Goal: Use online tool/utility: Use online tool/utility

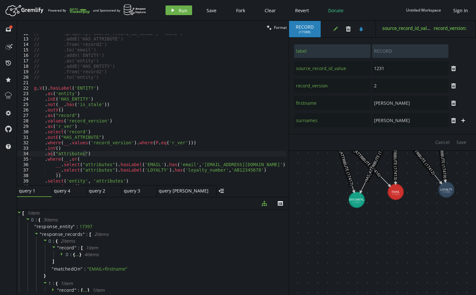
scroll to position [63, 0]
click at [332, 30] on button "edit" at bounding box center [336, 29] width 10 height 10
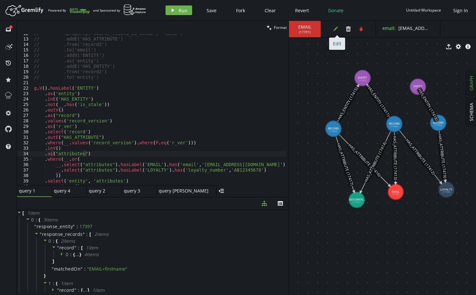
click at [332, 29] on button "edit" at bounding box center [336, 29] width 10 height 10
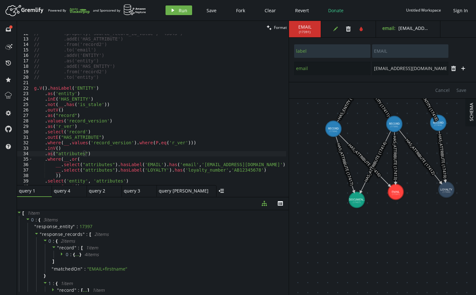
click at [307, 33] on span "( 17391 )" at bounding box center [305, 32] width 12 height 4
copy span "17391"
click at [45, 88] on div "// .property('source_record_id_value', '45645') // .addE('HAS_ATTRIBUTE') // .f…" at bounding box center [172, 110] width 279 height 159
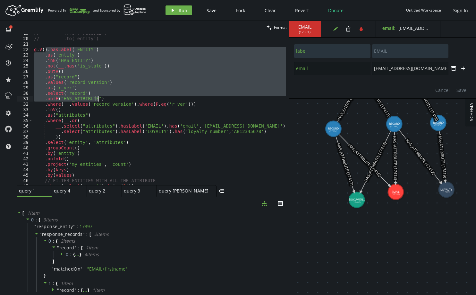
drag, startPoint x: 47, startPoint y: 51, endPoint x: 131, endPoint y: 96, distance: 95.5
click at [131, 96] on div "// .from('record2') // .to('entity') g . V ( ) . hasLabel ( 'ENTITY' ) . as ( '…" at bounding box center [172, 109] width 279 height 159
click at [124, 96] on div "// .from('record2') // .to('entity') g . V ( ) . hasLabel ( 'ENTITY' ) . as ( '…" at bounding box center [160, 109] width 254 height 151
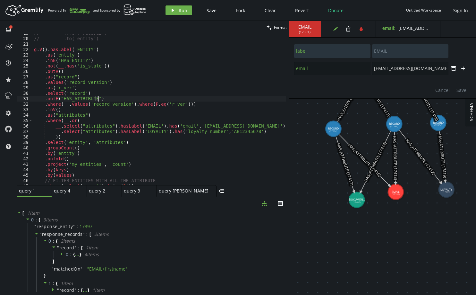
click at [47, 52] on div "// .from('record2') // .to('entity') g . V ( ) . hasLabel ( 'ENTITY' ) . as ( '…" at bounding box center [172, 109] width 279 height 159
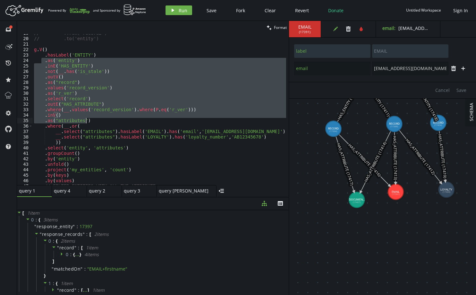
drag, startPoint x: 41, startPoint y: 62, endPoint x: 154, endPoint y: 119, distance: 126.1
click at [154, 119] on div "// .from('record2') // .to('entity') g . V ( ) . hasLabel ( 'ENTITY' ) . as ( '…" at bounding box center [172, 109] width 279 height 159
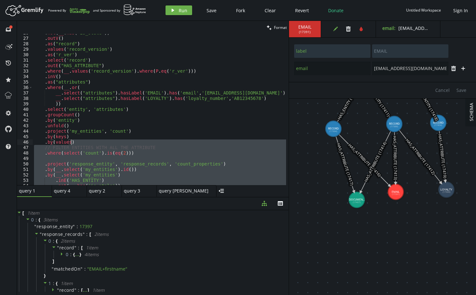
scroll to position [63, 0]
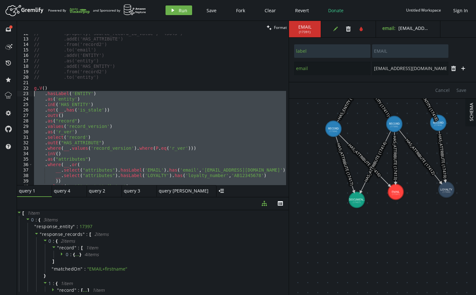
drag, startPoint x: 150, startPoint y: 136, endPoint x: 28, endPoint y: 96, distance: 128.3
click at [28, 96] on div ".inV() .as("attributes") 12 13 14 15 16 17 18 19 20 21 22 23 24 25 26 27 28 29 …" at bounding box center [153, 109] width 272 height 151
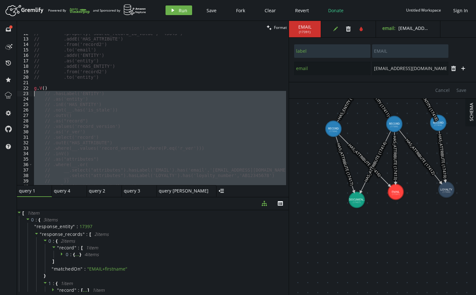
click at [45, 88] on div "// .property('source_record_id_value', '45645') // .addE('HAS_ATTRIBUTE') // .f…" at bounding box center [172, 110] width 279 height 159
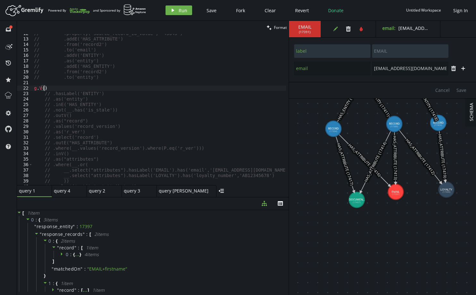
paste textarea "17391"
click at [179, 12] on span "Run" at bounding box center [183, 10] width 9 height 6
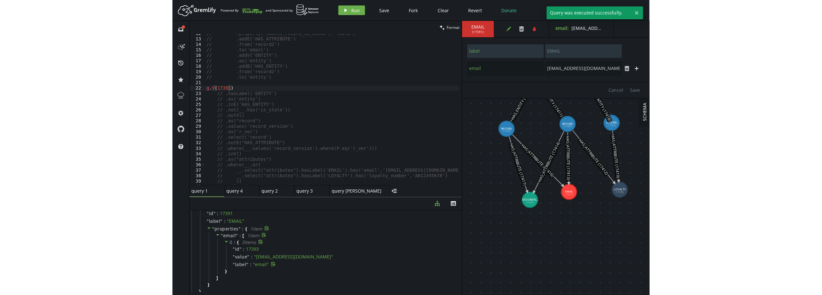
scroll to position [22, 0]
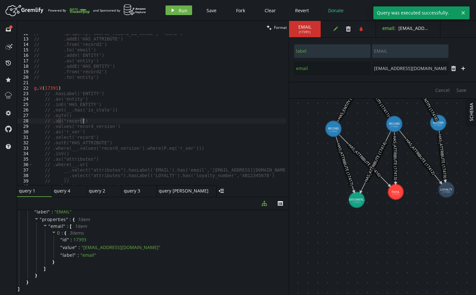
click at [127, 119] on div "// .property('source_record_id_value', '45645') // .addE('HAS_ATTRIBUTE') // .f…" at bounding box center [172, 110] width 279 height 159
click at [73, 89] on div "// .property('source_record_id_value', '45645') // .addE('HAS_ATTRIBUTE') // .f…" at bounding box center [172, 110] width 279 height 159
type textarea "g.V(17391)"
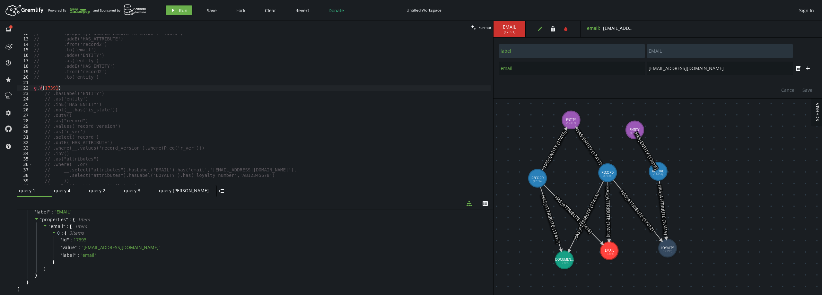
scroll to position [0, 0]
paste textarea ".as_('entity')"
click at [34, 93] on div "// .property('source_record_id_value', '45645') // .addE('HAS_ATTRIBUTE') // .f…" at bounding box center [262, 112] width 458 height 162
click at [181, 8] on span "Run" at bounding box center [183, 10] width 9 height 6
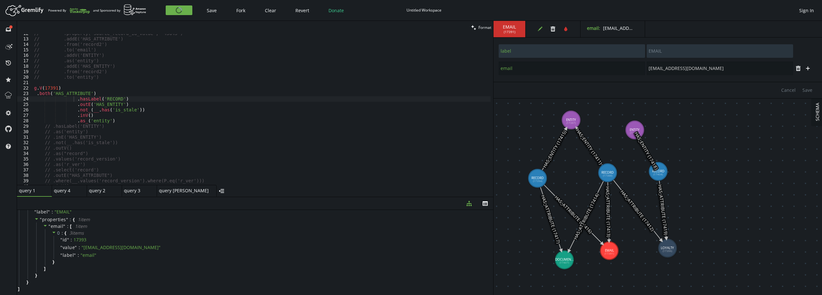
scroll to position [0, 0]
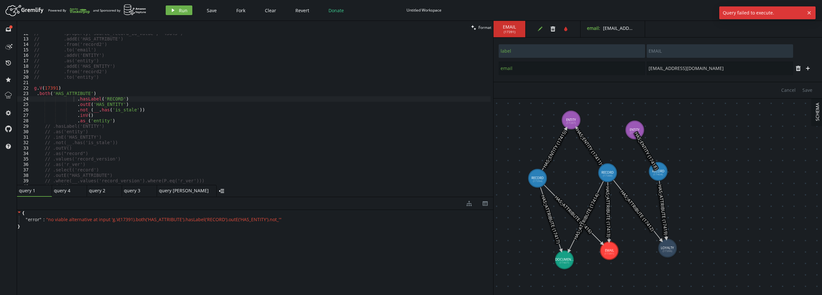
click at [86, 109] on div "// .property('source_record_id_value', '45645') // .addE('HAS_ATTRIBUTE') // .f…" at bounding box center [262, 112] width 458 height 162
click at [174, 8] on icon "play" at bounding box center [172, 10] width 5 height 5
click at [83, 122] on div "// .property('source_record_id_value', '45645') // .addE('HAS_ATTRIBUTE') // .f…" at bounding box center [262, 112] width 458 height 162
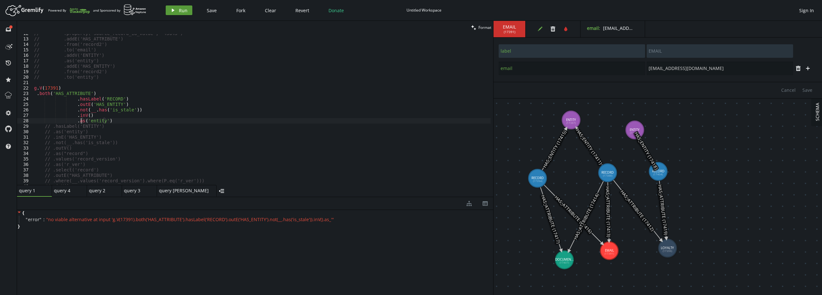
click at [178, 11] on button "play Run" at bounding box center [179, 10] width 27 height 10
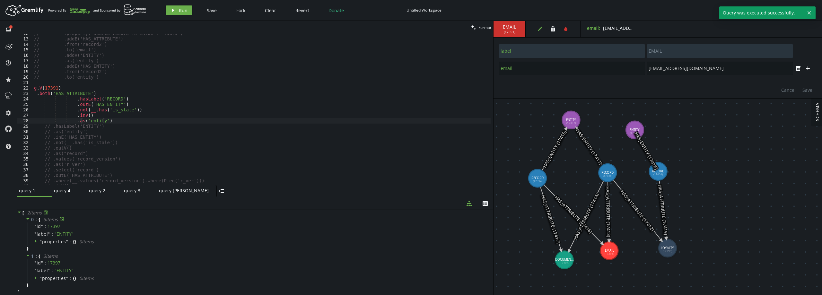
scroll to position [3, 0]
drag, startPoint x: 74, startPoint y: 100, endPoint x: 60, endPoint y: 98, distance: 13.9
click at [61, 98] on div "// .property('source_record_id_value', '45645') // .addE('HAS_ATTRIBUTE') // .f…" at bounding box center [262, 112] width 458 height 162
click at [37, 94] on div "// .property('source_record_id_value', '45645') // .addE('HAS_ATTRIBUTE') // .f…" at bounding box center [262, 112] width 458 height 162
click at [109, 122] on div "// .property('source_record_id_value', '45645') // .addE('HAS_ATTRIBUTE') // .f…" at bounding box center [262, 112] width 458 height 162
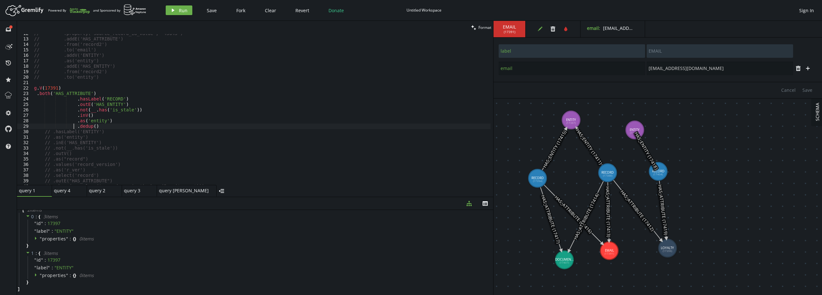
scroll to position [0, 40]
click at [37, 95] on div "// .property('source_record_id_value', '45645') // .addE('HAS_ATTRIBUTE') // .f…" at bounding box center [262, 112] width 458 height 162
click at [74, 101] on div "// .property('source_record_id_value', '45645') // .addE('HAS_ATTRIBUTE') // .f…" at bounding box center [262, 112] width 458 height 162
click at [177, 9] on button "play Run" at bounding box center [179, 10] width 27 height 10
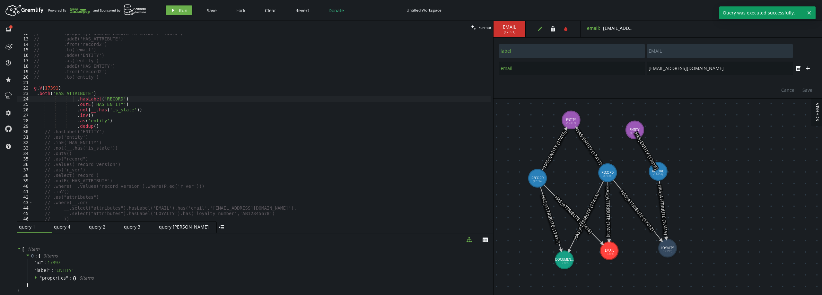
drag, startPoint x: 233, startPoint y: 197, endPoint x: 197, endPoint y: 192, distance: 36.0
click at [231, 233] on div at bounding box center [255, 233] width 476 height 0
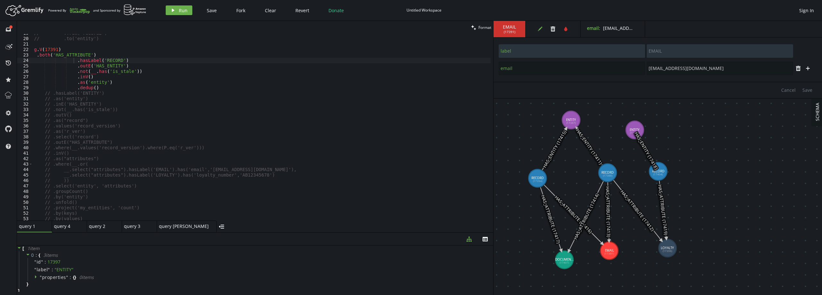
scroll to position [102, 0]
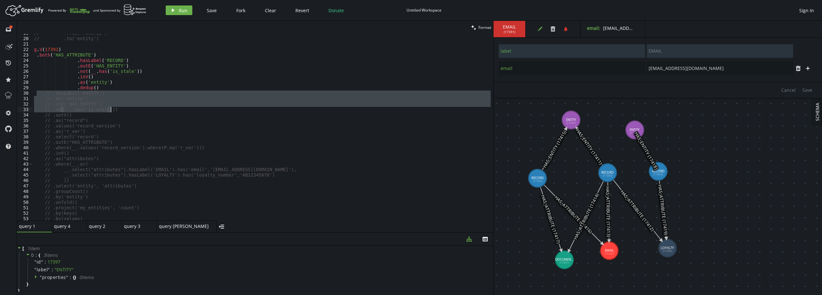
drag, startPoint x: 44, startPoint y: 96, endPoint x: 126, endPoint y: 111, distance: 82.9
click at [126, 111] on div "// .from('record2') // .to('entity') g . V ( 17391 ) . both ( 'HAS_ATTRIBUTE' )…" at bounding box center [262, 129] width 458 height 198
click at [134, 112] on div "// .from('record2') // .to('entity') g . V ( 17391 ) . both ( 'HAS_ATTRIBUTE' )…" at bounding box center [262, 127] width 458 height 187
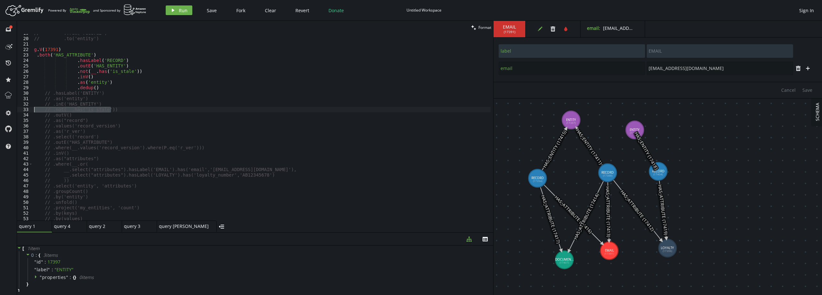
drag, startPoint x: 98, startPoint y: 107, endPoint x: 35, endPoint y: 108, distance: 63.6
click at [35, 108] on div "// .from('record2') // .to('entity') g . V ( 17391 ) . both ( 'HAS_ATTRIBUTE' )…" at bounding box center [262, 129] width 458 height 198
click at [68, 103] on div "// .from('record2') // .to('entity') g . V ( 17391 ) . both ( 'HAS_ATTRIBUTE' )…" at bounding box center [262, 129] width 458 height 198
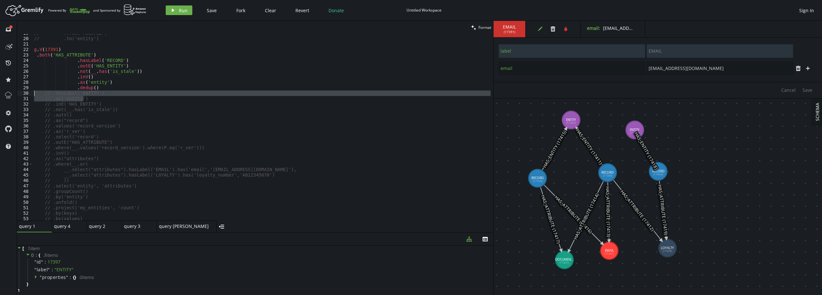
drag, startPoint x: 88, startPoint y: 99, endPoint x: 39, endPoint y: 93, distance: 48.5
click at [34, 93] on div "// .from('record2') // .to('entity') g . V ( 17391 ) . both ( 'HAS_ATTRIBUTE' )…" at bounding box center [262, 129] width 458 height 198
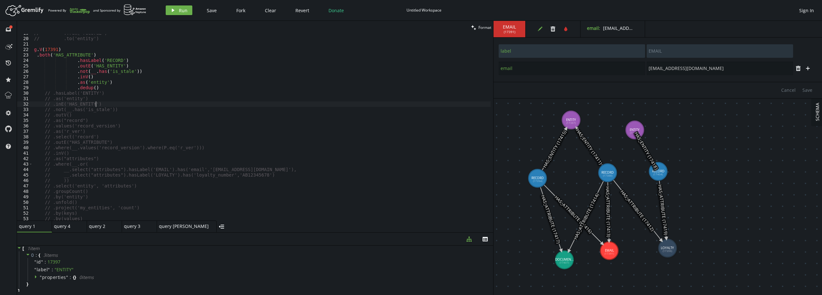
click at [95, 102] on div "// .from('record2') // .to('entity') g . V ( 17391 ) . both ( 'HAS_ATTRIBUTE' )…" at bounding box center [262, 129] width 458 height 198
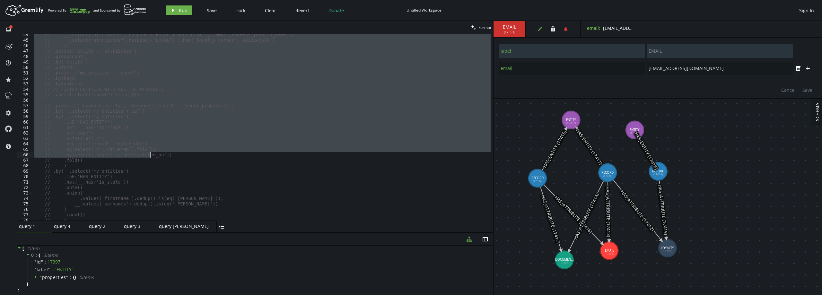
scroll to position [275, 0]
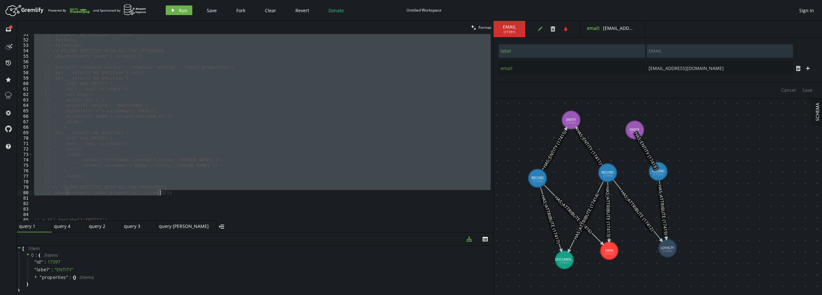
drag, startPoint x: 39, startPoint y: 104, endPoint x: 166, endPoint y: 192, distance: 153.9
click at [166, 192] on div "// .project('my_entities', 'count') // .by(keys) // .by(values) // // FILTER EN…" at bounding box center [262, 131] width 458 height 198
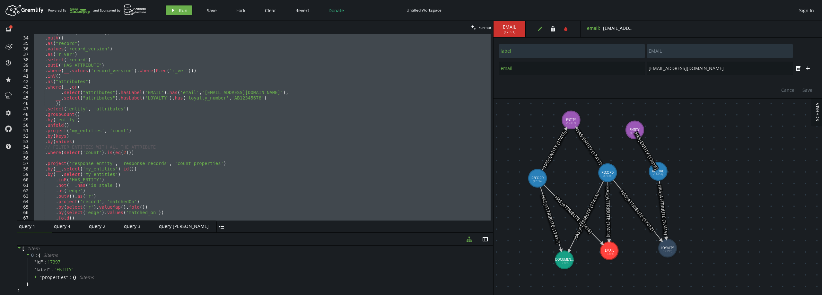
scroll to position [83, 0]
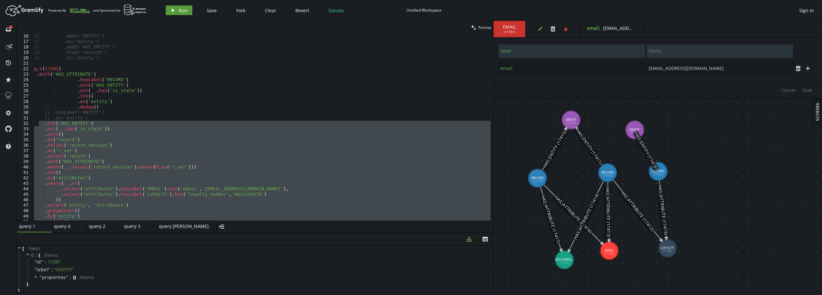
click at [178, 14] on button "play Run" at bounding box center [179, 10] width 27 height 10
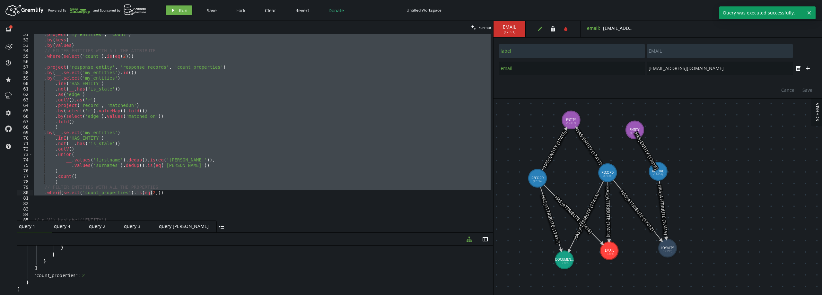
scroll to position [275, 0]
click at [181, 177] on div ". project ( 'my_entities' , 'count' ) . by ( keys ) . by ( values ) // FILTER E…" at bounding box center [261, 127] width 458 height 187
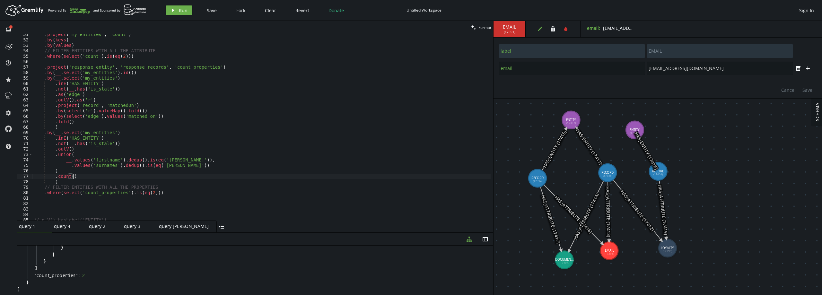
click at [161, 165] on div ". project ( 'my_entities' , 'count' ) . by ( keys ) . by ( values ) // FILTER E…" at bounding box center [261, 131] width 458 height 198
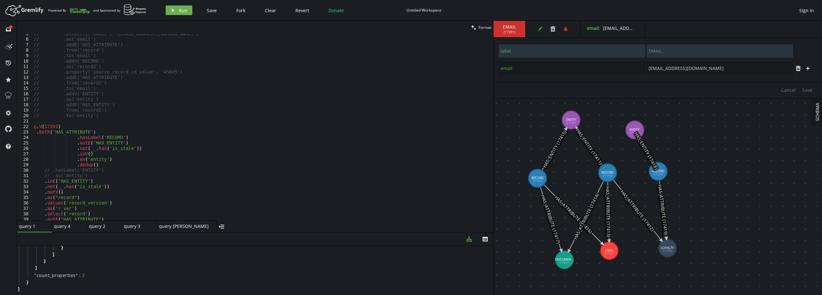
scroll to position [44, 0]
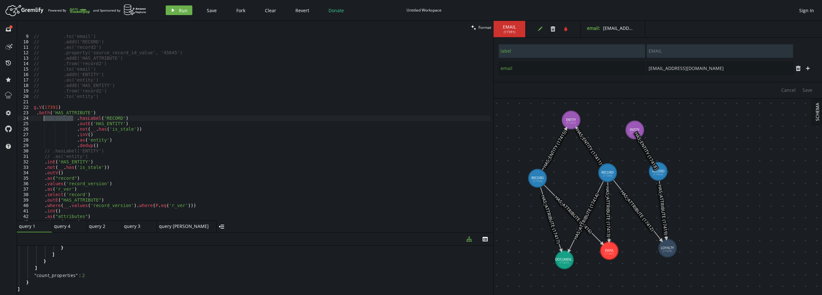
drag, startPoint x: 74, startPoint y: 118, endPoint x: 43, endPoint y: 119, distance: 30.5
click at [43, 119] on div "// .to('email') // .addV('RECORD') // .as('record2') // .property('source_recor…" at bounding box center [261, 133] width 458 height 198
click at [36, 112] on div "// .to('email') // .addV('RECORD') // .as('record2') // .property('source_recor…" at bounding box center [261, 133] width 458 height 198
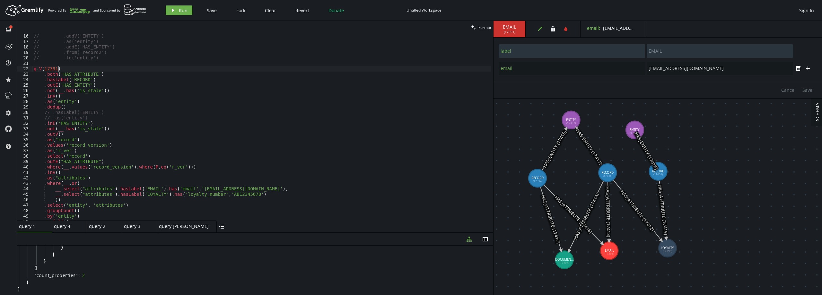
click at [69, 69] on div "// .addV('ENTITY') // .as('entity') // .addE('HAS_ENTITY') // .from('record2') …" at bounding box center [261, 132] width 458 height 198
type textarea "g.V(17391)"
type textarea "."
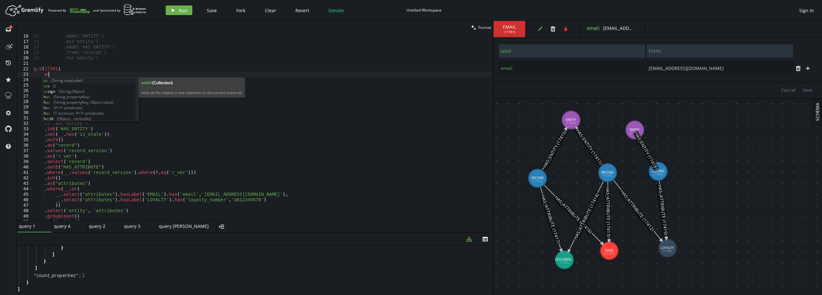
type textarea "a"
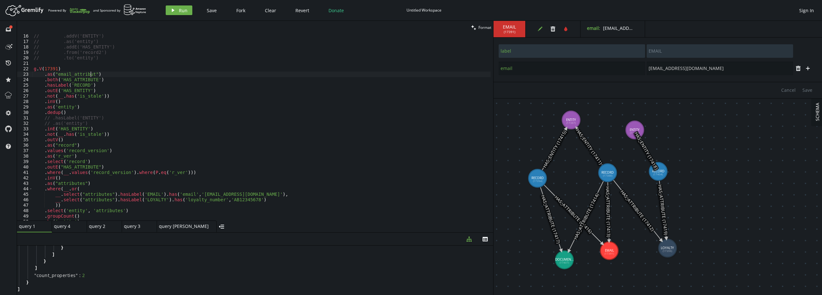
scroll to position [0, 59]
click at [86, 77] on div "// .addV('ENTITY') // .as('entity') // .addE('HAS_ENTITY') // .from('record2') …" at bounding box center [261, 132] width 458 height 198
click at [83, 193] on div "// .addV('ENTITY') // .as('entity') // .addE('HAS_ENTITY') // .from('record2') …" at bounding box center [261, 132] width 458 height 198
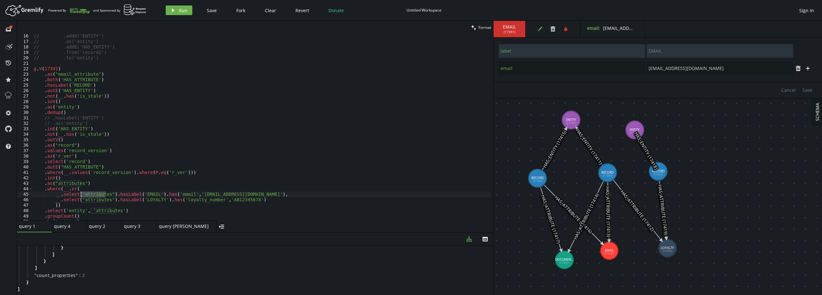
paste textarea "email_attribute"
drag, startPoint x: 123, startPoint y: 195, endPoint x: 167, endPoint y: 194, distance: 44.6
click at [167, 194] on div "// .addV('ENTITY') // .as('entity') // .addE('HAS_ENTITY') // .from('record2') …" at bounding box center [261, 132] width 458 height 198
click at [179, 8] on span "Run" at bounding box center [183, 10] width 9 height 6
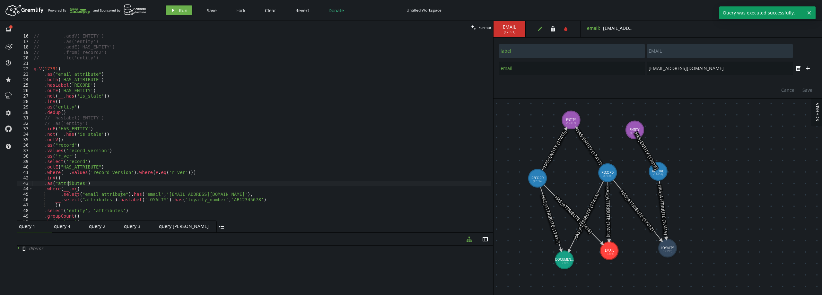
scroll to position [0, 52]
click at [68, 186] on div "// .addV('ENTITY') // .as('entity') // .addE('HAS_ENTITY') // .from('record2') …" at bounding box center [261, 132] width 458 height 198
click at [74, 184] on div "// .addV('ENTITY') // .as('entity') // .addE('HAS_ENTITY') // .from('record2') …" at bounding box center [261, 132] width 458 height 198
click at [106, 196] on div "// .addV('ENTITY') // .as('entity') // .addE('HAS_ENTITY') // .from('record2') …" at bounding box center [261, 132] width 458 height 198
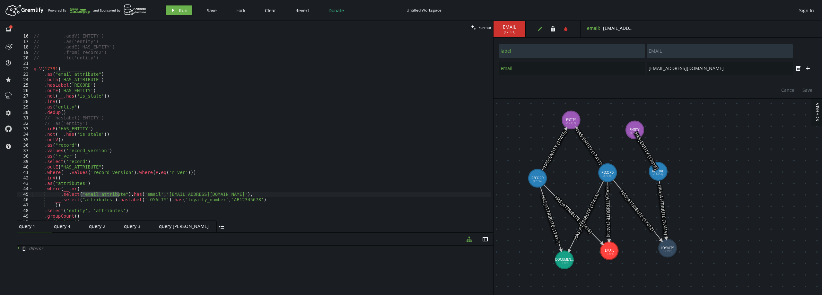
click at [106, 196] on div "// .addV('ENTITY') // .as('entity') // .addE('HAS_ENTITY') // .from('record2') …" at bounding box center [261, 132] width 458 height 198
click at [81, 107] on div "// .addV('ENTITY') // .as('entity') // .addE('HAS_ENTITY') // .from('record2') …" at bounding box center [261, 132] width 458 height 198
click at [101, 72] on div "// .addV('ENTITY') // .as('entity') // .addE('HAS_ENTITY') // .from('record2') …" at bounding box center [261, 132] width 458 height 198
click at [126, 196] on div "// .addV('ENTITY') // .as('entity') // .addE('HAS_ENTITY') // .from('record2') …" at bounding box center [261, 132] width 458 height 198
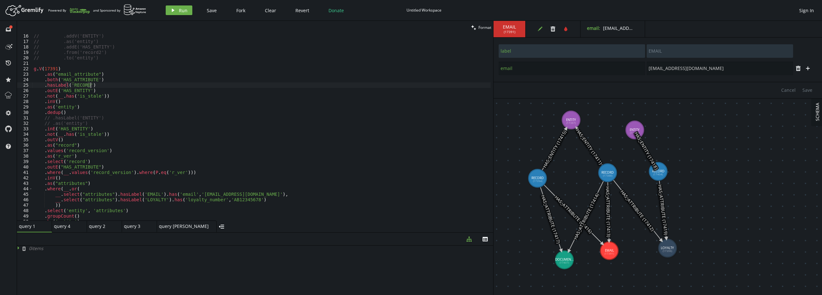
click at [107, 83] on div "// .addV('ENTITY') // .as('entity') // .addE('HAS_ENTITY') // .from('record2') …" at bounding box center [261, 132] width 458 height 198
click at [104, 74] on div "// .addV('ENTITY') // .as('entity') // .addE('HAS_ENTITY') // .from('record2') …" at bounding box center [261, 132] width 458 height 198
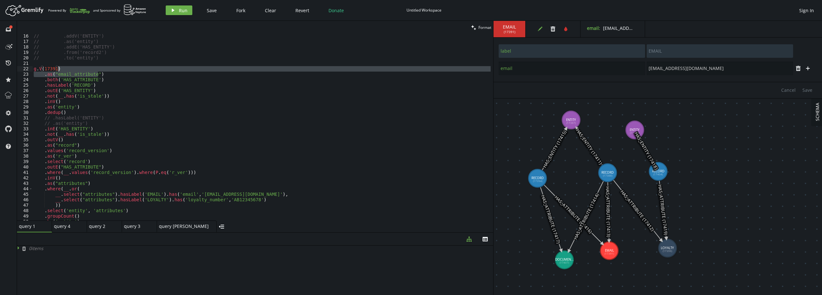
drag, startPoint x: 101, startPoint y: 74, endPoint x: 101, endPoint y: 71, distance: 3.3
click at [101, 71] on div "// .addV('ENTITY') // .as('entity') // .addE('HAS_ENTITY') // .from('record2') …" at bounding box center [261, 132] width 458 height 198
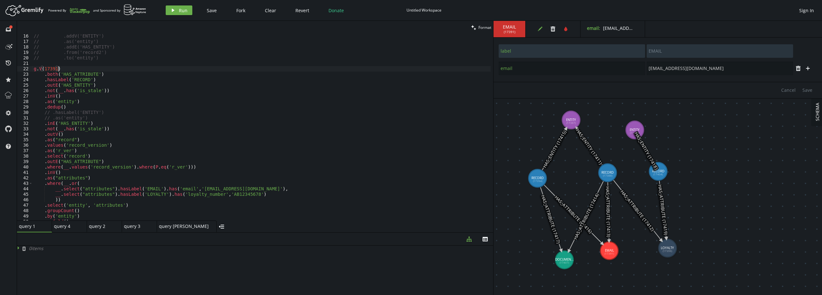
scroll to position [0, 24]
click at [177, 10] on button "play Run" at bounding box center [179, 10] width 27 height 10
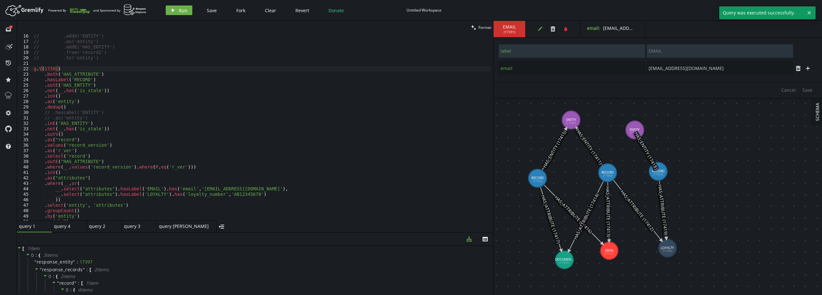
click at [54, 74] on div "// .addV('ENTITY') // .as('entity') // .addE('HAS_ENTITY') // .from('record2') …" at bounding box center [261, 132] width 458 height 198
click at [53, 75] on div "// .addV('ENTITY') // .as('entity') // .addE('HAS_ENTITY') // .from('record2') …" at bounding box center [261, 127] width 458 height 187
click at [53, 75] on div "// .addV('ENTITY') // .as('entity') // .addE('HAS_ENTITY') // .from('record2') …" at bounding box center [261, 132] width 458 height 198
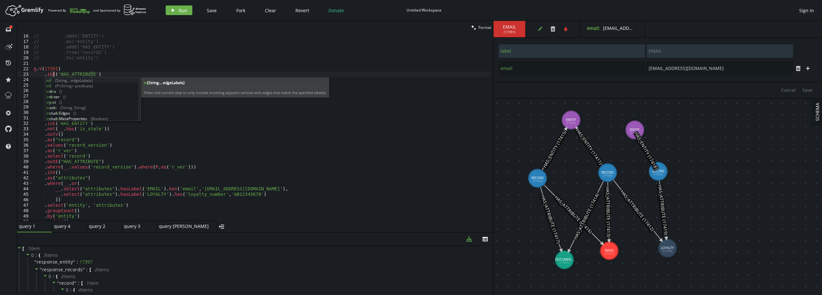
scroll to position [0, 20]
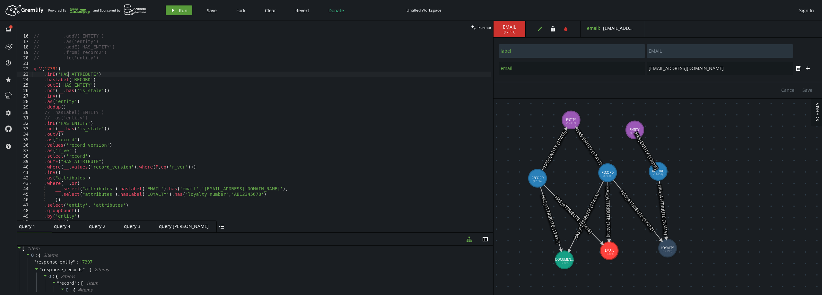
click at [179, 10] on span "Run" at bounding box center [183, 10] width 9 height 6
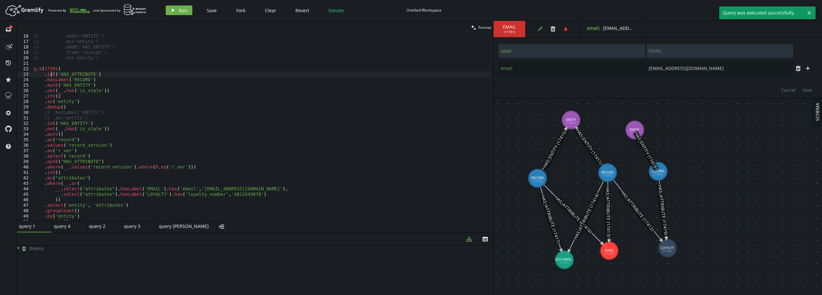
click at [52, 72] on div "// .addV('ENTITY') // .as('entity') // .addE('HAS_ENTITY') // .from('record2') …" at bounding box center [261, 132] width 458 height 198
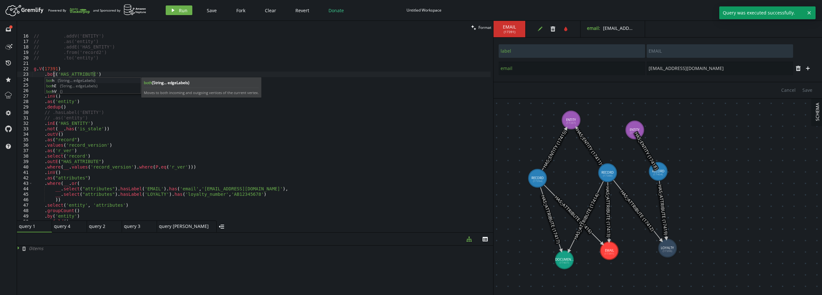
scroll to position [0, 22]
click at [184, 10] on span "Run" at bounding box center [183, 10] width 9 height 6
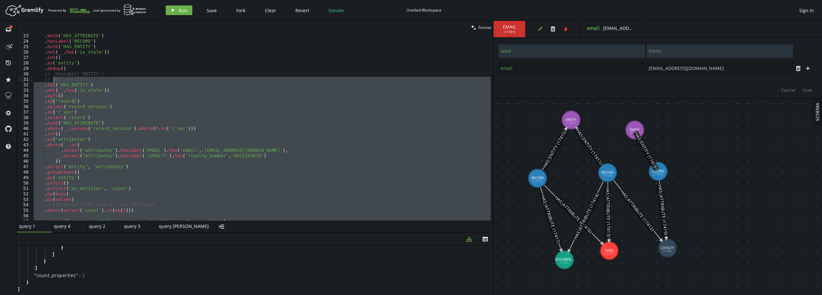
scroll to position [63, 0]
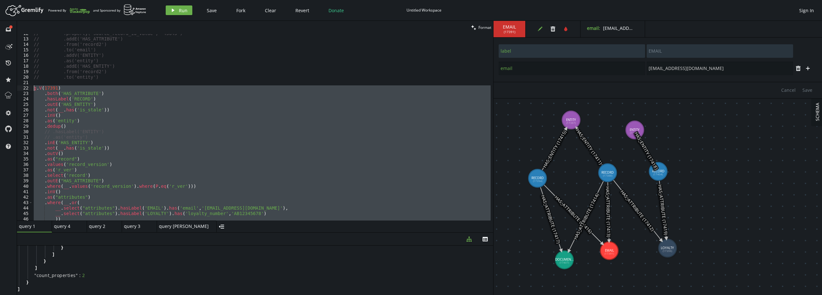
drag, startPoint x: 165, startPoint y: 116, endPoint x: 33, endPoint y: 89, distance: 134.8
click at [33, 89] on div "// .property('source_record_id_value', '45645') // .addE('HAS_ATTRIBUTE') // .f…" at bounding box center [261, 130] width 458 height 198
click at [177, 123] on div "// .property('source_record_id_value', '45645') // .addE('HAS_ATTRIBUTE') // .f…" at bounding box center [261, 127] width 458 height 187
type textarea ".as('entity')"
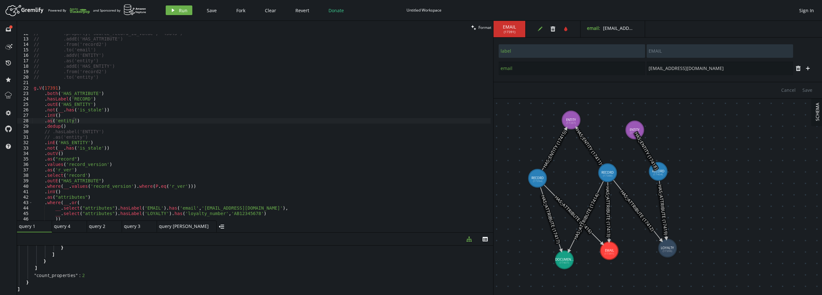
click at [48, 83] on div "// .property('source_record_id_value', '45645') // .addE('HAS_ATTRIBUTE') // .f…" at bounding box center [261, 130] width 458 height 198
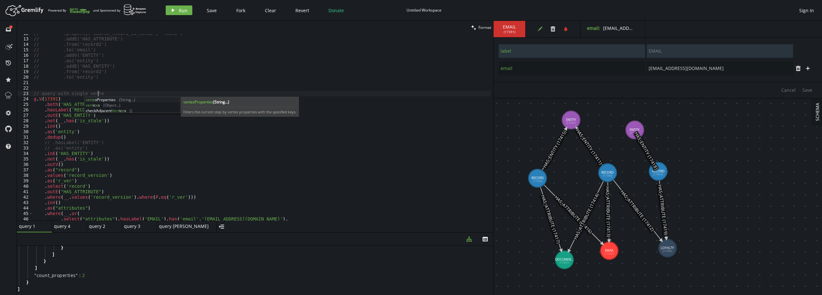
scroll to position [0, 66]
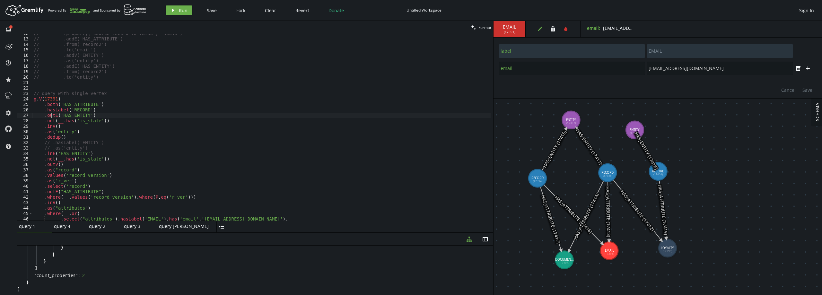
click at [52, 117] on div "// .property('source_record_id_value', '45645') // .addE('HAS_ATTRIBUTE') // .f…" at bounding box center [261, 130] width 458 height 198
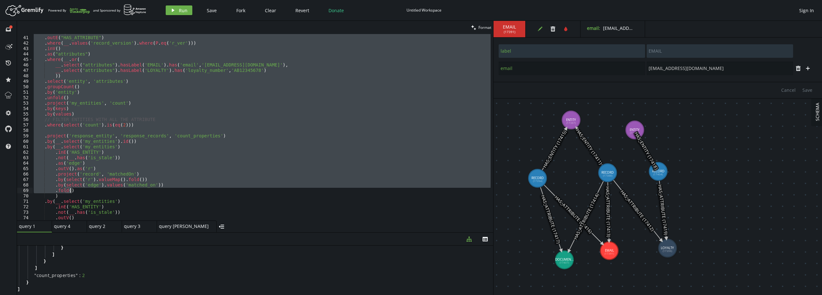
scroll to position [294, 0]
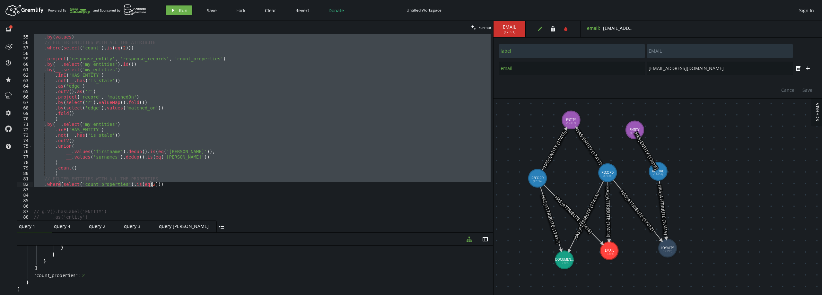
drag, startPoint x: 34, startPoint y: 98, endPoint x: 158, endPoint y: 186, distance: 152.2
click at [158, 186] on div ". by ( keys ) . by ( values ) // FILTER ENTITIES WITH ALL THE ATTRIBUTE . where…" at bounding box center [261, 128] width 458 height 198
type textarea "// FILTER ENTITIES WITH ALL THE PROPERTIES .where(select('count_properties').is…"
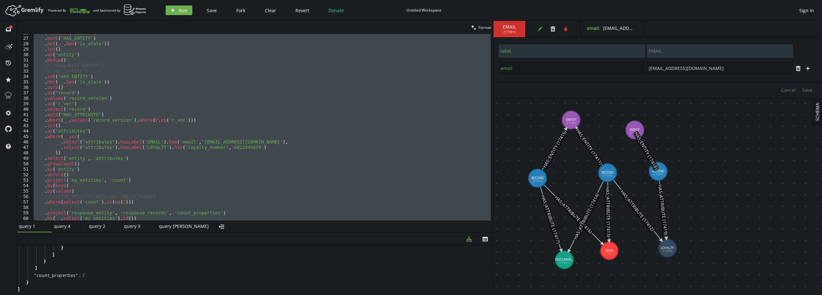
scroll to position [44, 0]
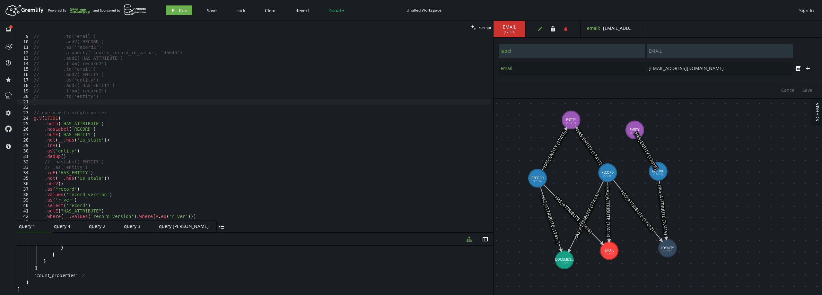
click at [85, 104] on div "// .to('email') // .addV('RECORD') // .as('record2') // .property('source_recor…" at bounding box center [261, 133] width 458 height 198
paste textarea ".where(select('count_properties').is(eq(2)))"
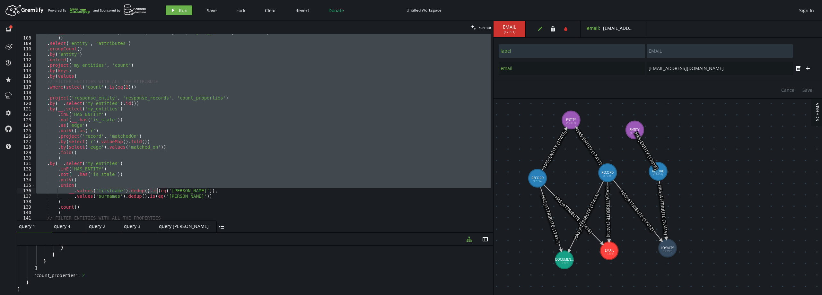
scroll to position [640, 0]
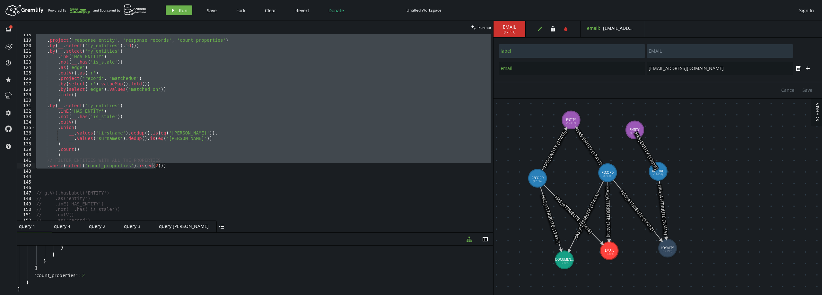
drag, startPoint x: 36, startPoint y: 139, endPoint x: 167, endPoint y: 167, distance: 133.3
click at [167, 167] on div ". project ( 'response_entity' , 'response_records' , 'count_properties' ) . by …" at bounding box center [263, 131] width 456 height 198
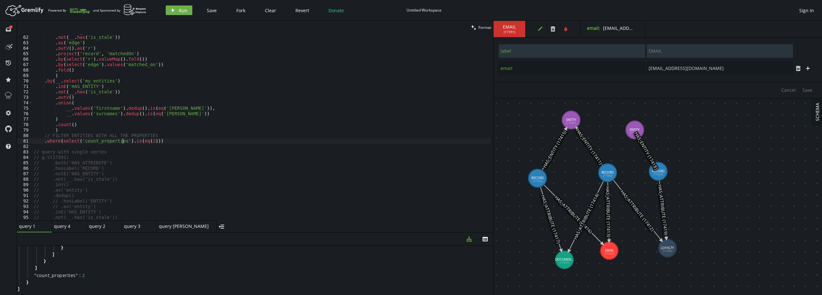
click at [124, 141] on div ". inE ( 'HAS_ENTITY' ) . not ( __ . has ( 'is_stale' )) . as ( 'edge' ) . outV …" at bounding box center [261, 128] width 458 height 198
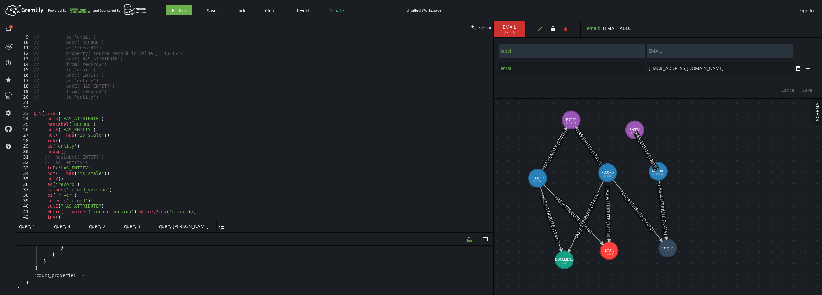
scroll to position [43, 0]
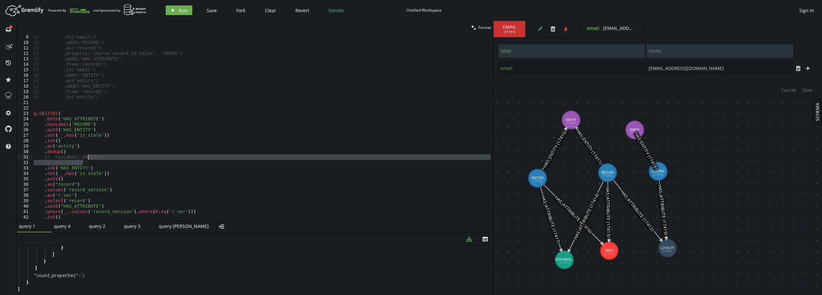
drag, startPoint x: 87, startPoint y: 159, endPoint x: 87, endPoint y: 155, distance: 3.9
click at [87, 155] on div "// .from('record') // .to('email') // .addV('RECORD') // .as('record2') // .pro…" at bounding box center [261, 128] width 458 height 198
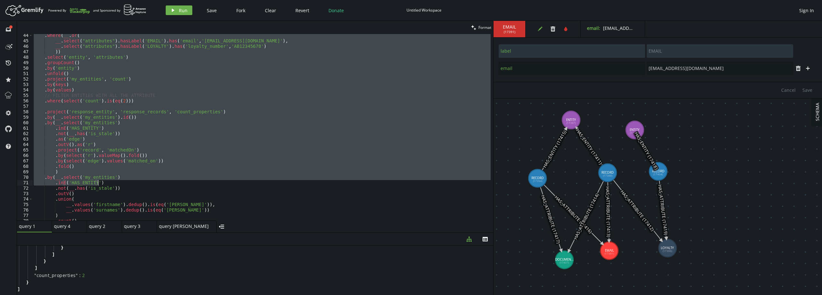
scroll to position [313, 0]
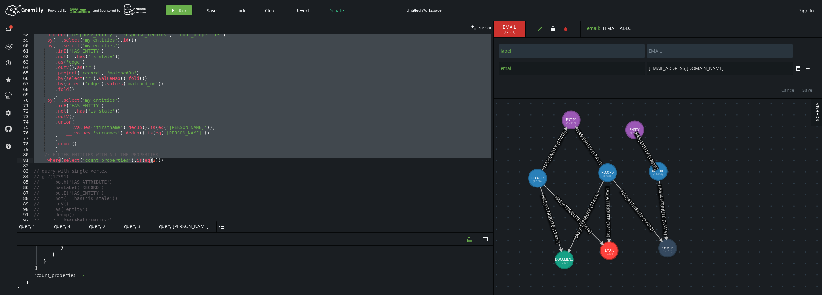
drag, startPoint x: 40, startPoint y: 120, endPoint x: 164, endPoint y: 160, distance: 130.7
click at [164, 160] on div ". project ( 'response_entity' , 'response_records' , 'count_properties' ) . by …" at bounding box center [261, 131] width 458 height 198
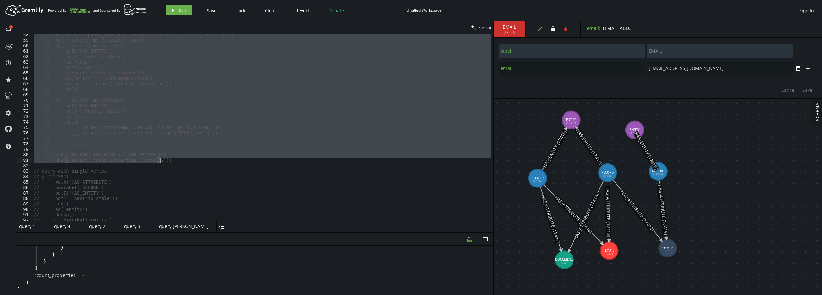
click at [198, 147] on div "// .project('response_entity', 'response_records', 'count_properties') // .by(_…" at bounding box center [261, 127] width 458 height 187
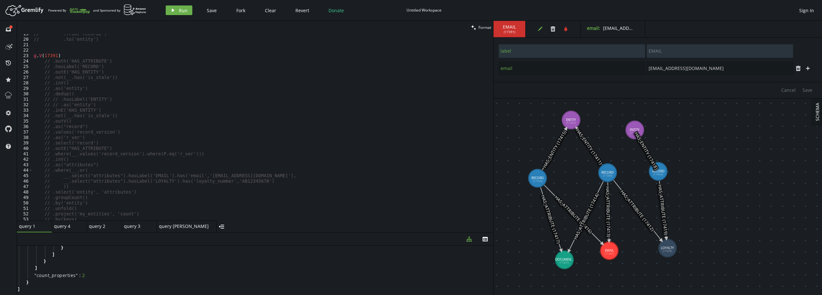
scroll to position [43, 0]
click at [71, 113] on div "// .from('record') // .to('email') // .addV('RECORD') // .as('record2') // .pro…" at bounding box center [261, 128] width 458 height 198
type textarea "g.V(17391)"
paste textarea ".where(__.values('record_version').where(P.eq(outE('HAS_ATTRIBUTE').values('rec…"
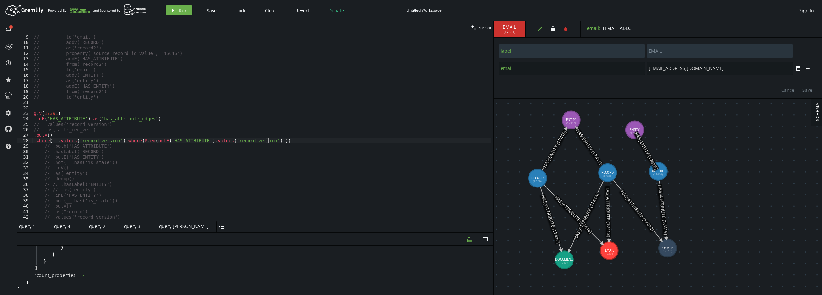
click at [35, 121] on div "// .from('record') // .to('email') // .addV('RECORD') // .as('record2') // .pro…" at bounding box center [261, 128] width 458 height 198
click at [35, 141] on div "// .from('record') // .to('email') // .addV('RECORD') // .as('record2') // .pro…" at bounding box center [261, 128] width 458 height 198
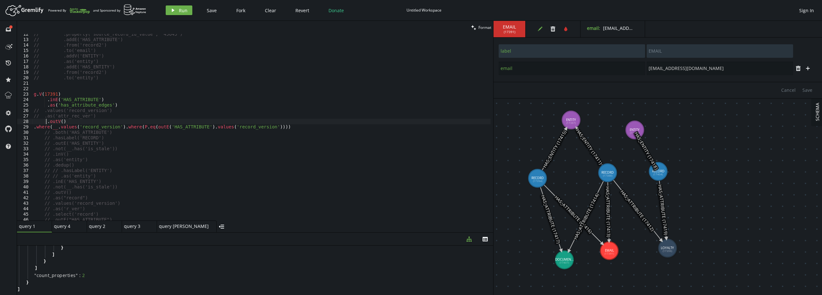
scroll to position [43, 0]
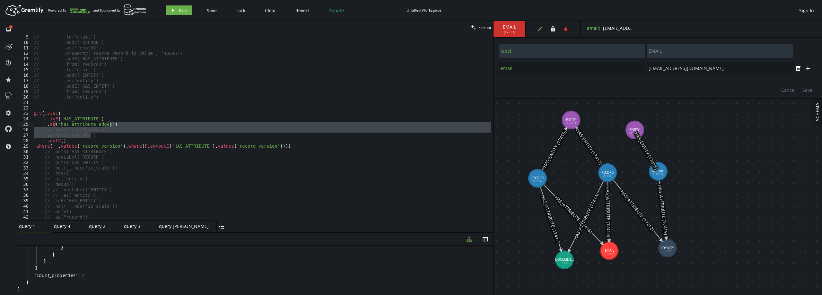
drag, startPoint x: 103, startPoint y: 135, endPoint x: 126, endPoint y: 126, distance: 24.8
click at [126, 126] on div "// .from('record') // .to('email') // .addV('RECORD') // .as('record2') // .pro…" at bounding box center [261, 128] width 458 height 198
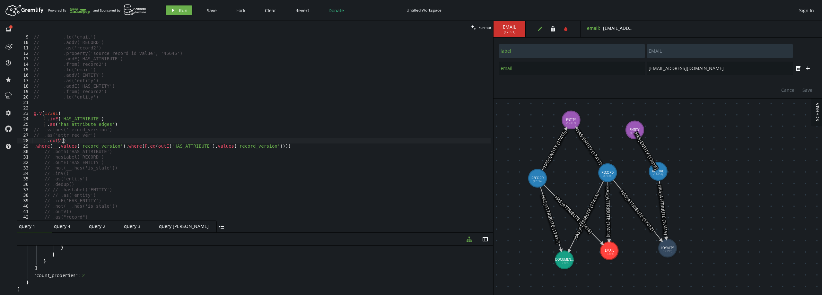
click at [108, 138] on div "// .from('record') // .to('email') // .addV('RECORD') // .as('record2') // .pro…" at bounding box center [261, 128] width 458 height 198
click at [35, 147] on div "// .from('record') // .to('email') // .addV('RECORD') // .as('record2') // .pro…" at bounding box center [261, 128] width 458 height 198
click at [173, 9] on icon "play" at bounding box center [172, 10] width 5 height 5
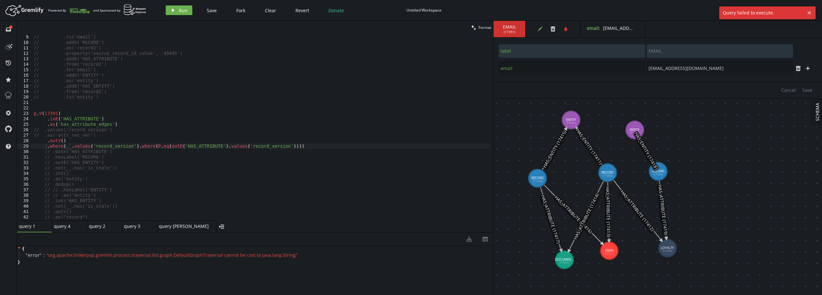
scroll to position [0, 0]
click at [320, 145] on div "// .from('record') // .to('email') // .addV('RECORD') // .as('record2') // .pro…" at bounding box center [261, 128] width 458 height 198
click at [176, 7] on button "play Run" at bounding box center [179, 10] width 27 height 10
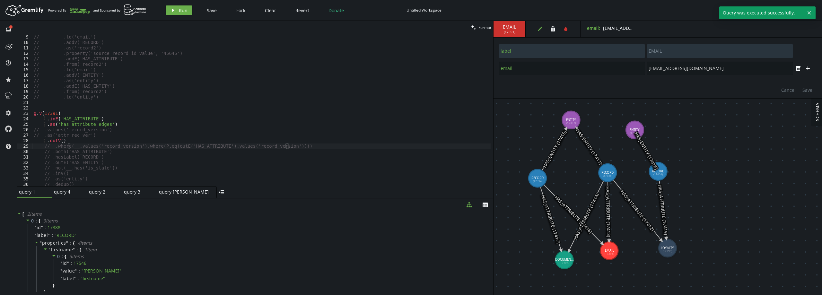
drag, startPoint x: 227, startPoint y: 233, endPoint x: 223, endPoint y: 198, distance: 34.5
click at [223, 198] on div at bounding box center [255, 198] width 476 height 0
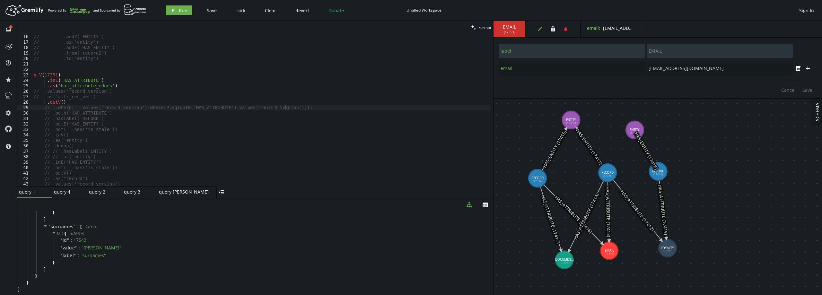
scroll to position [416, 0]
click at [114, 109] on div "// .addV('ENTITY') // .as('entity') // .addE('HAS_ENTITY') // .from('record2') …" at bounding box center [261, 115] width 458 height 163
click at [69, 103] on div "// .addV('ENTITY') // .as('entity') // .addE('HAS_ENTITY') // .from('record2') …" at bounding box center [261, 115] width 458 height 163
click at [70, 107] on div "// .addV('ENTITY') // .as('entity') // .addE('HAS_ENTITY') // .from('record2') …" at bounding box center [261, 115] width 458 height 163
click at [171, 8] on icon "play" at bounding box center [172, 10] width 5 height 5
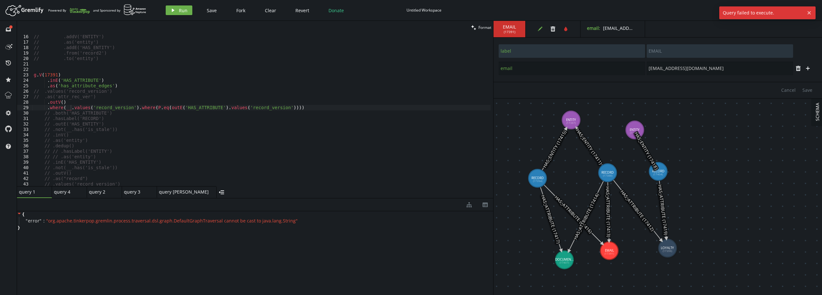
scroll to position [0, 0]
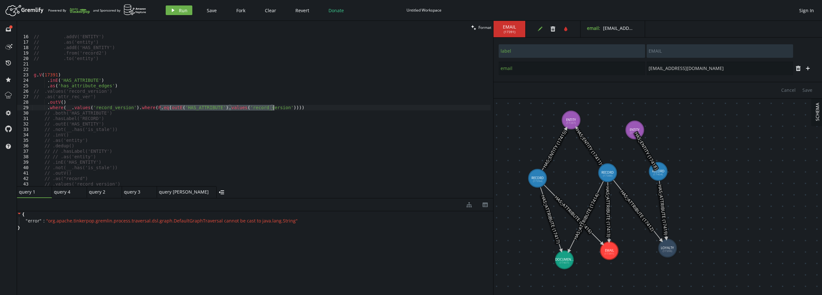
drag, startPoint x: 160, startPoint y: 109, endPoint x: 274, endPoint y: 108, distance: 113.6
click at [274, 108] on div "// .addV('ENTITY') // .as('entity') // .addE('HAS_ENTITY') // .from('record2') …" at bounding box center [261, 115] width 458 height 163
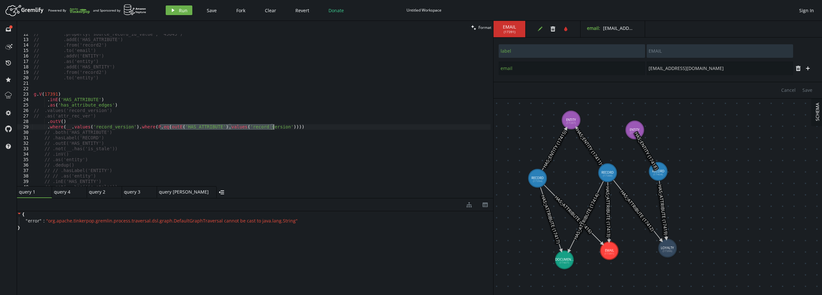
click at [115, 125] on div "// .property('source_record_id_value', '45645') // .addE('HAS_ATTRIBUTE') // .f…" at bounding box center [261, 112] width 458 height 163
click at [295, 127] on div "// .property('source_record_id_value', '45645') // .addE('HAS_ATTRIBUTE') // .f…" at bounding box center [261, 112] width 458 height 163
drag, startPoint x: 297, startPoint y: 128, endPoint x: 28, endPoint y: 129, distance: 268.7
click at [28, 129] on div ".where(__.values('record_version').where(P.eq(outE('HAS_ATTRIBUTE').values('rec…" at bounding box center [255, 110] width 476 height 152
click at [107, 107] on div "// .property('source_record_id_value', '45645') // .addE('HAS_ATTRIBUTE') // .f…" at bounding box center [261, 112] width 458 height 163
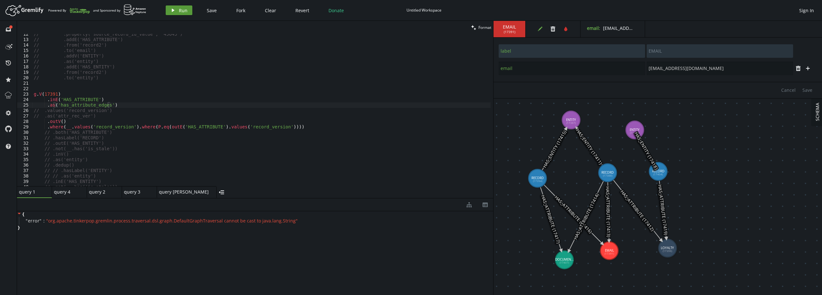
click at [181, 12] on span "Run" at bounding box center [183, 10] width 9 height 6
drag, startPoint x: 130, startPoint y: 127, endPoint x: 62, endPoint y: 125, distance: 67.8
click at [62, 125] on div "// .property('source_record_id_value', '45645') // .addE('HAS_ATTRIBUTE') // .f…" at bounding box center [261, 112] width 458 height 163
click at [80, 123] on div "// .property('source_record_id_value', '45645') // .addE('HAS_ATTRIBUTE') // .f…" at bounding box center [261, 112] width 458 height 163
type textarea ".outV()"
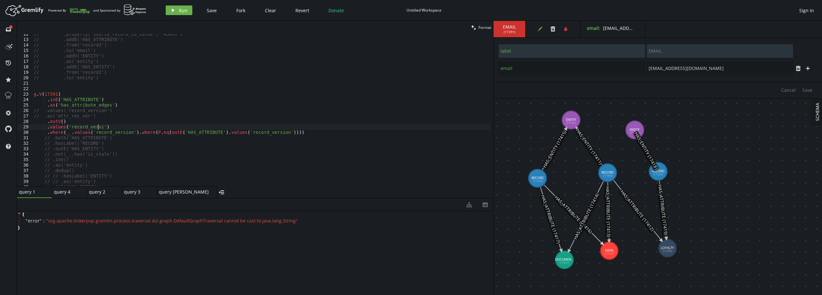
scroll to position [0, 69]
click at [180, 10] on span "Run" at bounding box center [183, 10] width 9 height 6
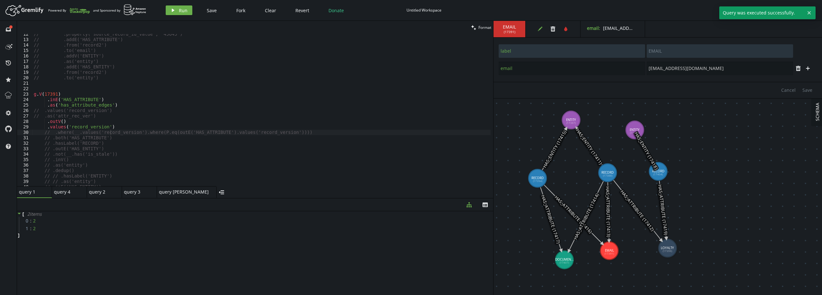
click at [118, 127] on div "// .property('source_record_id_value', '45645') // .addE('HAS_ATTRIBUTE') // .f…" at bounding box center [261, 112] width 458 height 163
click at [117, 133] on div "// .property('source_record_id_value', '45645') // .addE('HAS_ATTRIBUTE') // .f…" at bounding box center [261, 112] width 458 height 163
click at [138, 133] on div "// .property('source_record_id_value', '45645') // .addE('HAS_ATTRIBUTE') // .f…" at bounding box center [261, 112] width 458 height 163
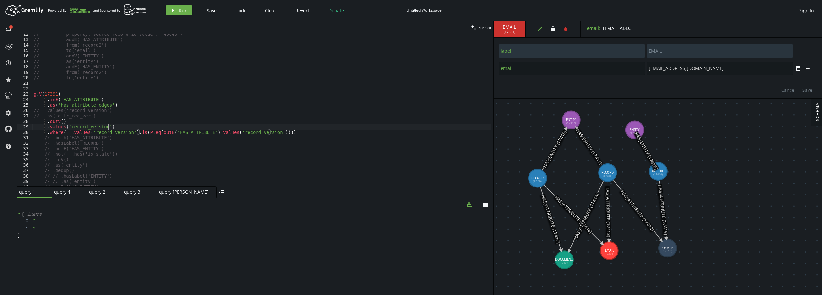
click at [118, 127] on div "// .property('source_record_id_value', '45645') // .addE('HAS_ATTRIBUTE') // .f…" at bounding box center [261, 112] width 458 height 163
click at [184, 12] on span "Run" at bounding box center [183, 10] width 9 height 6
drag, startPoint x: 140, startPoint y: 132, endPoint x: 167, endPoint y: 135, distance: 27.4
click at [167, 135] on div "// .property('source_record_id_value', '45645') // .addE('HAS_ATTRIBUTE') // .f…" at bounding box center [261, 112] width 458 height 163
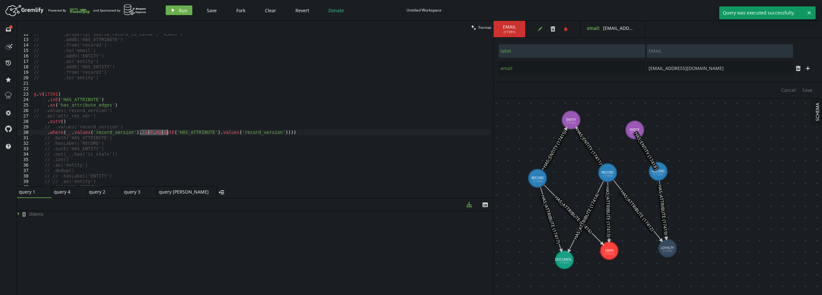
click at [193, 133] on div "// .property('source_record_id_value', '45645') // .addE('HAS_ATTRIBUTE') // .f…" at bounding box center [261, 112] width 458 height 163
click at [152, 134] on div "// .property('source_record_id_value', '45645') // .addE('HAS_ATTRIBUTE') // .f…" at bounding box center [261, 112] width 458 height 163
click at [206, 132] on div "// .property('source_record_id_value', '45645') // .addE('HAS_ATTRIBUTE') // .f…" at bounding box center [261, 112] width 458 height 163
click at [203, 132] on div "// .property('source_record_id_value', '45645') // .addE('HAS_ATTRIBUTE') // .f…" at bounding box center [261, 112] width 458 height 163
click at [267, 132] on div "// .property('source_record_id_value', '45645') // .addE('HAS_ATTRIBUTE') // .f…" at bounding box center [261, 112] width 458 height 163
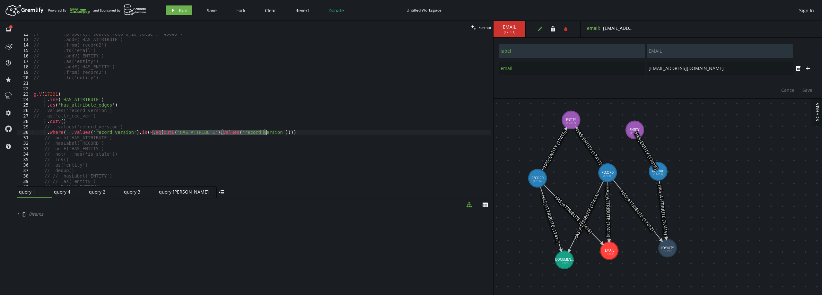
drag, startPoint x: 152, startPoint y: 132, endPoint x: 266, endPoint y: 133, distance: 114.0
click at [266, 133] on div "// .property('source_record_id_value', '45645') // .addE('HAS_ATTRIBUTE') // .f…" at bounding box center [261, 112] width 458 height 163
click at [184, 10] on span "Run" at bounding box center [183, 10] width 9 height 6
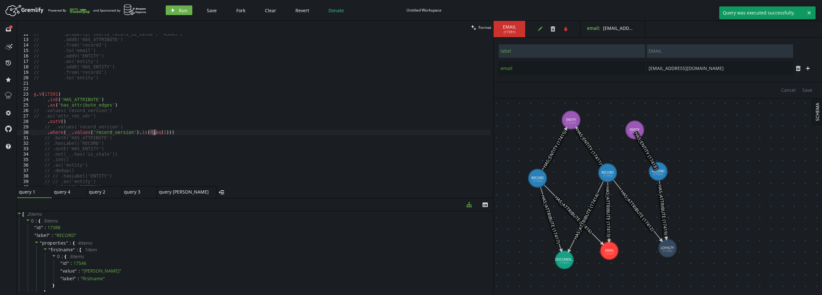
click at [154, 133] on div "// .property('source_record_id_value', '45645') // .addE('HAS_ATTRIBUTE') // .f…" at bounding box center [261, 112] width 458 height 163
paste textarea "outE('HAS_ATTRIBUTE').values('record_version')"
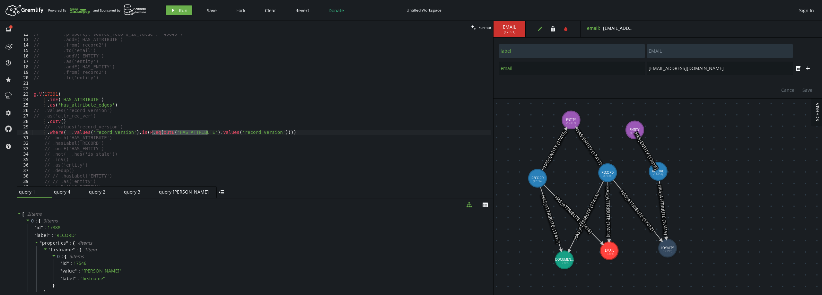
drag, startPoint x: 153, startPoint y: 132, endPoint x: 206, endPoint y: 132, distance: 53.3
click at [206, 132] on div "// .property('source_record_id_value', '45645') // .addE('HAS_ATTRIBUTE') // .f…" at bounding box center [261, 112] width 458 height 163
click at [220, 132] on div "// .property('source_record_id_value', '45645') // .addE('HAS_ATTRIBUTE') // .f…" at bounding box center [261, 112] width 458 height 163
drag, startPoint x: 153, startPoint y: 134, endPoint x: 266, endPoint y: 132, distance: 113.3
click at [266, 132] on div "// .property('source_record_id_value', '45645') // .addE('HAS_ATTRIBUTE') // .f…" at bounding box center [261, 112] width 458 height 163
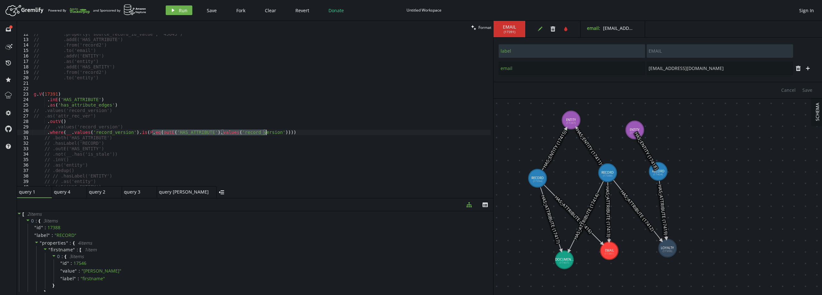
click at [128, 125] on div "// .property('source_record_id_value', '45645') // .addE('HAS_ATTRIBUTE') // .f…" at bounding box center [261, 112] width 458 height 163
type textarea "// .values('record_version')"
paste textarea "outE('HAS_ATTRIBUTE').values('record_version')"
click at [43, 132] on div "// .property('source_record_id_value', '45645') // .addE('HAS_ATTRIBUTE') // .f…" at bounding box center [261, 112] width 458 height 163
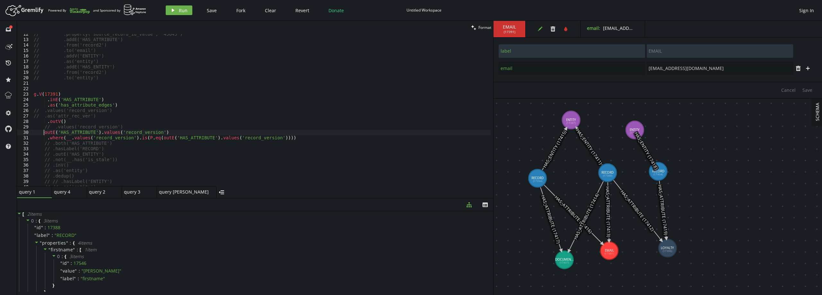
scroll to position [0, 12]
click at [179, 10] on span "Run" at bounding box center [183, 10] width 9 height 6
click at [78, 121] on div "// .property('source_record_id_value', '45645') // .addE('HAS_ATTRIBUTE') // .f…" at bounding box center [261, 112] width 458 height 163
click at [125, 125] on div "// .property('source_record_id_value', '45645') // .addE('HAS_ATTRIBUTE') // .f…" at bounding box center [261, 112] width 458 height 163
type textarea ".outV()"
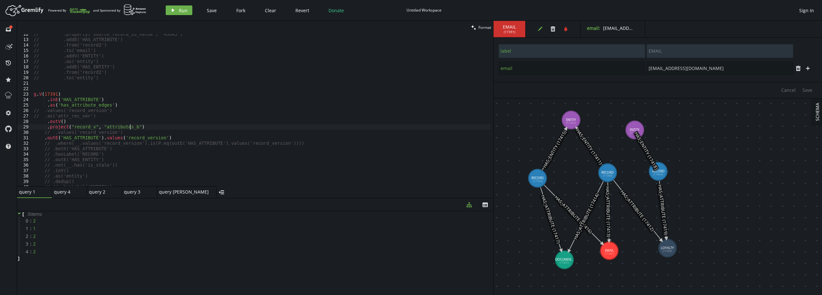
scroll to position [0, 96]
type textarea ".project("record_v", "attributes_v")"
drag, startPoint x: 112, startPoint y: 138, endPoint x: 53, endPoint y: 139, distance: 59.1
click at [53, 139] on div "// .property('source_record_id_value', '45645') // .addE('HAS_ATTRIBUTE') // .f…" at bounding box center [261, 112] width 458 height 163
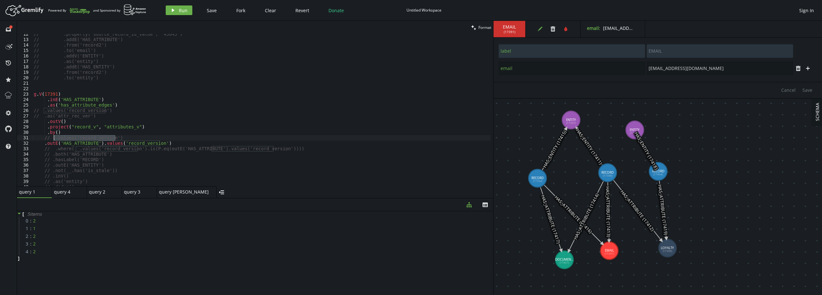
click at [55, 133] on div "// .property('source_record_id_value', '45645') // .addE('HAS_ATTRIBUTE') // .f…" at bounding box center [261, 112] width 458 height 163
paste textarea ".values('record_version')"
click at [57, 134] on div "// .property('source_record_id_value', '45645') // .addE('HAS_ATTRIBUTE') // .f…" at bounding box center [261, 112] width 458 height 163
type textarea ".by(__.values('record_version'))"
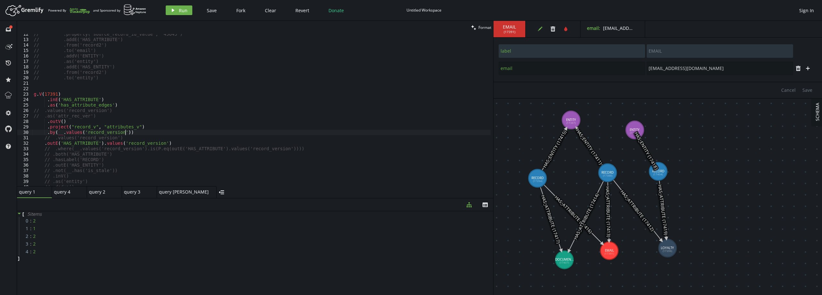
click at [131, 133] on div "// .property('source_record_id_value', '45645') // .addE('HAS_ATTRIBUTE') // .f…" at bounding box center [261, 112] width 458 height 163
drag, startPoint x: 43, startPoint y: 151, endPoint x: 179, endPoint y: 148, distance: 136.2
click at [179, 148] on div "// .property('source_record_id_value', '45645') // .addE('HAS_ATTRIBUTE') // .f…" at bounding box center [261, 112] width 458 height 163
click at [63, 138] on div "// .property('source_record_id_value', '45645') // .addE('HAS_ATTRIBUTE') // .f…" at bounding box center [261, 112] width 458 height 163
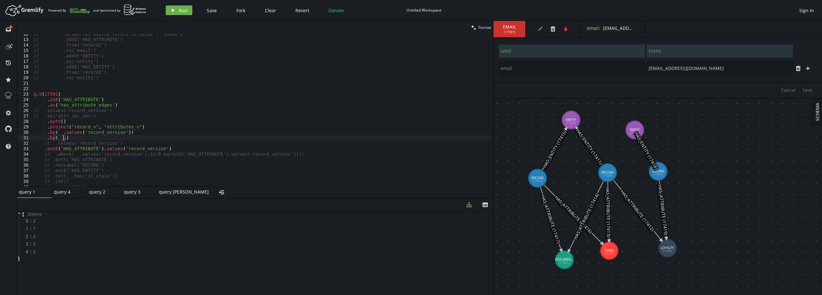
paste textarea ".outE('HAS_ATTRIBUTE').values('record_version')"
click at [62, 138] on div "// .property('source_record_id_value', '45645') // .addE('HAS_ATTRIBUTE') // .f…" at bounding box center [261, 112] width 458 height 163
click at [182, 8] on span "Run" at bounding box center [183, 10] width 9 height 6
click at [177, 139] on div "// .property('source_record_id_value', '45645') // .addE('HAS_ATTRIBUTE') // .f…" at bounding box center [261, 112] width 458 height 163
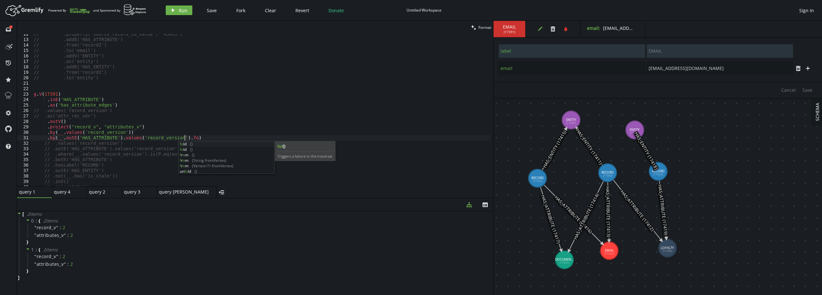
scroll to position [0, 153]
type textarea ".by(__.outE('HAS_ATTRIBUTE').values('record_version').fold())"
click at [185, 10] on span "Run" at bounding box center [183, 10] width 9 height 6
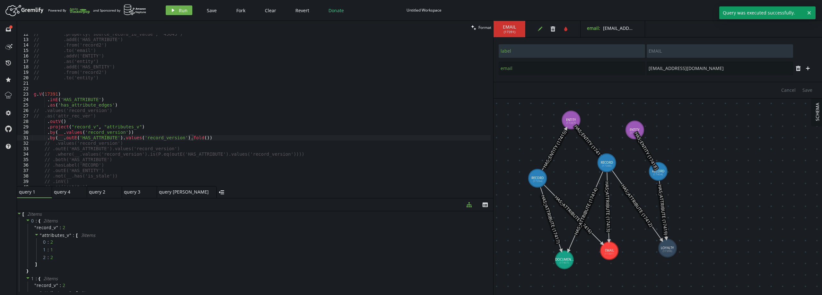
drag, startPoint x: 589, startPoint y: 178, endPoint x: 607, endPoint y: 163, distance: 23.5
type input "RECORD"
type input "source_record_id_value"
type input "1231"
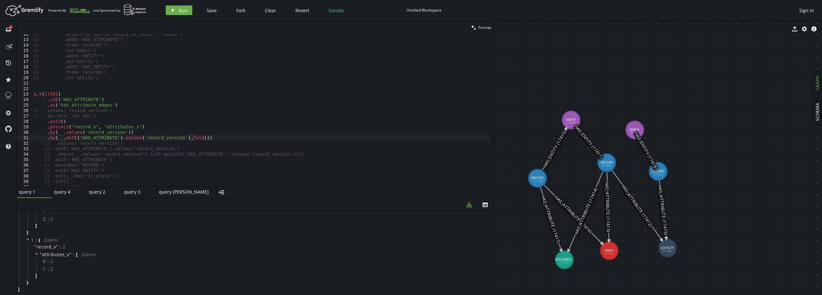
scroll to position [39, 0]
click at [216, 136] on div "// .property('source_record_id_value', '45645') // .addE('HAS_ATTRIBUTE') // .f…" at bounding box center [261, 112] width 458 height 163
click at [74, 95] on div "// .property('source_record_id_value', '45645') // .addE('HAS_ATTRIBUTE') // .f…" at bounding box center [261, 112] width 458 height 163
type textarea "g.V(17391)"
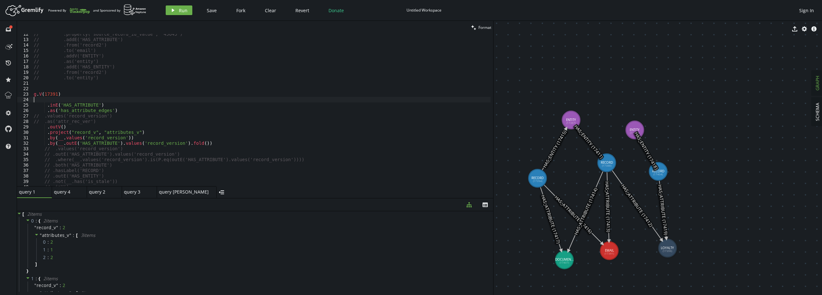
type textarea "."
click at [87, 100] on div "// .property('source_record_id_value', '45645') // .addE('HAS_ATTRIBUTE') // .f…" at bounding box center [261, 112] width 458 height 163
click at [80, 100] on div "// .property('source_record_id_value', '45645') // .addE('HAS_ATTRIBUTE') // .f…" at bounding box center [261, 110] width 458 height 152
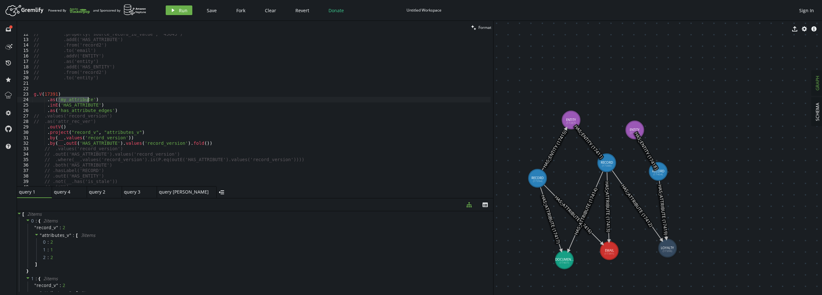
click at [80, 100] on div "// .property('source_record_id_value', '45645') // .addE('HAS_ATTRIBUTE') // .f…" at bounding box center [261, 112] width 458 height 163
click at [63, 143] on div "// .property('source_record_id_value', '45645') // .addE('HAS_ATTRIBUTE') // .f…" at bounding box center [261, 112] width 458 height 163
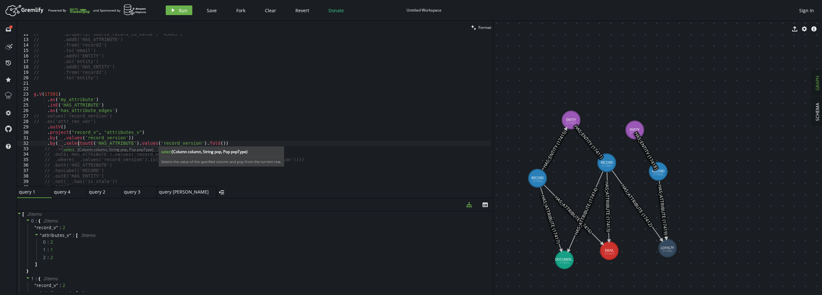
scroll to position [0, 49]
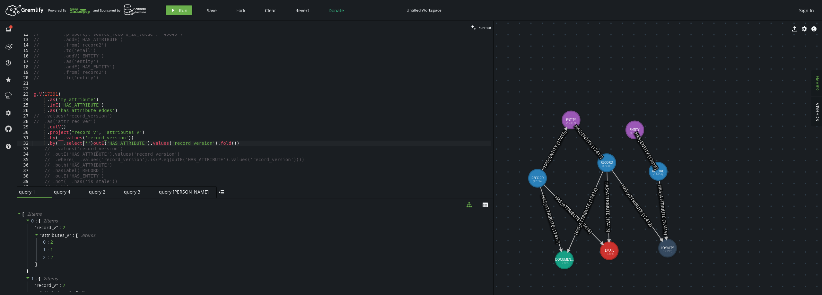
paste textarea "my_attribute'"
click at [185, 14] on button "play Run" at bounding box center [179, 10] width 27 height 10
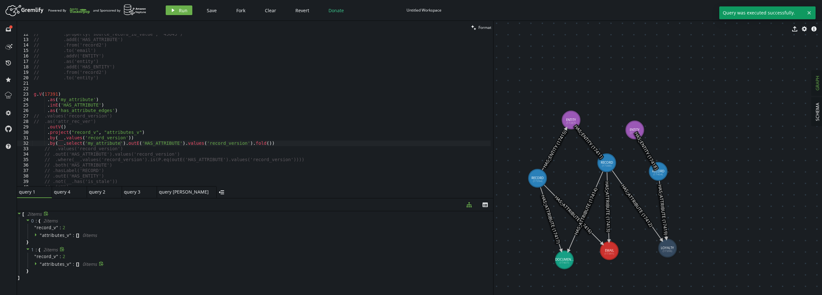
click at [46, 263] on span "attributes_v" at bounding box center [55, 264] width 27 height 6
click at [50, 234] on span "attributes_v" at bounding box center [55, 235] width 27 height 6
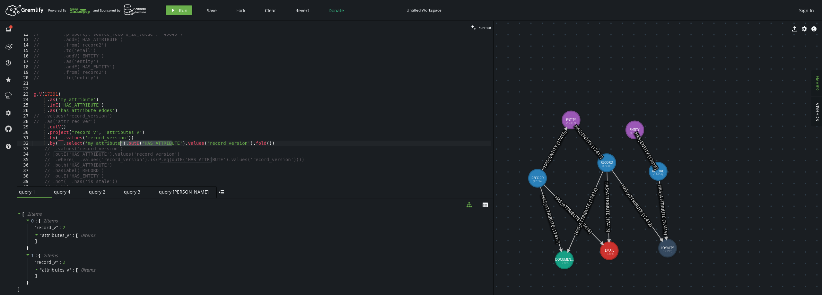
drag, startPoint x: 172, startPoint y: 144, endPoint x: 119, endPoint y: 144, distance: 53.0
click at [119, 144] on div "// .property('source_record_id_value', '45645') // .addE('HAS_ATTRIBUTE') // .f…" at bounding box center [261, 112] width 458 height 163
click at [130, 144] on div "// .property('source_record_id_value', '45645') // .addE('HAS_ATTRIBUTE') // .f…" at bounding box center [261, 110] width 458 height 152
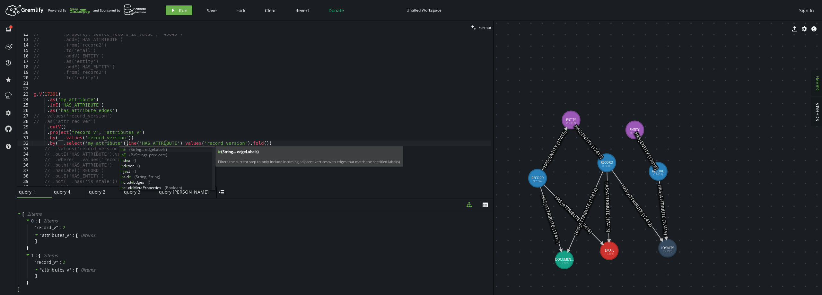
scroll to position [0, 94]
click at [160, 100] on div "// .property('source_record_id_value', '45645') // .addE('HAS_ATTRIBUTE') // .f…" at bounding box center [261, 112] width 458 height 163
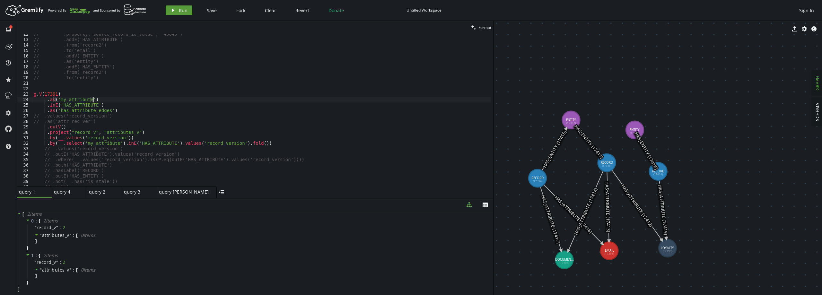
type textarea ".as('my_attribute')"
click at [178, 13] on button "play Run" at bounding box center [179, 10] width 27 height 10
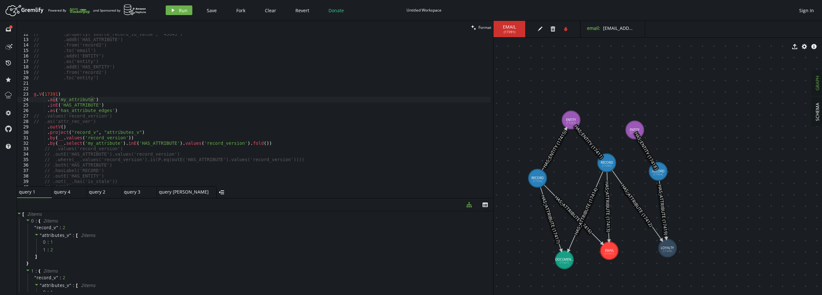
click at [476, 212] on icon at bounding box center [573, 214] width 58 height 59
click at [476, 29] on button "edit" at bounding box center [555, 29] width 10 height 10
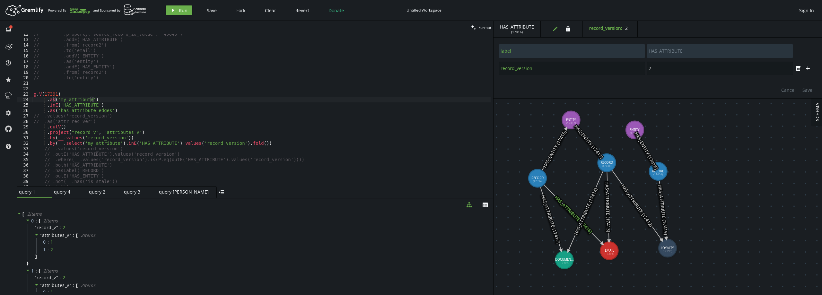
click at [476, 199] on icon at bounding box center [608, 206] width 2 height 69
click at [476, 195] on icon at bounding box center [608, 206] width 2 height 69
click at [476, 206] on icon at bounding box center [573, 214] width 58 height 59
click at [476, 203] on icon at bounding box center [608, 206] width 2 height 69
click at [476, 209] on icon at bounding box center [573, 214] width 58 height 59
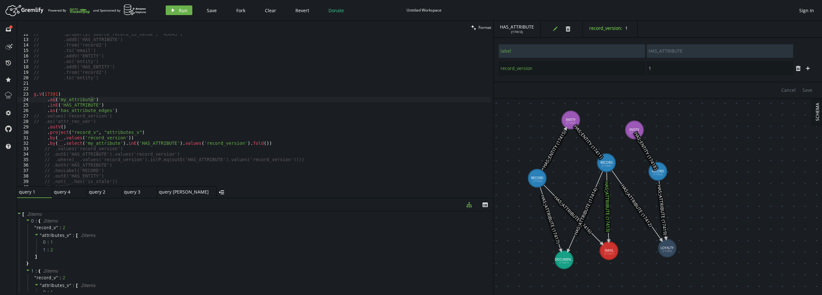
click at [476, 206] on icon at bounding box center [573, 214] width 58 height 59
type input "2"
click at [94, 161] on div "// .property('source_record_id_value', '45645') // .addE('HAS_ATTRIBUTE') // .f…" at bounding box center [261, 112] width 458 height 163
click at [123, 159] on div "// .property('source_record_id_value', '45645') // .addE('HAS_ATTRIBUTE') // .f…" at bounding box center [261, 112] width 458 height 163
click at [146, 160] on div "// .property('source_record_id_value', '45645') // .addE('HAS_ATTRIBUTE') // .f…" at bounding box center [261, 112] width 458 height 163
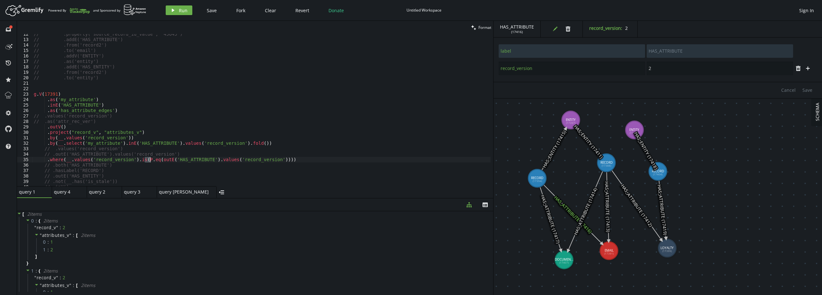
click at [147, 160] on div "// .property('source_record_id_value', '45645') // .addE('HAS_ATTRIBUTE') // .f…" at bounding box center [261, 112] width 458 height 163
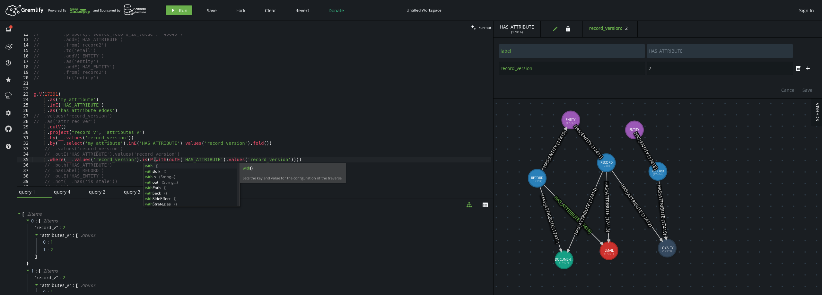
scroll to position [0, 123]
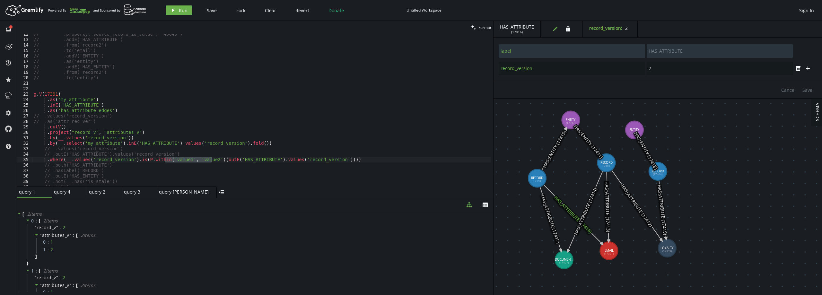
drag, startPoint x: 212, startPoint y: 159, endPoint x: 164, endPoint y: 160, distance: 47.2
click at [164, 160] on div "// .property('source_record_id_value', '45645') // .addE('HAS_ATTRIBUTE') // .f…" at bounding box center [261, 112] width 458 height 163
drag, startPoint x: 61, startPoint y: 144, endPoint x: 249, endPoint y: 144, distance: 188.1
click at [249, 144] on div "// .property('source_record_id_value', '45645') // .addE('HAS_ATTRIBUTE') // .f…" at bounding box center [261, 112] width 458 height 163
drag, startPoint x: 162, startPoint y: 159, endPoint x: 275, endPoint y: 160, distance: 113.0
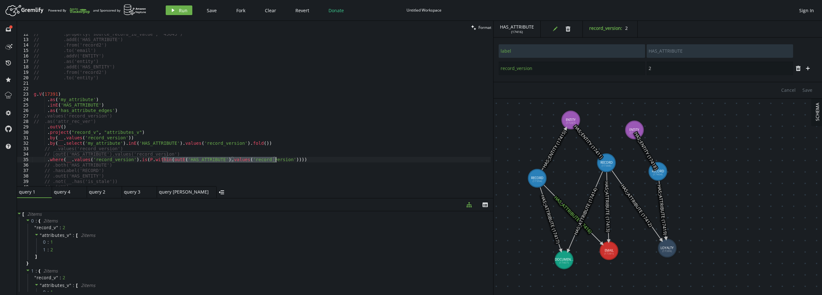
click at [275, 160] on div "// .property('source_record_id_value', '45645') // .addE('HAS_ATTRIBUTE') // .f…" at bounding box center [261, 112] width 458 height 163
paste textarea ".select('my_attribute').inE('HAS_ATTRIBUTE').values('record_version').fold("
click at [165, 160] on div "// .property('source_record_id_value', '45645') // .addE('HAS_ATTRIBUTE') // .f…" at bounding box center [261, 112] width 458 height 163
click at [179, 10] on span "Run" at bounding box center [183, 10] width 9 height 6
click at [277, 141] on div "// .property('source_record_id_value', '45645') // .addE('HAS_ATTRIBUTE') // .f…" at bounding box center [261, 112] width 458 height 163
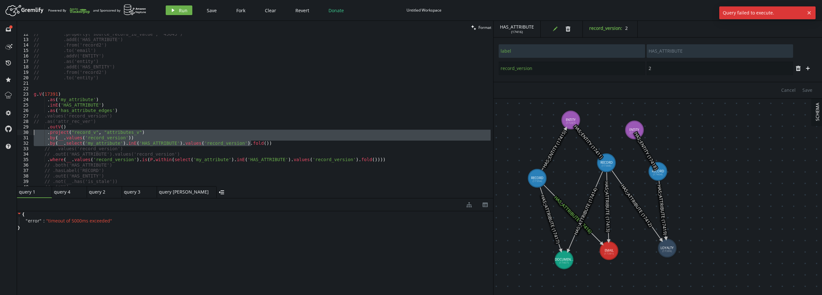
drag, startPoint x: 255, startPoint y: 142, endPoint x: 30, endPoint y: 130, distance: 224.7
click at [30, 130] on div ".by(__.select('my_attribute').inE('HAS_ATTRIBUTE').values('record_version').fol…" at bounding box center [255, 110] width 476 height 152
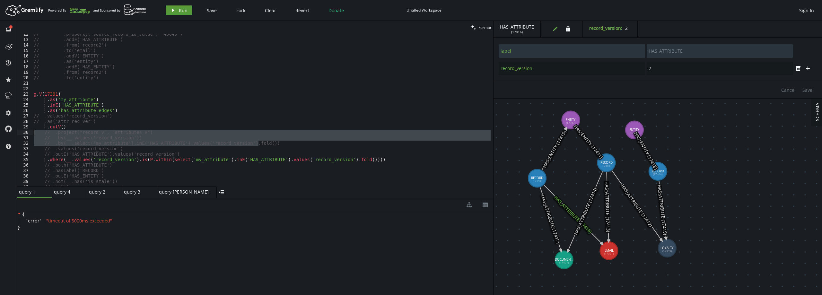
click at [177, 9] on button "play Run" at bounding box center [179, 10] width 27 height 10
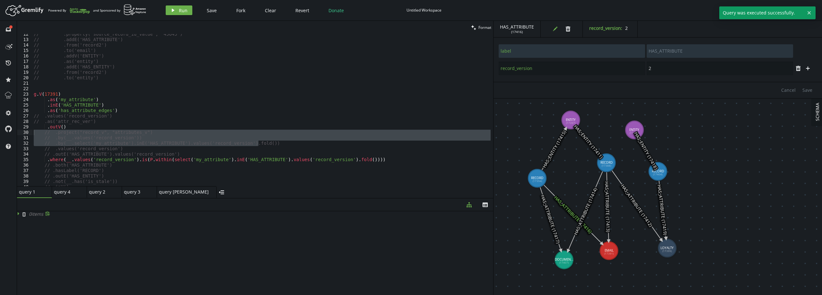
click at [36, 213] on span "0 item s" at bounding box center [36, 214] width 14 height 6
click at [18, 214] on icon at bounding box center [19, 213] width 2 height 3
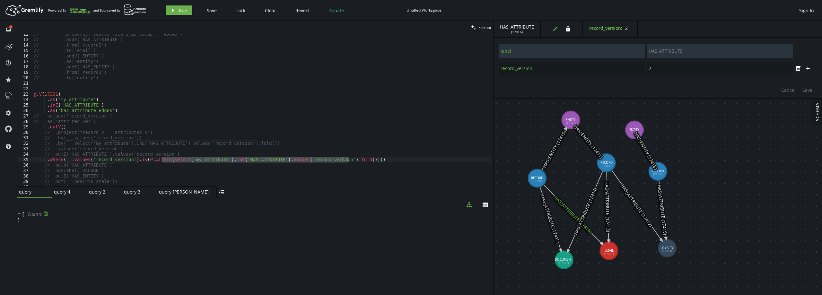
drag, startPoint x: 162, startPoint y: 160, endPoint x: 348, endPoint y: 159, distance: 185.9
click at [348, 159] on div "// .property('source_record_id_value', '45645') // .addE('HAS_ATTRIBUTE') // .f…" at bounding box center [261, 112] width 458 height 163
drag, startPoint x: 99, startPoint y: 122, endPoint x: 92, endPoint y: 126, distance: 7.9
click at [98, 122] on div "// .property('source_record_id_value', '45645') // .addE('HAS_ATTRIBUTE') // .f…" at bounding box center [261, 112] width 458 height 163
click at [92, 126] on div "// .property('source_record_id_value', '45645') // .addE('HAS_ATTRIBUTE') // .f…" at bounding box center [261, 112] width 458 height 163
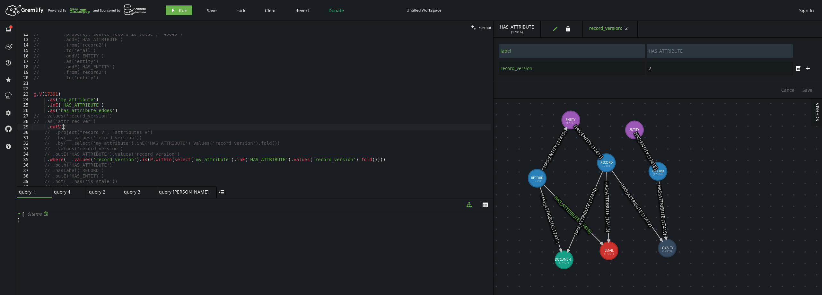
type textarea ".outV()"
paste textarea "select('my_attribute').inE('HAS_ATTRIBUTE').values('record_version').fold()"
click at [45, 132] on div "// .property('source_record_id_value', '45645') // .addE('HAS_ATTRIBUTE') // .f…" at bounding box center [261, 112] width 458 height 163
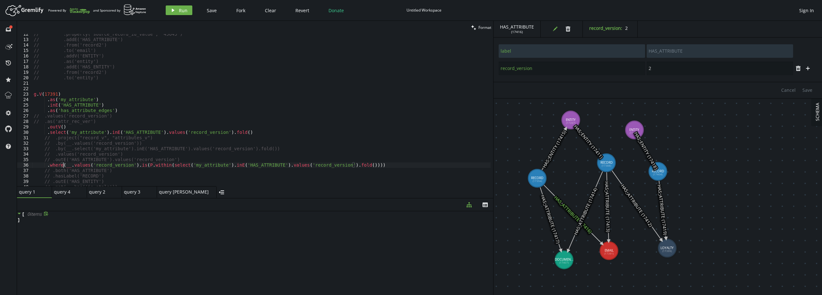
click at [63, 167] on div "// .property('source_record_id_value', '45645') // .addE('HAS_ATTRIBUTE') // .f…" at bounding box center [261, 112] width 458 height 163
click at [181, 161] on div "// .property('source_record_id_value', '45645') // .addE('HAS_ATTRIBUTE') // .f…" at bounding box center [261, 112] width 458 height 163
type textarea "// .outE('HAS_ATTRIBUTE').values('record_version')"
click at [185, 11] on span "Run" at bounding box center [183, 10] width 9 height 6
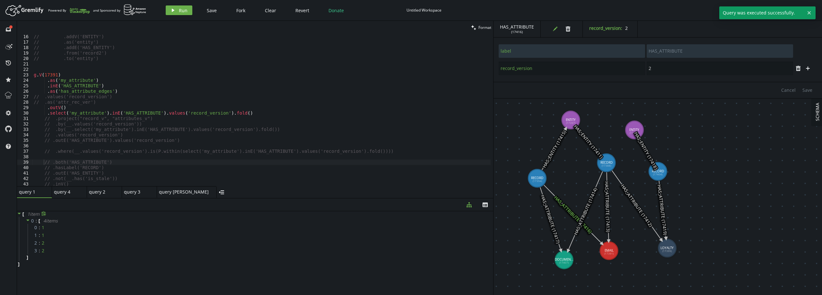
scroll to position [101, 0]
click at [250, 94] on div "// .from('record2') // .to('entity') g . V ( 17391 ) . as ( 'my_attribute' ) . …" at bounding box center [261, 112] width 458 height 163
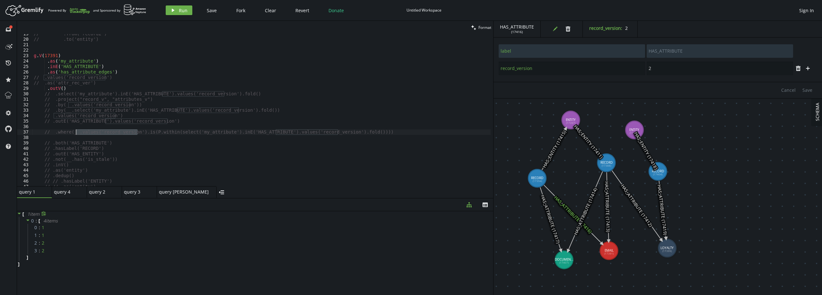
drag, startPoint x: 137, startPoint y: 133, endPoint x: 77, endPoint y: 132, distance: 60.0
click at [77, 132] on div "// .from('record2') // .to('entity') g . V ( 17391 ) . as ( 'my_attribute' ) . …" at bounding box center [261, 112] width 458 height 163
click at [78, 89] on div "// .from('record2') // .to('entity') g . V ( 17391 ) . as ( 'my_attribute' ) . …" at bounding box center [261, 112] width 458 height 163
type textarea ".outV()"
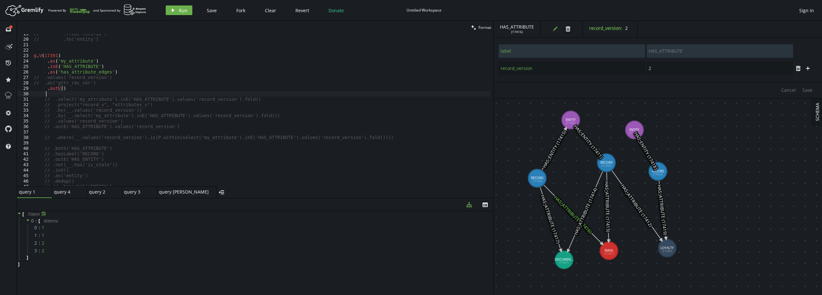
paste textarea ".values('record_version')"
click at [174, 10] on icon "play" at bounding box center [172, 10] width 5 height 5
click at [177, 128] on div "// .from('record2') // .to('entity') g . V ( 17391 ) . as ( 'my_attribute' ) . …" at bounding box center [261, 112] width 458 height 163
click at [168, 139] on div "// .from('record2') // .to('entity') g . V ( 17391 ) . as ( 'my_attribute' ) . …" at bounding box center [261, 112] width 458 height 163
click at [177, 137] on div "// .from('record2') // .to('entity') g . V ( 17391 ) . as ( 'my_attribute' ) . …" at bounding box center [261, 112] width 458 height 163
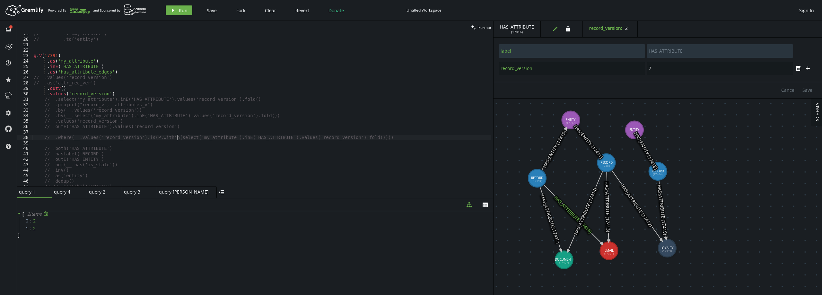
click at [177, 137] on div "// .from('record2') // .to('entity') g . V ( 17391 ) . as ( 'my_attribute' ) . …" at bounding box center [261, 112] width 458 height 163
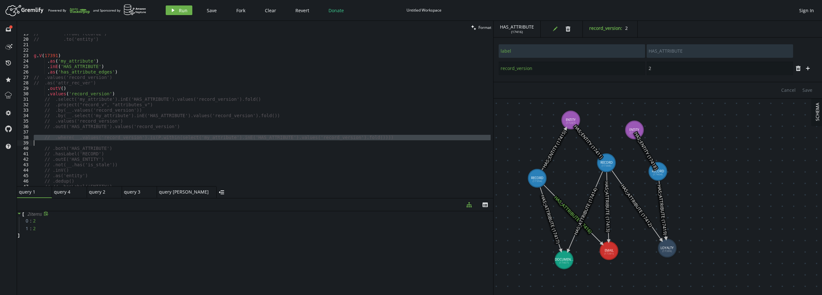
click at [182, 127] on div "// .from('record2') // .to('entity') g . V ( 17391 ) . as ( 'my_attribute' ) . …" at bounding box center [261, 112] width 458 height 163
type textarea "// .outE('HAS_ATTRIBUTE').values('record_version')"
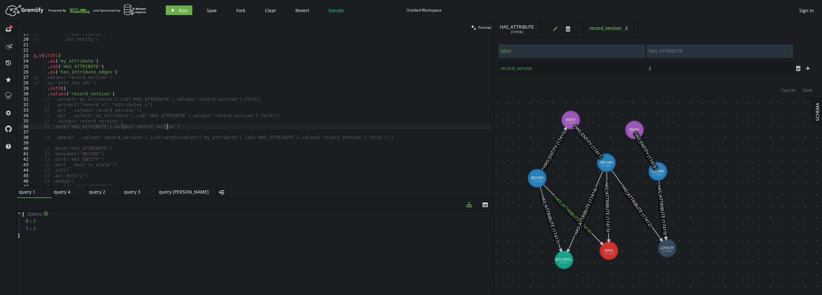
scroll to position [0, 10]
paste textarea
drag, startPoint x: 63, startPoint y: 137, endPoint x: 45, endPoint y: 136, distance: 18.0
click at [45, 136] on div "// .from('record2') // .to('entity') g . V ( 17391 ) . as ( 'my_attribute' ) . …" at bounding box center [261, 112] width 458 height 163
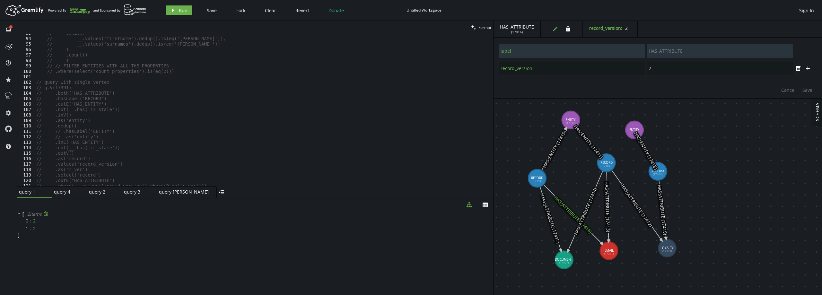
scroll to position [525, 0]
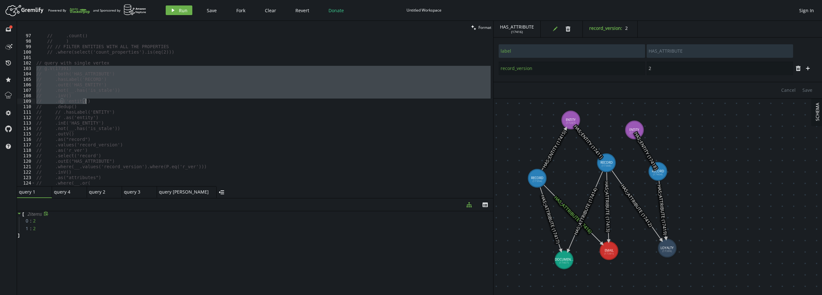
drag, startPoint x: 37, startPoint y: 67, endPoint x: 147, endPoint y: 104, distance: 115.8
click at [147, 104] on div "// .count() // ) // // FILTER ENTITIES WITH ALL THE PROPERTIES // .where(select…" at bounding box center [263, 114] width 456 height 163
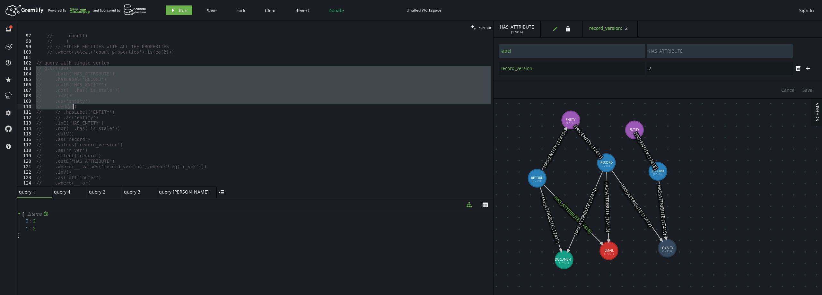
click at [126, 108] on div "// .count() // ) // // FILTER ENTITIES WITH ALL THE PROPERTIES // .where(select…" at bounding box center [263, 110] width 456 height 152
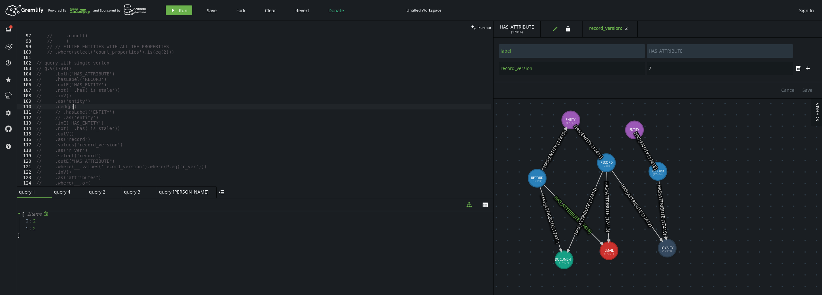
click at [76, 91] on div "// .count() // ) // // FILTER ENTITIES WITH ALL THE PROPERTIES // .where(select…" at bounding box center [263, 114] width 456 height 163
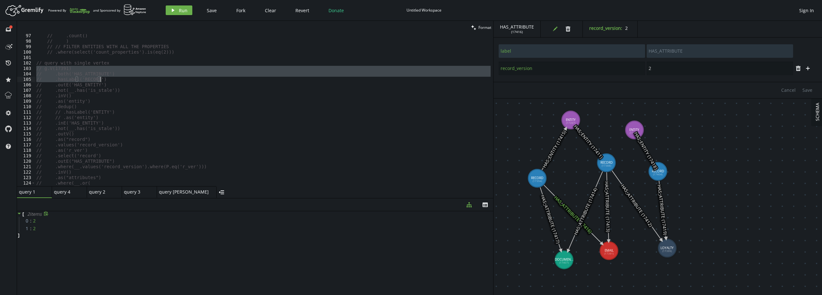
drag, startPoint x: 36, startPoint y: 69, endPoint x: 124, endPoint y: 80, distance: 88.4
click at [124, 80] on div "// .count() // ) // // FILTER ENTITIES WITH ALL THE PROPERTIES // .where(select…" at bounding box center [263, 114] width 456 height 163
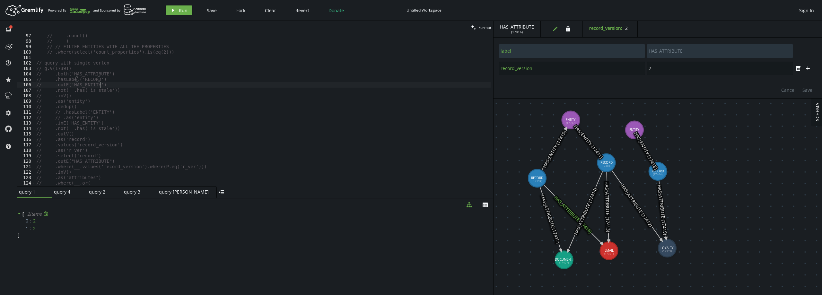
click at [118, 84] on div "// .count() // ) // // FILTER ENTITIES WITH ALL THE PROPERTIES // .where(select…" at bounding box center [263, 114] width 456 height 163
click at [93, 79] on div "// .count() // ) // // FILTER ENTITIES WITH ALL THE PROPERTIES // .where(select…" at bounding box center [263, 114] width 456 height 163
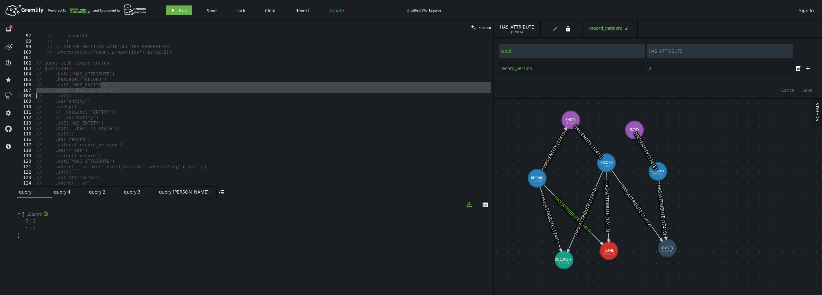
drag, startPoint x: 84, startPoint y: 84, endPoint x: 40, endPoint y: 94, distance: 44.9
click at [34, 95] on div "// .hasLabel('RECORD') 97 98 99 100 101 102 103 104 105 106 107 108 109 110 111…" at bounding box center [255, 110] width 476 height 152
click at [75, 88] on div "// .count() // ) // // FILTER ENTITIES WITH ALL THE PROPERTIES // .where(select…" at bounding box center [263, 110] width 456 height 152
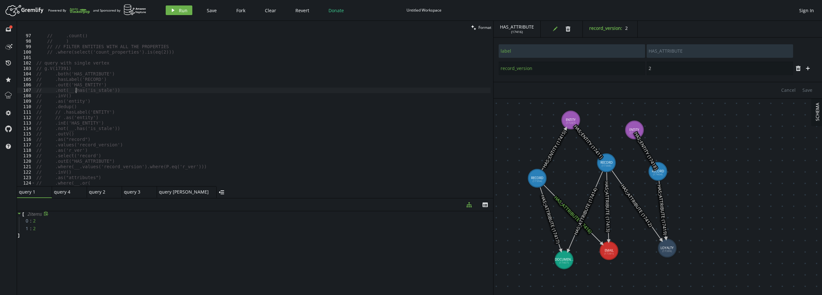
click at [75, 88] on div "// .count() // ) // // FILTER ENTITIES WITH ALL THE PROPERTIES // .where(select…" at bounding box center [263, 114] width 456 height 163
click at [81, 84] on div "// .count() // ) // // FILTER ENTITIES WITH ALL THE PROPERTIES // .where(select…" at bounding box center [263, 114] width 456 height 163
drag, startPoint x: 71, startPoint y: 96, endPoint x: 42, endPoint y: 95, distance: 28.3
click at [42, 95] on div "// .count() // ) // // FILTER ENTITIES WITH ALL THE PROPERTIES // .where(select…" at bounding box center [263, 114] width 456 height 163
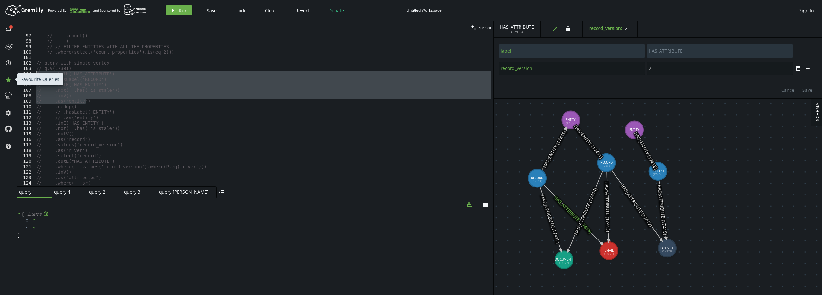
drag, startPoint x: 99, startPoint y: 103, endPoint x: 11, endPoint y: 75, distance: 92.0
click at [11, 75] on div "full-circle inbox history star cog help clean Format // .inV() 97 98 99 100 101…" at bounding box center [411, 158] width 822 height 274
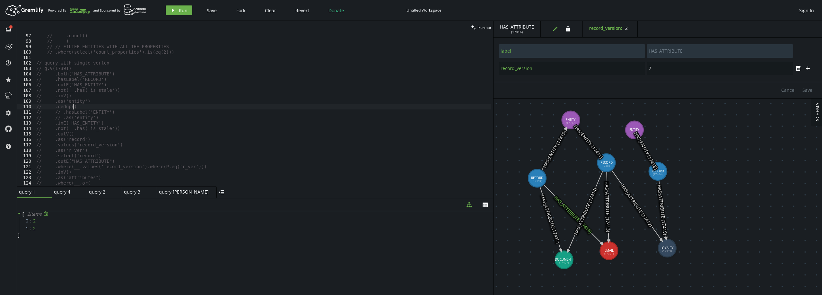
click at [81, 107] on div "// .count() // ) // // FILTER ENTITIES WITH ALL THE PROPERTIES // .where(select…" at bounding box center [263, 114] width 456 height 163
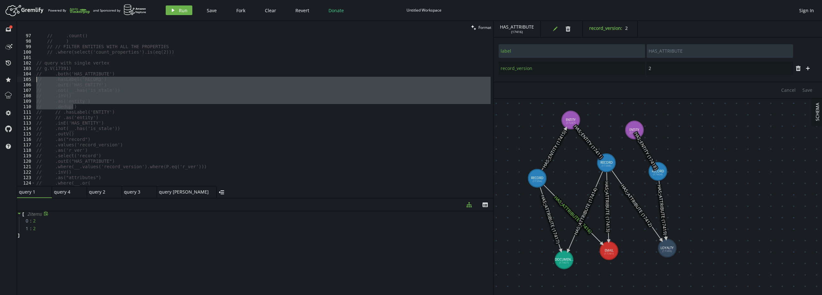
drag, startPoint x: 80, startPoint y: 107, endPoint x: 25, endPoint y: 79, distance: 62.2
click at [25, 79] on div "// .dedup() 97 98 99 100 101 102 103 104 105 106 107 108 109 110 111 112 113 11…" at bounding box center [255, 110] width 476 height 152
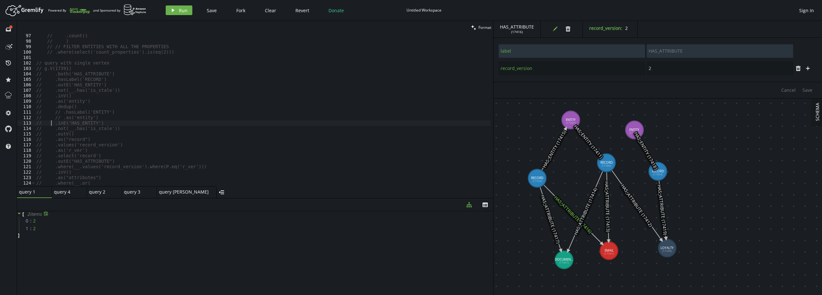
click at [52, 123] on div "// .count() // ) // // FILTER ENTITIES WITH ALL THE PROPERTIES // .where(select…" at bounding box center [263, 114] width 456 height 163
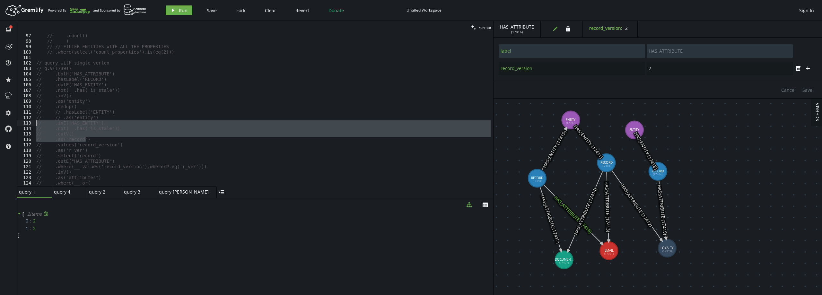
drag, startPoint x: 85, startPoint y: 140, endPoint x: 32, endPoint y: 124, distance: 55.0
click at [32, 124] on div "// .inE('HAS_ENTITY') 97 98 99 100 101 102 103 104 105 106 107 108 109 110 111 …" at bounding box center [255, 110] width 476 height 152
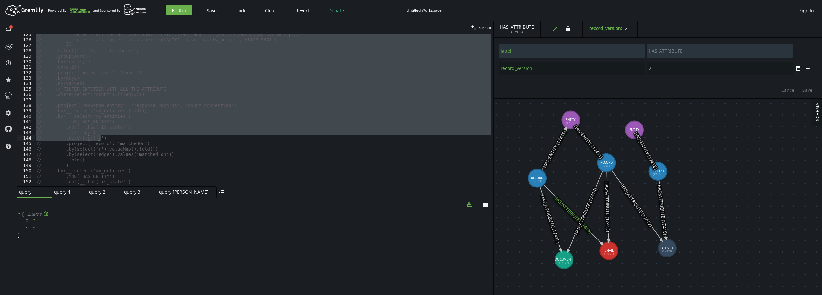
scroll to position [737, 0]
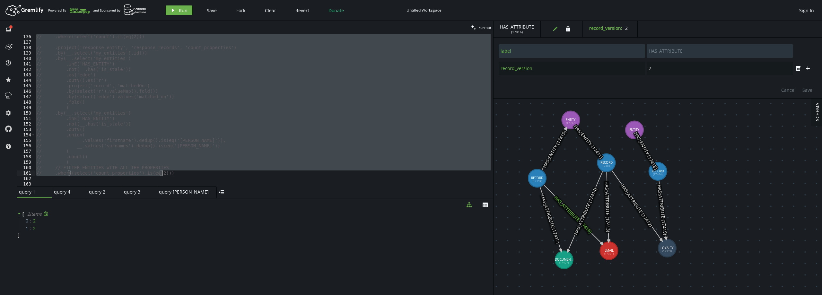
drag, startPoint x: 37, startPoint y: 70, endPoint x: 164, endPoint y: 175, distance: 164.5
click at [164, 175] on div "// .where(select('count').is(eq(2))) // .project('response_entity', 'response_r…" at bounding box center [263, 115] width 456 height 163
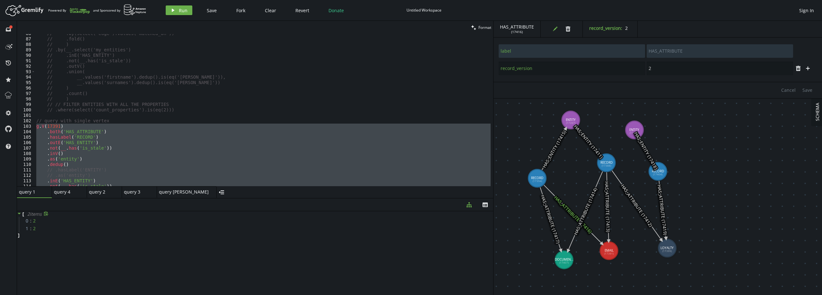
scroll to position [448, 0]
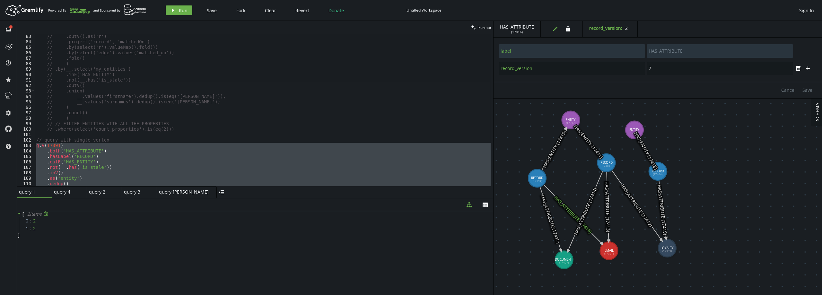
click at [110, 156] on div "// .outV().as('r') // .project('record', 'matchedOn') // .by(select('r').valueM…" at bounding box center [263, 110] width 456 height 152
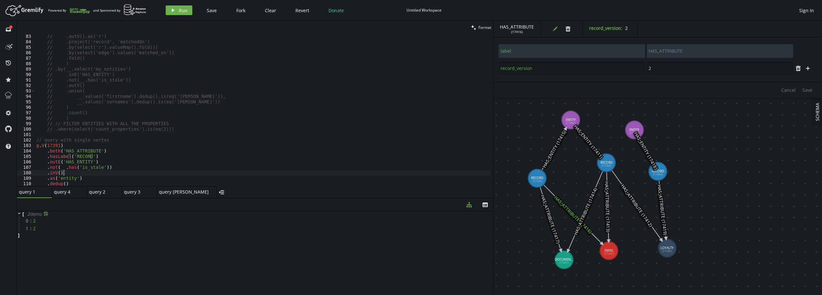
click at [97, 172] on div "// .outV().as('r') // .project('record', 'matchedOn') // .by(select('r').valueM…" at bounding box center [263, 115] width 456 height 163
type textarea ".both('HAS_ATTRIBUTE')"
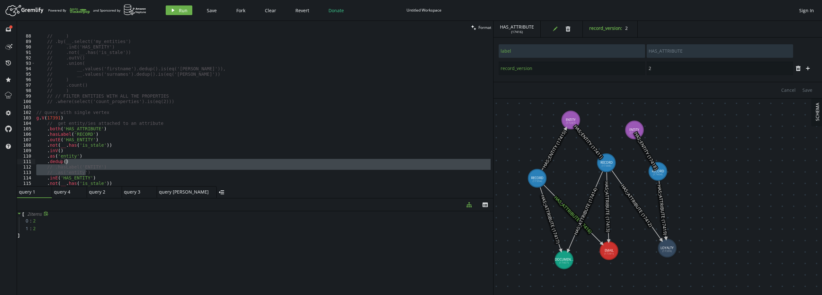
drag, startPoint x: 88, startPoint y: 172, endPoint x: 88, endPoint y: 163, distance: 8.4
click at [88, 163] on div "// ) // .by(__.select('my_entities') // .inE('HAS_ENTITY') // .not(__.has('is_s…" at bounding box center [263, 114] width 456 height 163
type textarea ".dedup()"
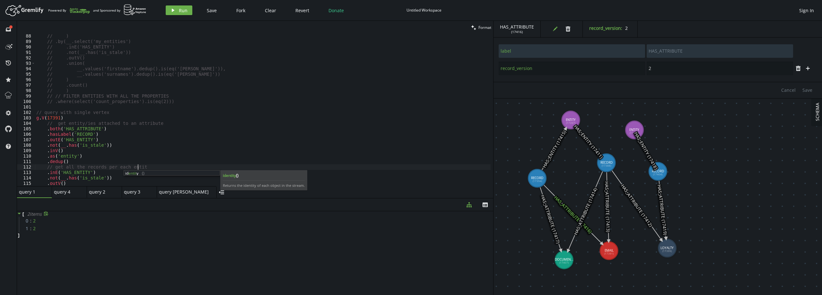
scroll to position [0, 103]
click at [107, 133] on div "// ) // .by(__.select('my_entities') // .inE('HAS_ENTITY') // .not(__.has('is_s…" at bounding box center [263, 114] width 456 height 163
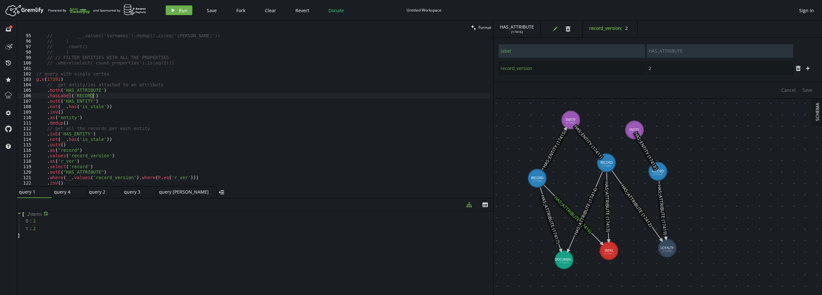
scroll to position [533, 0]
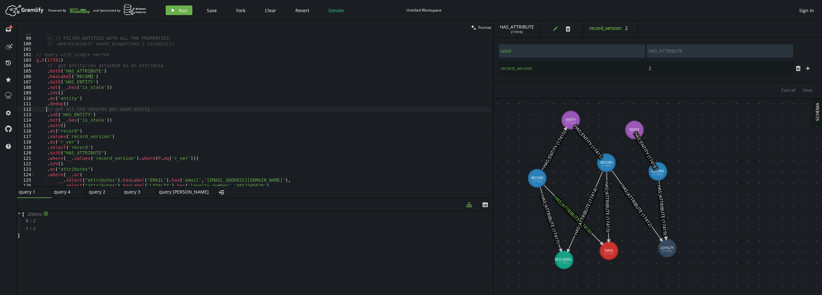
click at [47, 110] on div "// ) // // FILTER ENTITIES WITH ALL THE PROPERTIES // .where(select('count_prop…" at bounding box center [263, 111] width 456 height 163
click at [75, 152] on div "// ) // // FILTER ENTITIES WITH ALL THE PROPERTIES // .where(select('count_prop…" at bounding box center [263, 111] width 456 height 163
click at [80, 148] on div "// ) // // FILTER ENTITIES WITH ALL THE PROPERTIES // .where(select('count_prop…" at bounding box center [263, 111] width 456 height 163
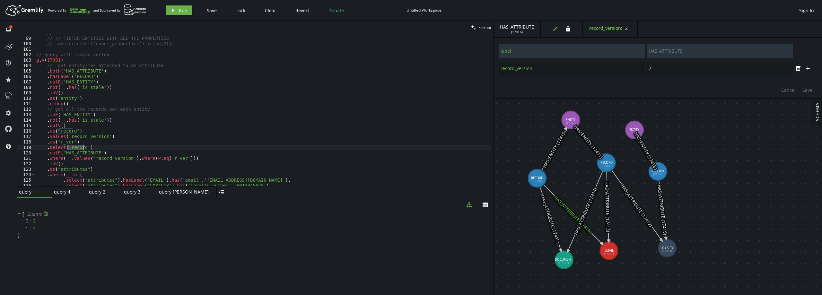
click at [80, 148] on div "// ) // // FILTER ENTITIES WITH ALL THE PROPERTIES // .where(select('count_prop…" at bounding box center [263, 111] width 456 height 163
click at [113, 153] on div "// ) // // FILTER ENTITIES WITH ALL THE PROPERTIES // .where(select('count_prop…" at bounding box center [263, 111] width 456 height 163
click at [199, 158] on div "// ) // // FILTER ENTITIES WITH ALL THE PROPERTIES // .where(select('count_prop…" at bounding box center [263, 111] width 456 height 163
click at [123, 159] on div "// ) // // FILTER ENTITIES WITH ALL THE PROPERTIES // .where(select('count_prop…" at bounding box center [263, 111] width 456 height 163
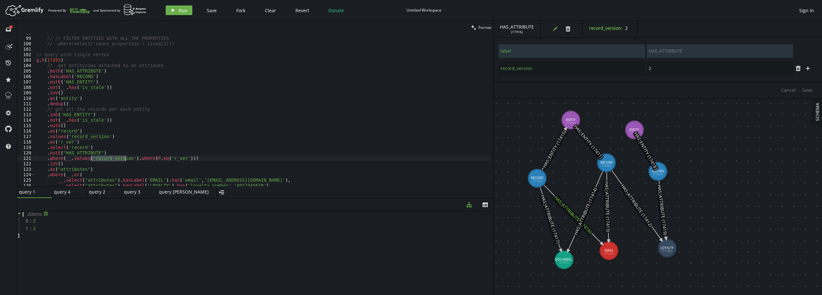
click at [193, 158] on div "// ) // // FILTER ENTITIES WITH ALL THE PROPERTIES // .where(select('count_prop…" at bounding box center [263, 111] width 456 height 163
click at [194, 153] on div "// ) // // FILTER ENTITIES WITH ALL THE PROPERTIES // .where(select('count_prop…" at bounding box center [263, 111] width 456 height 163
type textarea ".select('record')"
type textarea ".as("attributes")"
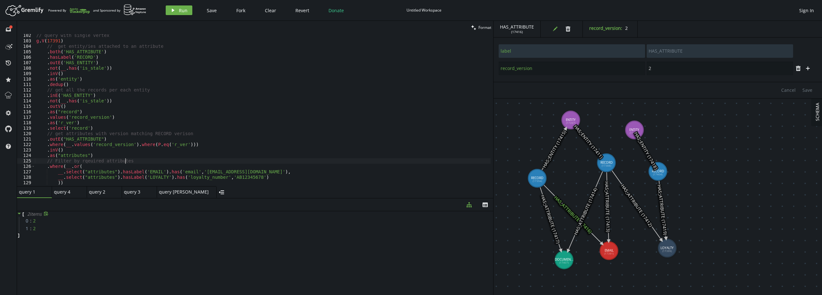
scroll to position [572, 0]
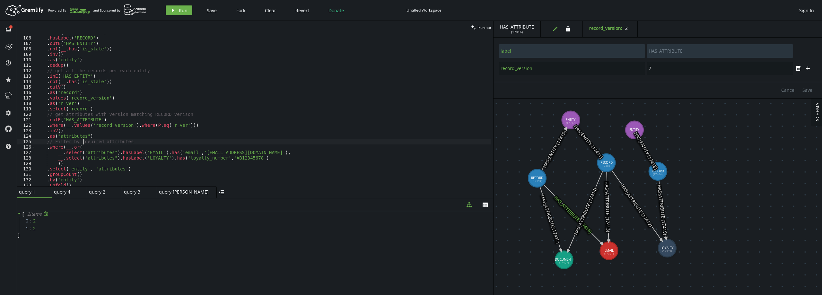
drag, startPoint x: 84, startPoint y: 143, endPoint x: 130, endPoint y: 134, distance: 47.2
click at [85, 143] on div ". both ( 'HAS_ATTRIBUTE' ) . hasLabel ( 'RECORD' ) . outE ( 'HAS_ENTITY' ) . no…" at bounding box center [263, 111] width 456 height 163
type textarea ".as("attributes")"
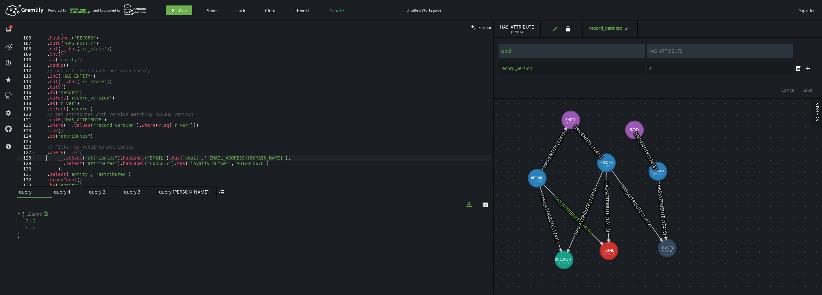
type textarea "// Filter by required attributes"
type textarea "// get attributes with version matching RECORD verison"
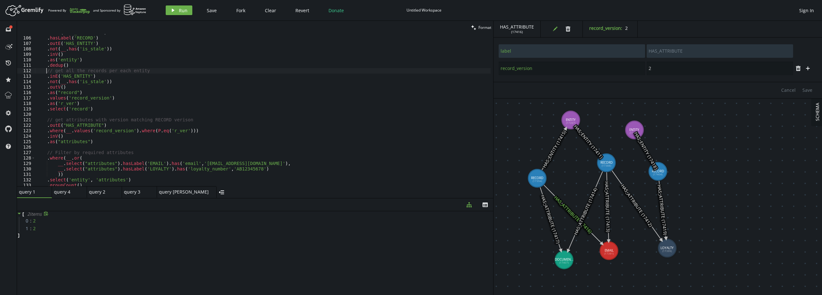
type textarea "// get all the records per each entity"
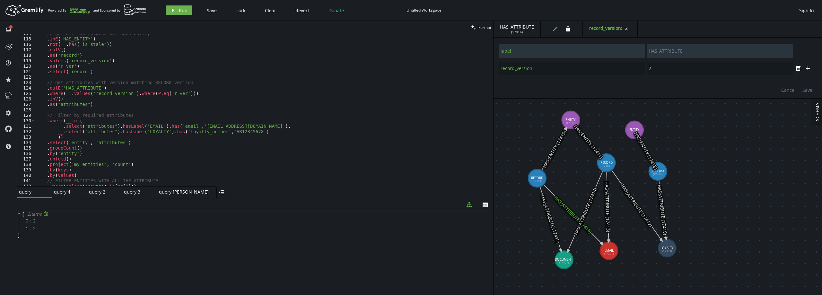
scroll to position [658, 0]
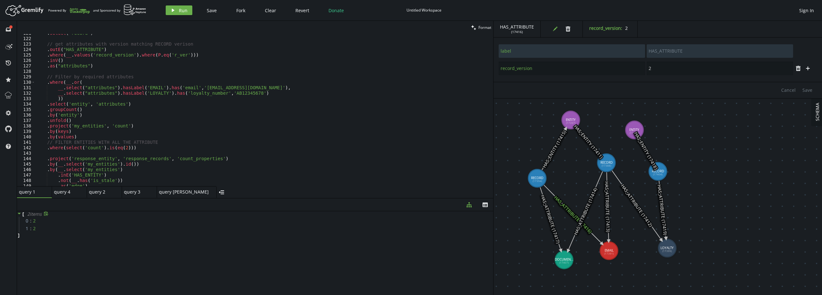
click at [150, 141] on div ". select ( 'record' ) // get attributes with version matching RECORD verison . …" at bounding box center [263, 111] width 456 height 163
click at [67, 116] on div ". select ( 'record' ) // get attributes with version matching RECORD verison . …" at bounding box center [263, 111] width 456 height 163
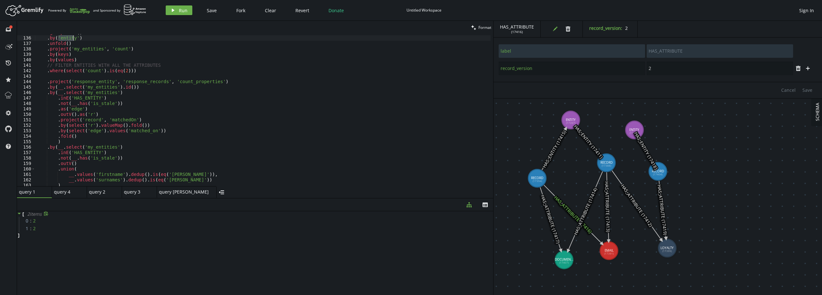
scroll to position [755, 0]
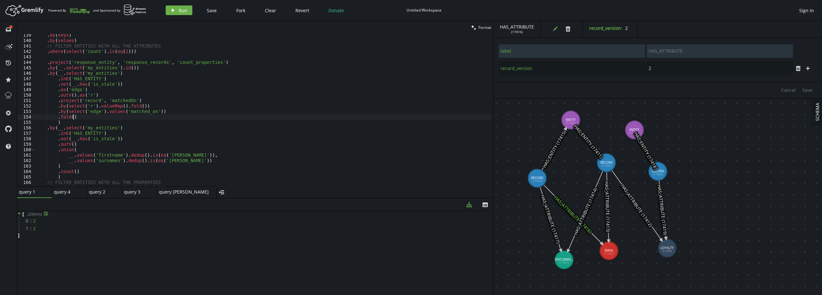
click at [162, 116] on div ". by ( keys ) . by ( values ) // FILTER ENTITIES WITH ALL THE ATTRIBUTES . wher…" at bounding box center [263, 113] width 456 height 163
click at [164, 128] on div ". by ( keys ) . by ( values ) // FILTER ENTITIES WITH ALL THE ATTRIBUTES . wher…" at bounding box center [263, 113] width 456 height 163
click at [184, 153] on div ". by ( keys ) . by ( values ) // FILTER ENTITIES WITH ALL THE ATTRIBUTES . wher…" at bounding box center [263, 113] width 456 height 163
click at [185, 159] on div ". by ( keys ) . by ( values ) // FILTER ENTITIES WITH ALL THE ATTRIBUTES . wher…" at bounding box center [263, 113] width 456 height 163
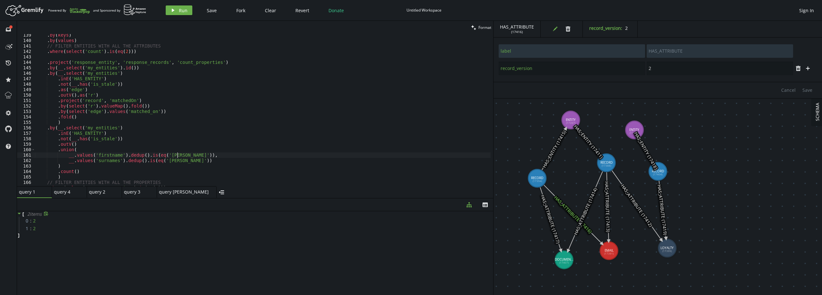
type textarea "__.values('surnames').dedup().is(eq('[PERSON_NAME]'))"
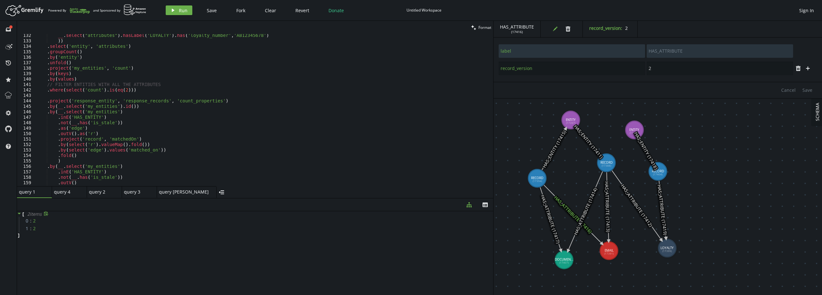
scroll to position [678, 0]
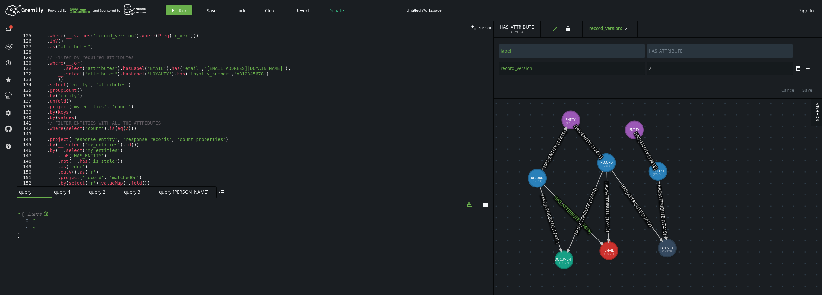
click at [162, 133] on div ". where ( __ . values ( 'record_version' ) . where ( P . eq ( 'r_ver' ))) . inV…" at bounding box center [263, 114] width 456 height 163
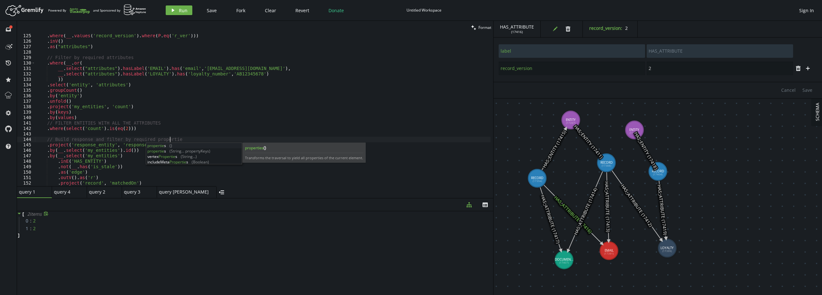
scroll to position [0, 135]
click at [113, 145] on div ". where ( __ . values ( 'record_version' ) . where ( P . eq ( 'r_ver' ))) . inV…" at bounding box center [263, 114] width 456 height 163
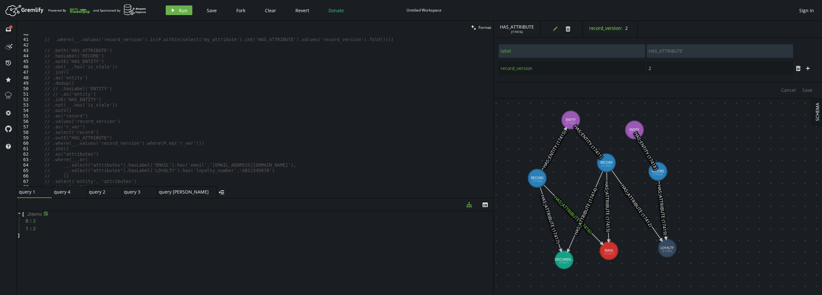
scroll to position [119, 0]
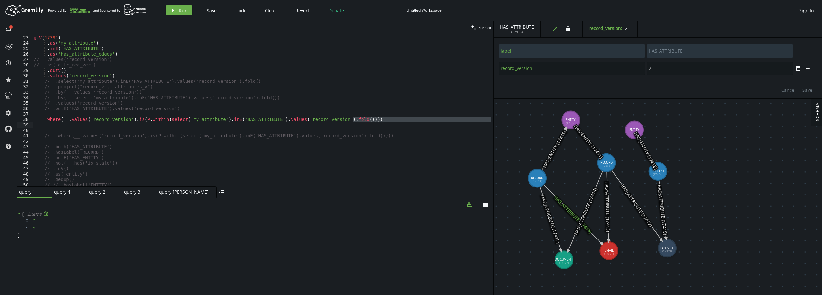
drag, startPoint x: 370, startPoint y: 122, endPoint x: 153, endPoint y: 126, distance: 217.7
click at [153, 126] on div "g . V ( 17391 ) . as ( 'my_attribute' ) . inE ( 'HAS_ATTRIBUTE' ) . as ( 'has_a…" at bounding box center [261, 111] width 458 height 163
type textarea ".where(__.values('record_version').is(P.within(select('my_attribute').inE('HAS_…"
click at [77, 130] on div "g . V ( 17391 ) . as ( 'my_attribute' ) . inE ( 'HAS_ATTRIBUTE' ) . as ( 'has_a…" at bounding box center [261, 111] width 458 height 163
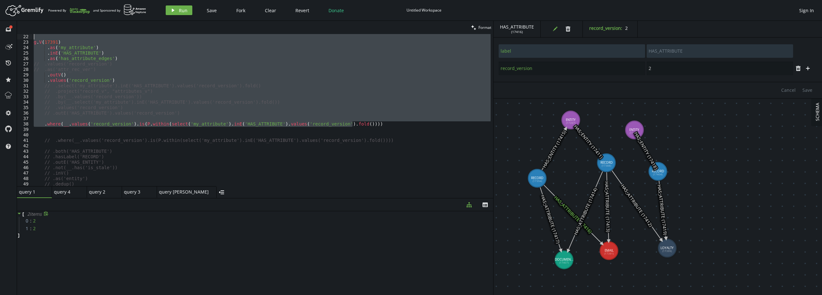
scroll to position [115, 0]
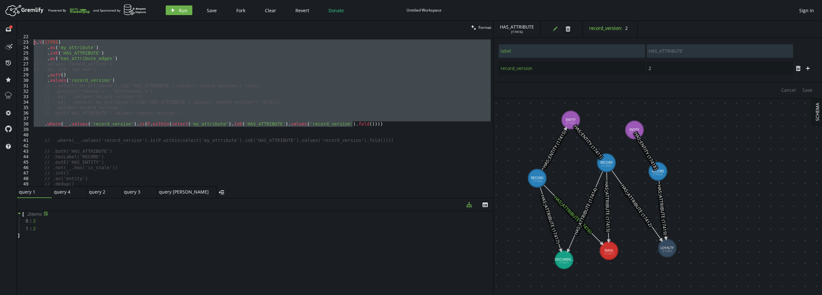
drag, startPoint x: 368, startPoint y: 120, endPoint x: 22, endPoint y: 40, distance: 355.3
click at [22, 40] on div "22 23 24 25 26 27 28 29 30 31 32 33 34 35 36 37 38 39 40 41 42 43 44 45 46 47 4…" at bounding box center [255, 110] width 476 height 152
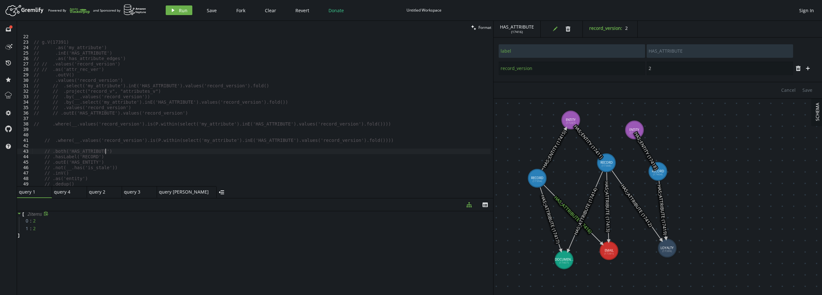
click at [165, 152] on div "// g.V(17391) // .as('my_attribute') // .inE('HAS_ATTRIBUTE') // .as('has_attri…" at bounding box center [261, 115] width 458 height 163
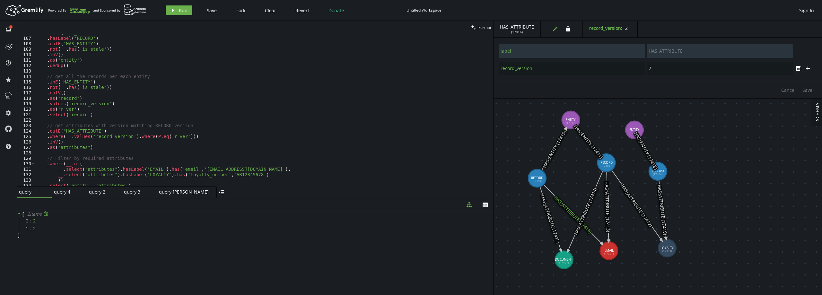
scroll to position [577, 0]
click at [114, 137] on div ". both ( 'HAS_ATTRIBUTE' ) . hasLabel ( 'RECORD' ) . outE ( 'HAS_ENTITY' ) . no…" at bounding box center [263, 111] width 456 height 163
click at [75, 136] on div ". both ( 'HAS_ATTRIBUTE' ) . hasLabel ( 'RECORD' ) . outE ( 'HAS_ENTITY' ) . no…" at bounding box center [263, 111] width 456 height 163
click at [109, 136] on div ". both ( 'HAS_ATTRIBUTE' ) . hasLabel ( 'RECORD' ) . outE ( 'HAS_ENTITY' ) . no…" at bounding box center [263, 111] width 456 height 163
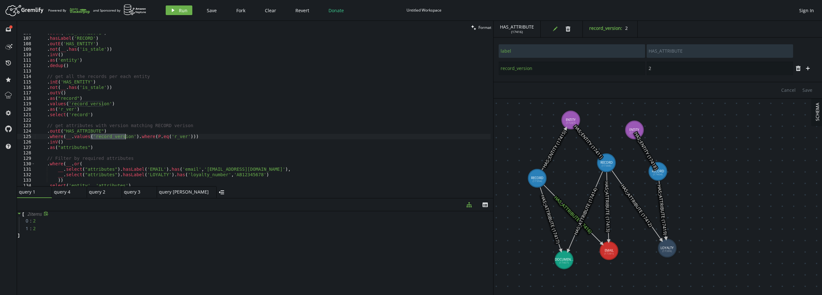
click at [170, 137] on div ". both ( 'HAS_ATTRIBUTE' ) . hasLabel ( 'RECORD' ) . outE ( 'HAS_ENTITY' ) . no…" at bounding box center [263, 111] width 456 height 163
click at [181, 13] on button "play Run" at bounding box center [179, 10] width 27 height 10
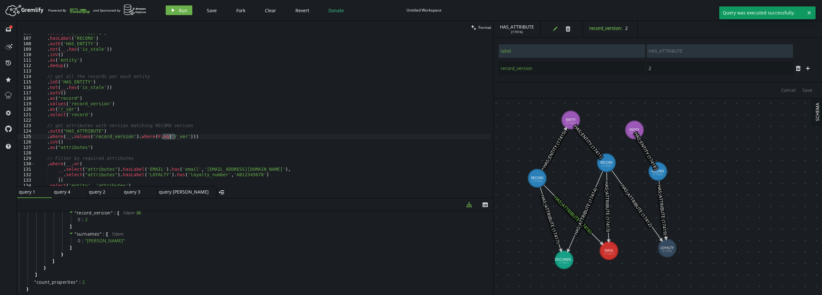
scroll to position [231, 0]
click at [168, 143] on div ". both ( 'HAS_ATTRIBUTE' ) . hasLabel ( 'RECORD' ) . outE ( 'HAS_ENTITY' ) . no…" at bounding box center [263, 111] width 456 height 163
drag, startPoint x: 161, startPoint y: 136, endPoint x: 177, endPoint y: 136, distance: 16.7
click at [177, 136] on div ". both ( 'HAS_ATTRIBUTE' ) . hasLabel ( 'RECORD' ) . outE ( 'HAS_ENTITY' ) . no…" at bounding box center [263, 111] width 456 height 163
type textarea ".where(__.values('record_version').where(P.eq('r_ver')))"
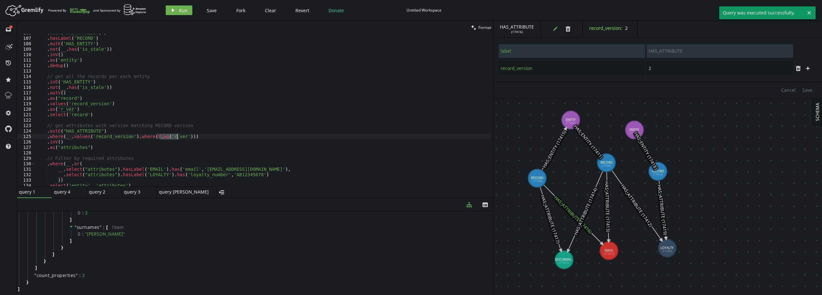
click at [203, 136] on div ". both ( 'HAS_ATTRIBUTE' ) . hasLabel ( 'RECORD' ) . outE ( 'HAS_ENTITY' ) . no…" at bounding box center [263, 111] width 456 height 163
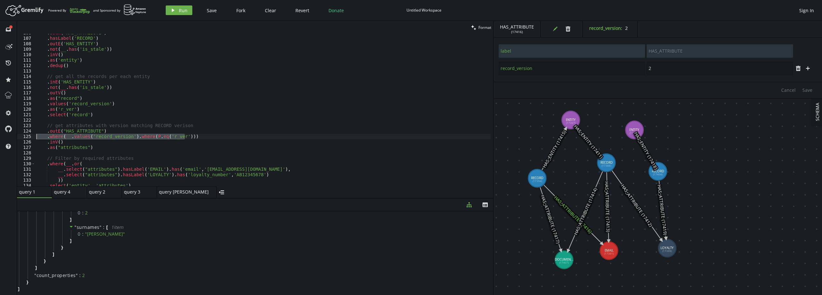
drag, startPoint x: 197, startPoint y: 138, endPoint x: 36, endPoint y: 137, distance: 160.8
click at [36, 137] on div ". both ( 'HAS_ATTRIBUTE' ) . hasLabel ( 'RECORD' ) . outE ( 'HAS_ENTITY' ) . no…" at bounding box center [263, 111] width 456 height 163
click at [208, 138] on div ". both ( 'HAS_ATTRIBUTE' ) . hasLabel ( 'RECORD' ) . outE ( 'HAS_ENTITY' ) . no…" at bounding box center [263, 110] width 456 height 152
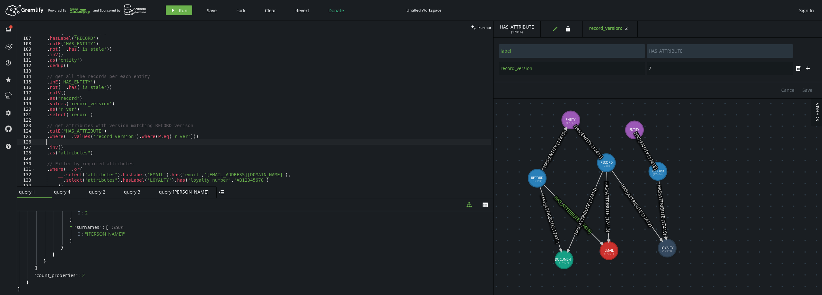
paste textarea ".where(__.values('record_version').where(P.eq('r_ver')))"
drag, startPoint x: 171, startPoint y: 143, endPoint x: 187, endPoint y: 142, distance: 16.7
click at [187, 142] on div ". both ( 'HAS_ATTRIBUTE' ) . hasLabel ( 'RECORD' ) . outE ( 'HAS_ENTITY' ) . no…" at bounding box center [263, 111] width 456 height 163
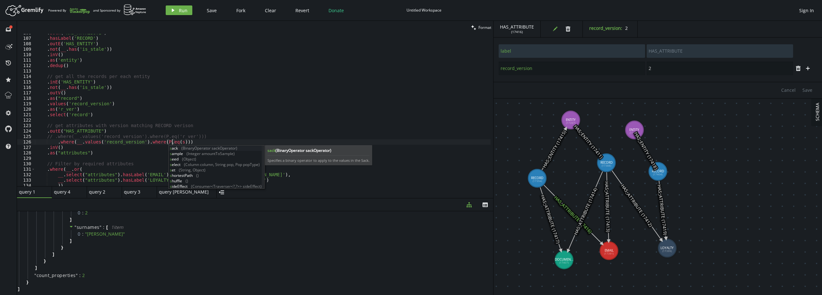
scroll to position [0, 141]
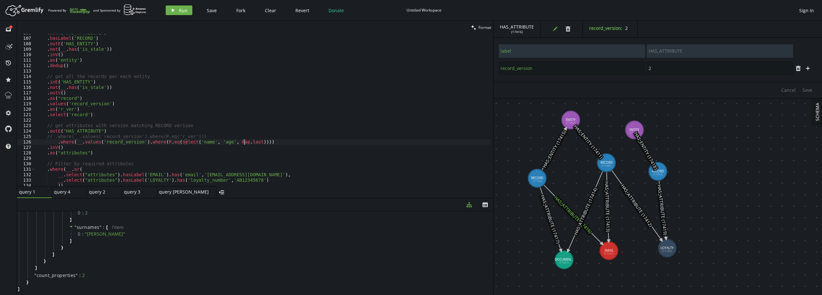
click at [195, 141] on div ". both ( 'HAS_ATTRIBUTE' ) . hasLabel ( 'RECORD' ) . outE ( 'HAS_ENTITY' ) . no…" at bounding box center [263, 111] width 456 height 163
click at [187, 10] on button "play Run" at bounding box center [179, 10] width 27 height 10
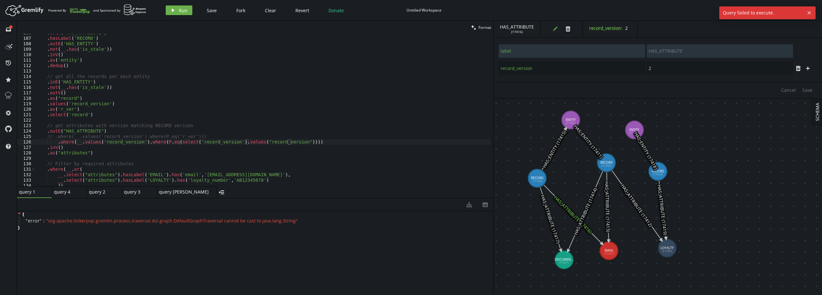
scroll to position [0, 52]
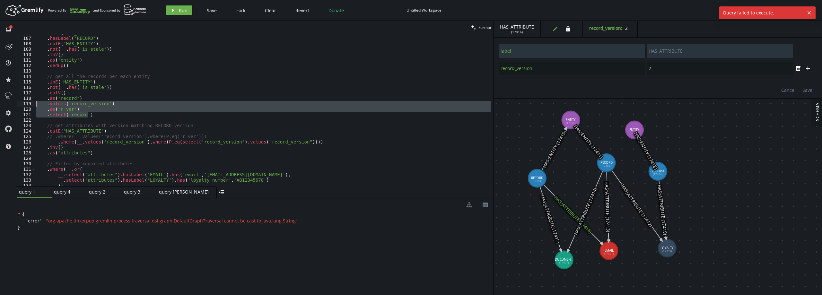
drag, startPoint x: 88, startPoint y: 115, endPoint x: 31, endPoint y: 102, distance: 58.3
click at [31, 102] on div ".select('record') 106 107 108 109 110 111 112 113 114 115 116 117 118 119 120 1…" at bounding box center [255, 110] width 476 height 152
click at [180, 9] on span "Run" at bounding box center [183, 10] width 9 height 6
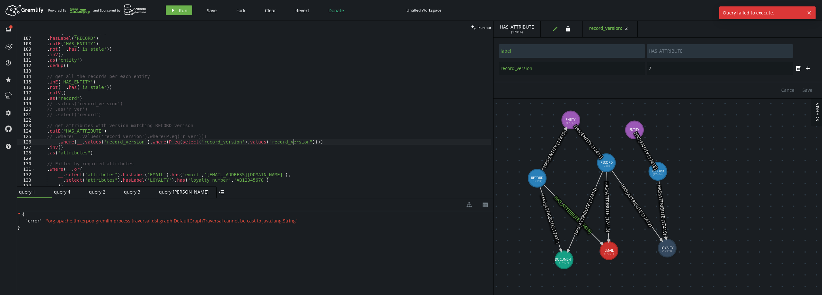
click at [293, 144] on div ". both ( 'HAS_ATTRIBUTE' ) . hasLabel ( 'RECORD' ) . outE ( 'HAS_ENTITY' ) . no…" at bounding box center [263, 111] width 456 height 163
click at [290, 142] on div ". both ( 'HAS_ATTRIBUTE' ) . hasLabel ( 'RECORD' ) . outE ( 'HAS_ENTITY' ) . no…" at bounding box center [263, 111] width 456 height 163
click at [170, 11] on icon "play" at bounding box center [172, 10] width 5 height 5
click at [266, 144] on div ". both ( 'HAS_ATTRIBUTE' ) . hasLabel ( 'RECORD' ) . outE ( 'HAS_ENTITY' ) . no…" at bounding box center [263, 111] width 456 height 163
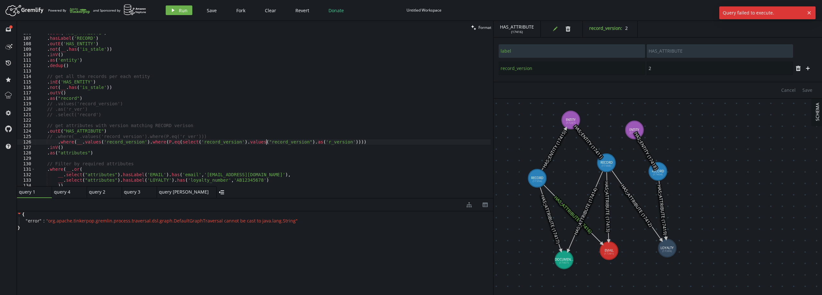
click at [216, 135] on div ". both ( 'HAS_ATTRIBUTE' ) . hasLabel ( 'RECORD' ) . outE ( 'HAS_ENTITY' ) . no…" at bounding box center [263, 111] width 456 height 163
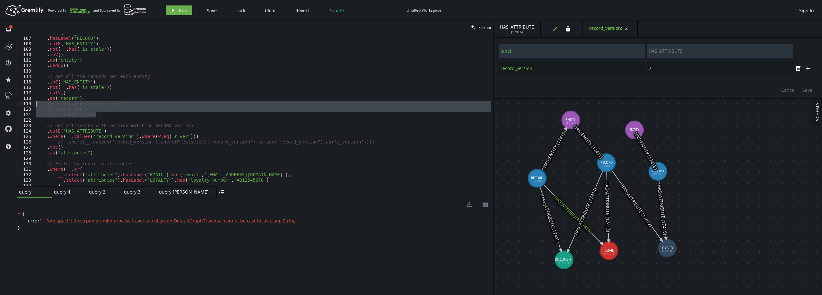
drag, startPoint x: 73, startPoint y: 117, endPoint x: 19, endPoint y: 105, distance: 54.8
click at [19, 105] on div "// .where(__.values('record_version').where(P.eq(select('record_version').value…" at bounding box center [255, 110] width 476 height 152
type textarea ".values('record_version') .as('r_ver')"
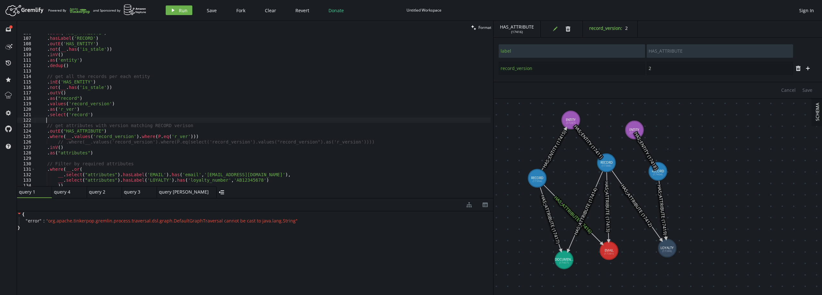
click at [120, 122] on div ". both ( 'HAS_ATTRIBUTE' ) . hasLabel ( 'RECORD' ) . outE ( 'HAS_ENTITY' ) . no…" at bounding box center [263, 111] width 456 height 163
click at [77, 116] on div ". both ( 'HAS_ATTRIBUTE' ) . hasLabel ( 'RECORD' ) . outE ( 'HAS_ENTITY' ) . no…" at bounding box center [263, 111] width 456 height 163
click at [182, 12] on span "Run" at bounding box center [183, 10] width 9 height 6
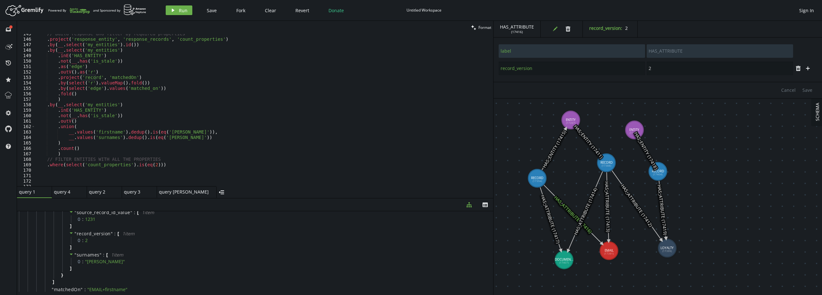
scroll to position [770, 0]
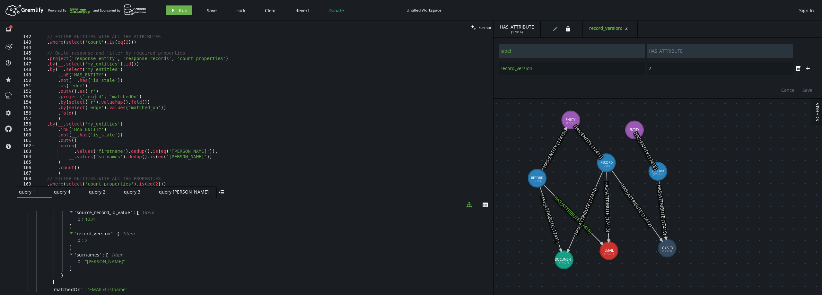
click at [83, 151] on div "// FILTER ENTITIES WITH ALL THE ATTRIBUTES . where ( select ( 'count' ) . is ( …" at bounding box center [263, 115] width 456 height 163
click at [56, 123] on div "// FILTER ENTITIES WITH ALL THE ATTRIBUTES . where ( select ( 'count' ) . is ( …" at bounding box center [263, 115] width 456 height 163
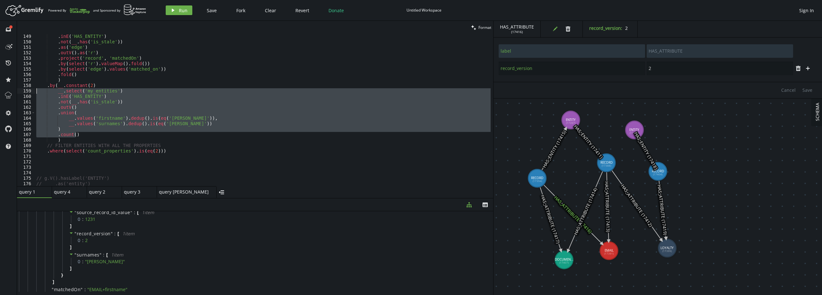
drag, startPoint x: 78, startPoint y: 135, endPoint x: 30, endPoint y: 91, distance: 65.2
click at [30, 91] on div ".by(__.constant(2) 149 150 151 152 153 154 155 156 157 158 159 160 161 162 163 …" at bounding box center [255, 110] width 476 height 152
click at [177, 8] on button "play Run" at bounding box center [179, 10] width 27 height 10
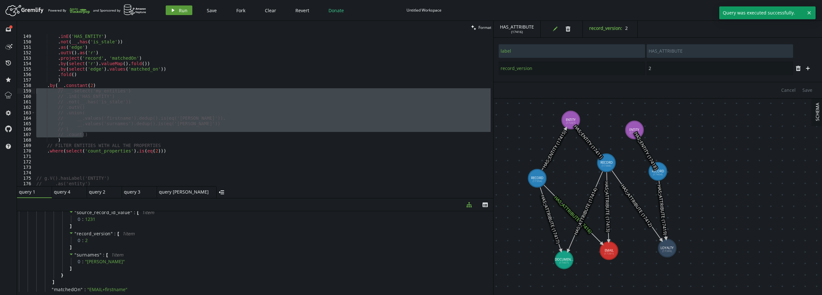
click at [178, 8] on button "play Run" at bounding box center [179, 10] width 27 height 10
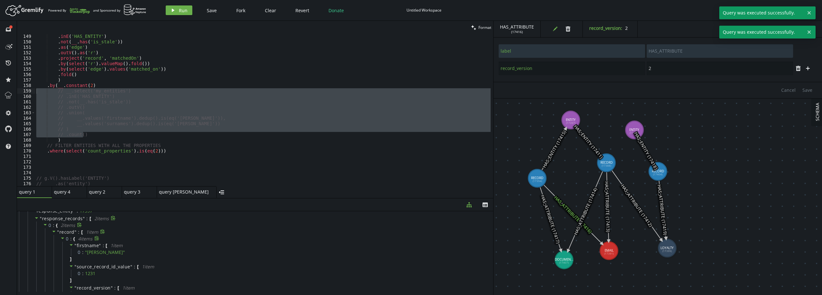
scroll to position [0, 0]
click at [115, 134] on div ". inE ( 'HAS_ENTITY' ) . not ( __ . has ( 'is_stale' )) . as ( 'edge' ) . outV …" at bounding box center [263, 110] width 456 height 152
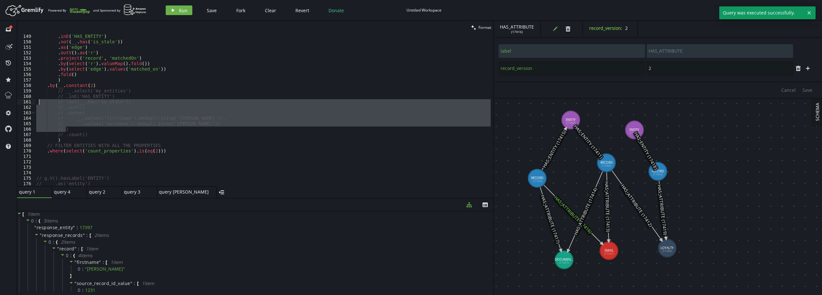
drag, startPoint x: 85, startPoint y: 131, endPoint x: 38, endPoint y: 100, distance: 56.6
click at [38, 100] on div ". inE ( 'HAS_ENTITY' ) . not ( __ . has ( 'is_stale' )) . as ( 'edge' ) . outV …" at bounding box center [263, 115] width 456 height 163
click at [83, 127] on div ". inE ( 'HAS_ENTITY' ) . not ( __ . has ( 'is_stale' )) . as ( 'edge' ) . outV …" at bounding box center [263, 110] width 456 height 152
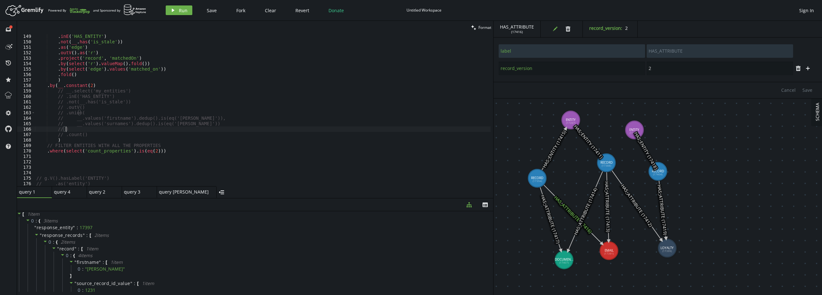
click at [90, 134] on div ". inE ( 'HAS_ENTITY' ) . not ( __ . has ( 'is_stale' )) . as ( 'edge' ) . outV …" at bounding box center [263, 115] width 456 height 163
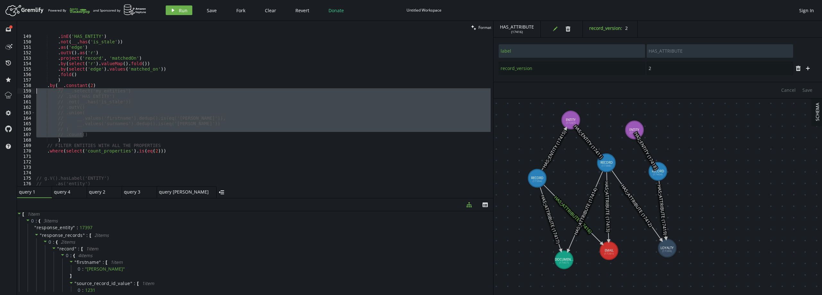
drag, startPoint x: 91, startPoint y: 135, endPoint x: 18, endPoint y: 91, distance: 85.2
click at [18, 91] on div "// .count() 149 150 151 152 153 154 155 156 157 158 159 160 161 162 163 164 165…" at bounding box center [255, 110] width 476 height 152
click at [92, 135] on div ". inE ( 'HAS_ENTITY' ) . not ( __ . has ( 'is_stale' )) . as ( 'edge' ) . outV …" at bounding box center [263, 110] width 456 height 152
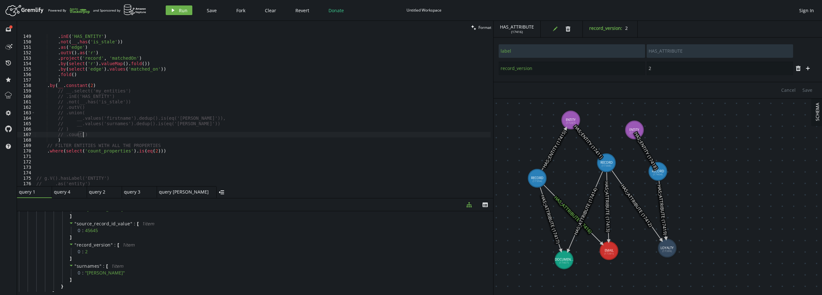
scroll to position [789, 0]
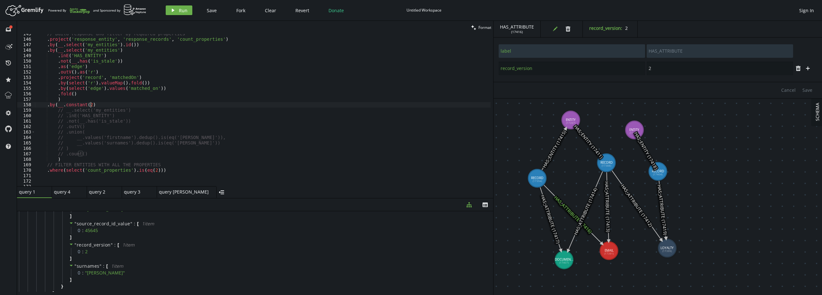
click at [95, 104] on div "// Build response and filter by required properties . project ( 'response_entit…" at bounding box center [263, 112] width 456 height 163
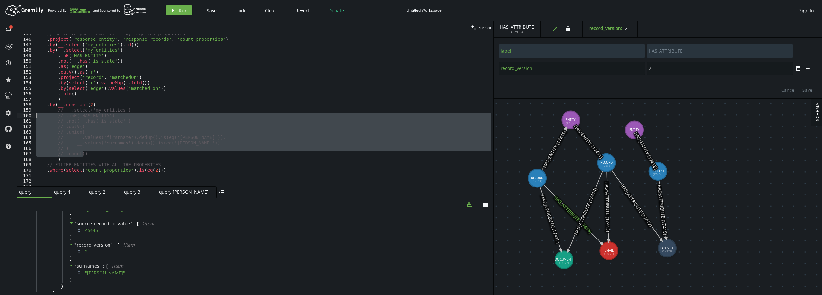
drag, startPoint x: 83, startPoint y: 153, endPoint x: 30, endPoint y: 118, distance: 63.0
click at [30, 118] on div ".by(__.constant(2) 145 146 147 148 149 150 151 152 153 154 155 156 157 158 159 …" at bounding box center [255, 110] width 476 height 152
type textarea "// .inE('HAS_ENTITY') // .not(__.has('is_stale'))"
type input "loyalty_number"
type input "AB12345678"
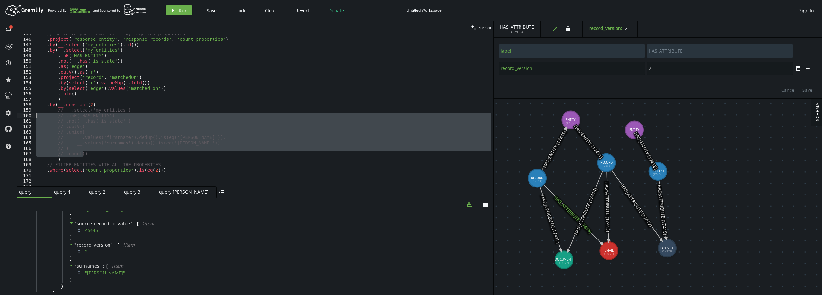
type input "label"
type input "LOYALTY"
click at [476, 31] on span "( 17399 )" at bounding box center [510, 32] width 12 height 4
copy span "17399"
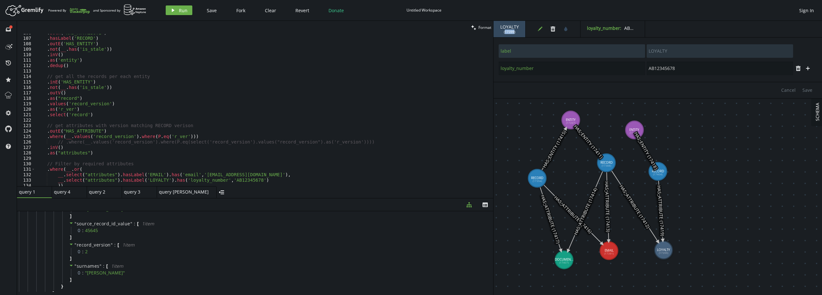
scroll to position [519, 0]
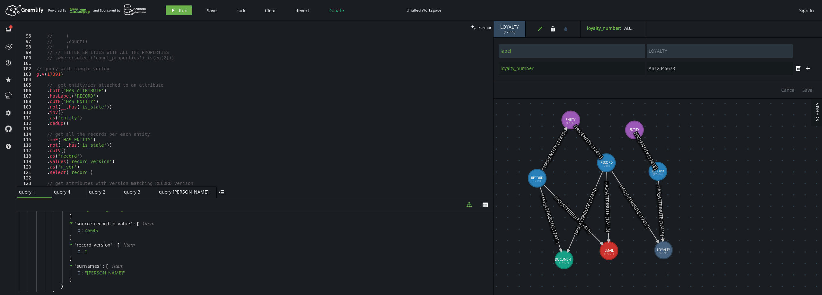
click at [55, 74] on div "// ) // .count() // ) // // FILTER ENTITIES WITH ALL THE PROPERTIES // .where(s…" at bounding box center [263, 114] width 456 height 163
click at [69, 74] on div "// ) // .count() // ) // // FILTER ENTITIES WITH ALL THE PROPERTIES // .where(s…" at bounding box center [263, 114] width 456 height 163
click at [54, 75] on div "// ) // .count() // ) // // FILTER ENTITIES WITH ALL THE PROPERTIES // .where(s…" at bounding box center [263, 114] width 456 height 163
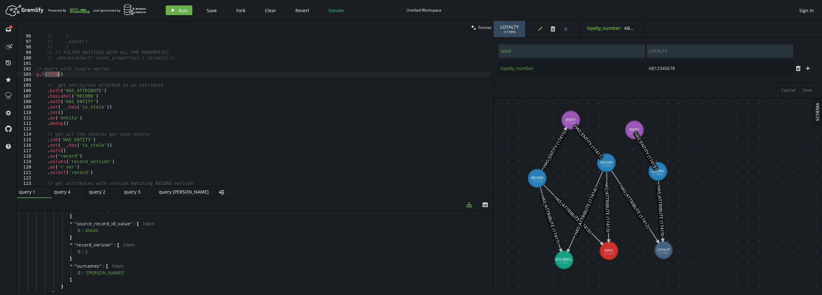
paste textarea "9"
type textarea "g.V(17399)"
click at [180, 9] on span "Run" at bounding box center [183, 10] width 9 height 6
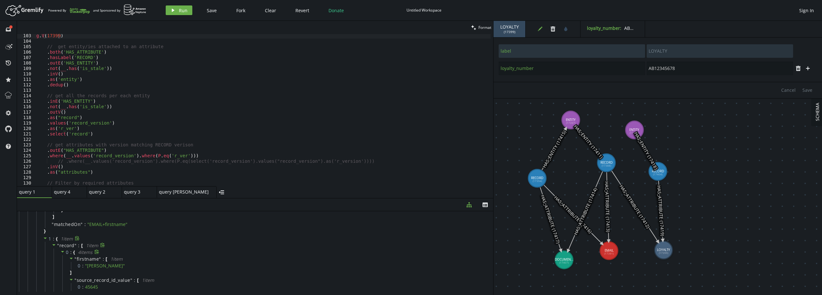
scroll to position [135, 0]
type input "source_record_id_value"
type input "1234"
type input "label"
type input "RECORD"
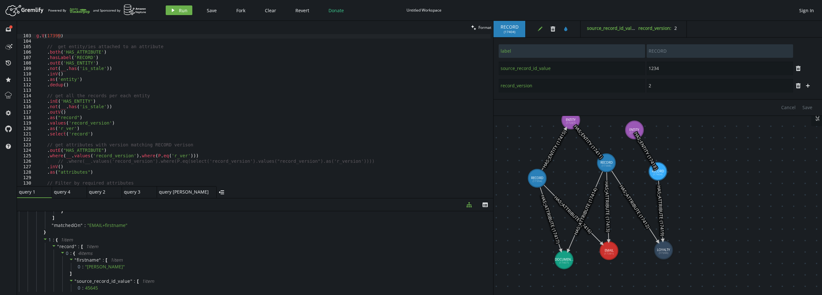
type input "1231"
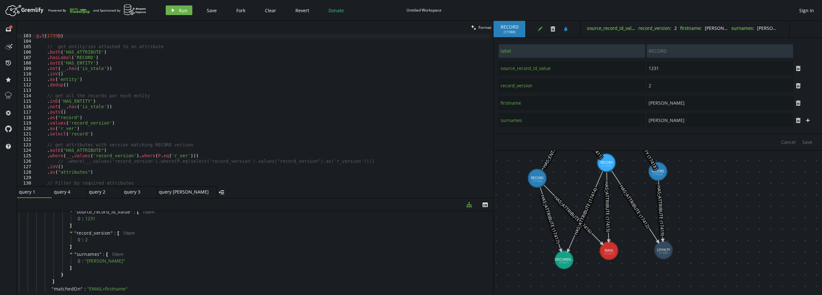
scroll to position [0, 0]
click at [44, 235] on span "response_records" at bounding box center [62, 235] width 41 height 6
click at [476, 25] on button "edit" at bounding box center [540, 29] width 10 height 10
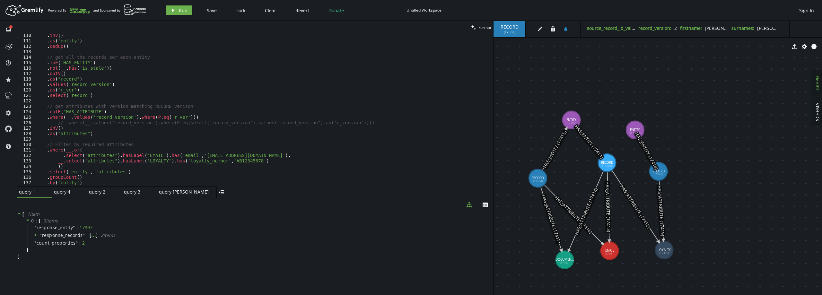
scroll to position [615, 0]
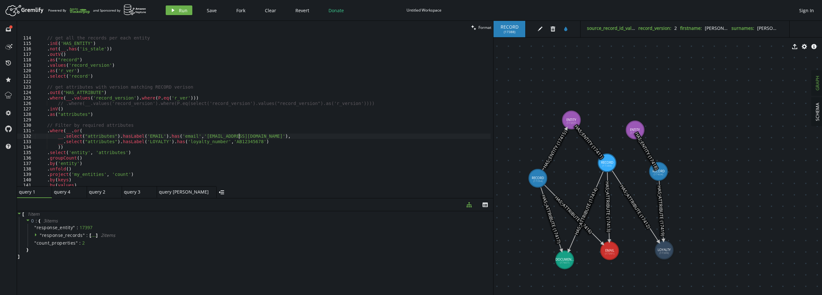
click at [248, 137] on div "// get all the records per each entity . inE ( 'HAS_ENTITY' ) . not ( __ . has …" at bounding box center [263, 111] width 456 height 163
click at [180, 10] on span "Run" at bounding box center [183, 10] width 9 height 6
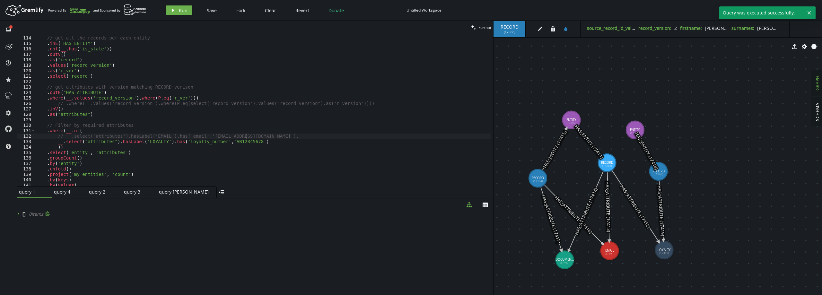
click at [33, 216] on span "0 item s" at bounding box center [36, 214] width 14 height 6
click at [22, 214] on div at bounding box center [19, 214] width 5 height 6
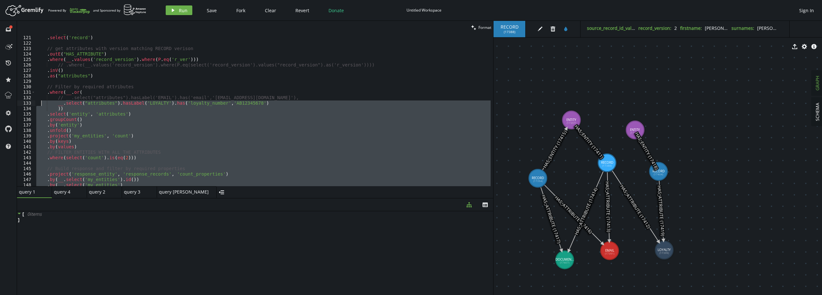
scroll to position [635, 0]
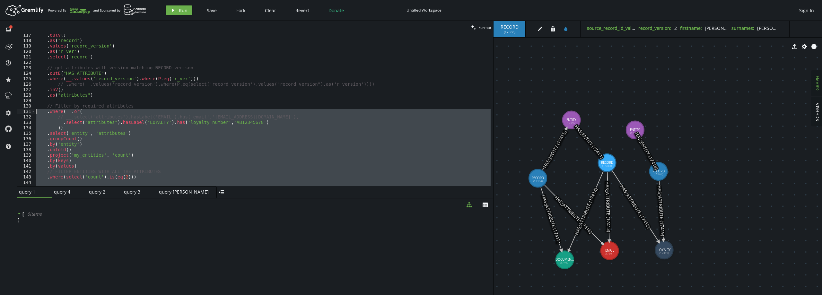
drag, startPoint x: 167, startPoint y: 172, endPoint x: 30, endPoint y: 110, distance: 150.0
click at [30, 110] on div ".where(select('count_properties').is(eq(2))) 117 118 119 120 121 122 123 124 12…" at bounding box center [255, 110] width 476 height 152
type textarea ".where(__.or( // __.select("attributes").hasLabel('EMAIL').has('email','[EMAIL_…"
click at [476, 205] on icon at bounding box center [661, 211] width 4 height 60
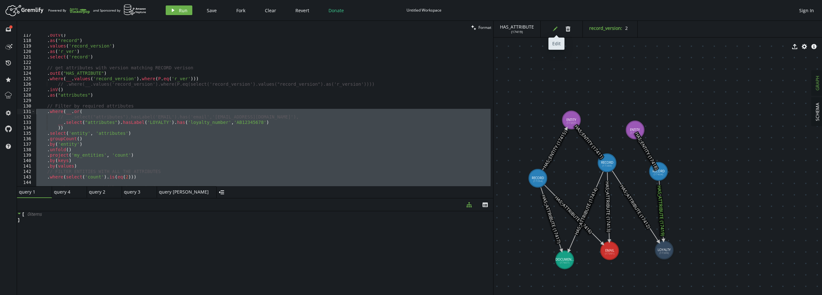
click at [476, 27] on icon "edit" at bounding box center [555, 28] width 5 height 5
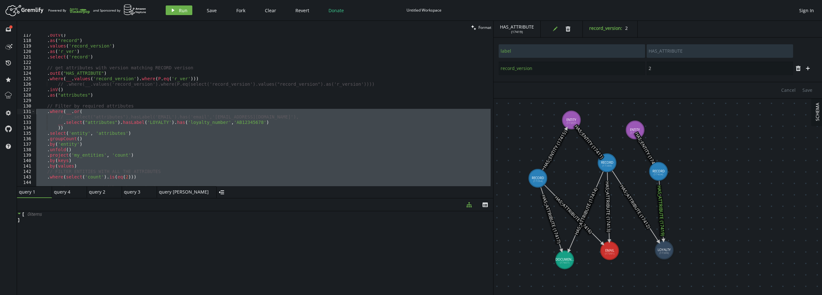
type input "RECORD"
type input "source_record_id_value"
type input "1234"
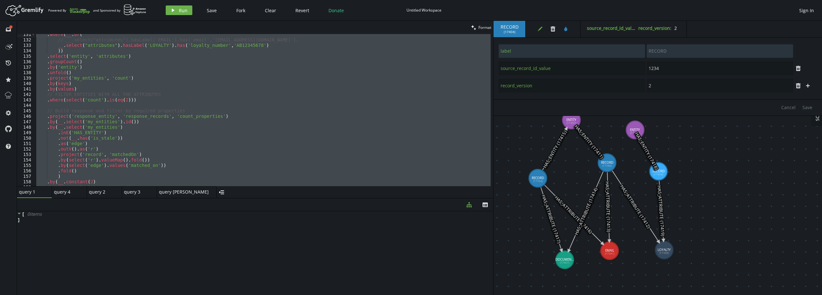
click at [123, 148] on div ". where ( __ . or ( // __.select("attributes").hasLabel('EMAIL').has('email','[…" at bounding box center [263, 110] width 456 height 152
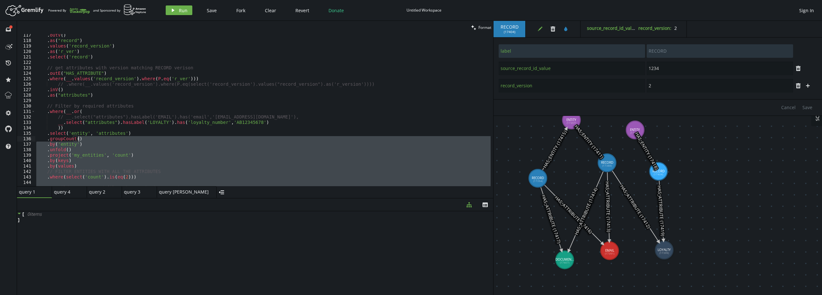
scroll to position [596, 0]
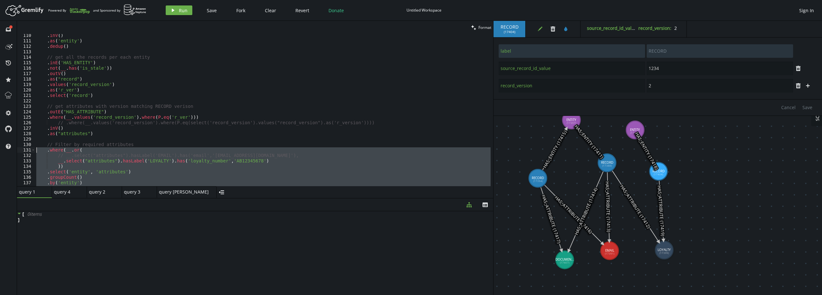
drag, startPoint x: 164, startPoint y: 168, endPoint x: 27, endPoint y: 151, distance: 138.2
click at [27, 151] on div ".outV().as('r') 110 111 112 113 114 115 116 117 118 119 120 121 122 123 124 125…" at bounding box center [255, 110] width 476 height 152
click at [182, 10] on span "Run" at bounding box center [183, 10] width 9 height 6
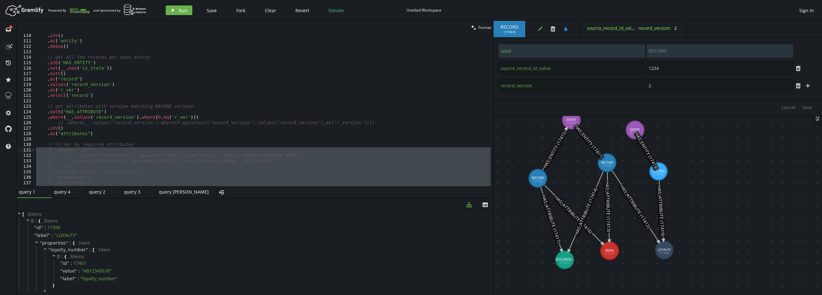
scroll to position [615, 0]
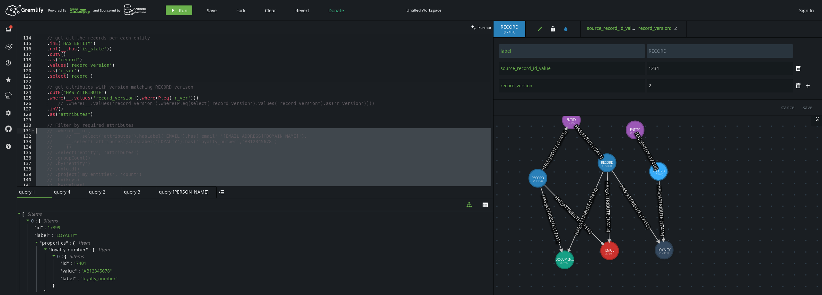
click at [100, 149] on div "// get all the records per each entity . inE ( 'HAS_ENTITY' ) . not ( __ . has …" at bounding box center [263, 110] width 456 height 152
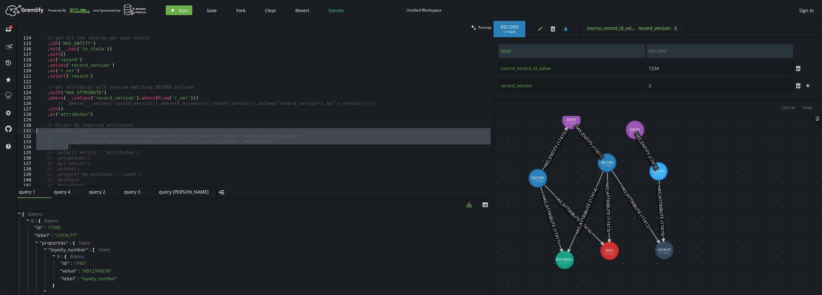
drag, startPoint x: 71, startPoint y: 146, endPoint x: 26, endPoint y: 132, distance: 46.4
click at [26, 132] on div "// )) 113 114 115 116 117 118 119 120 121 122 123 124 125 126 127 128 129 130 1…" at bounding box center [255, 110] width 476 height 152
click at [178, 13] on button "play Run" at bounding box center [179, 10] width 27 height 10
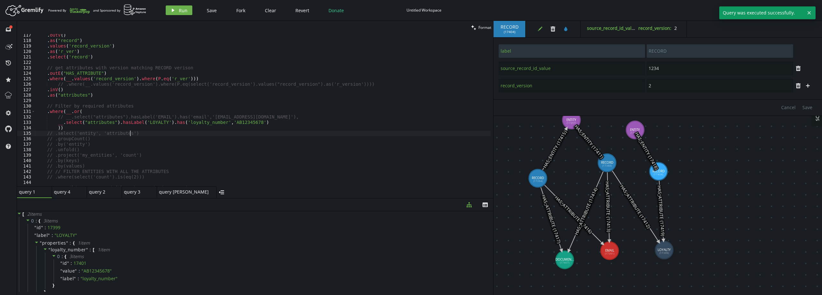
click at [139, 135] on div ". outV ( ) . as ( "record" ) . values ( 'record_version' ) . as ( 'r_ver' ) . s…" at bounding box center [263, 113] width 456 height 163
click at [181, 8] on span "Run" at bounding box center [183, 10] width 9 height 6
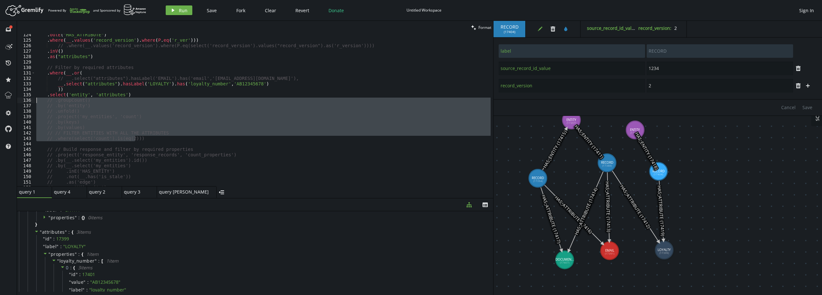
drag, startPoint x: 74, startPoint y: 141, endPoint x: 26, endPoint y: 102, distance: 62.0
click at [26, 102] on div "// .where(select('count').is(eq(2))) 124 125 126 127 128 129 130 131 132 133 13…" at bounding box center [255, 110] width 476 height 152
click at [113, 139] on div ". outE ( "HAS_ATTRIBUTE" ) . where ( __ . values ( 'record_version' ) . where (…" at bounding box center [263, 110] width 456 height 152
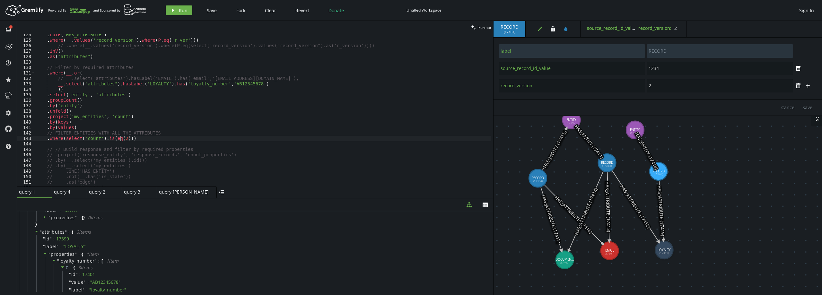
click at [119, 137] on div ". outE ( "HAS_ATTRIBUTE" ) . where ( __ . values ( 'record_version' ) . where (…" at bounding box center [263, 113] width 456 height 163
click at [181, 11] on span "Run" at bounding box center [183, 10] width 9 height 6
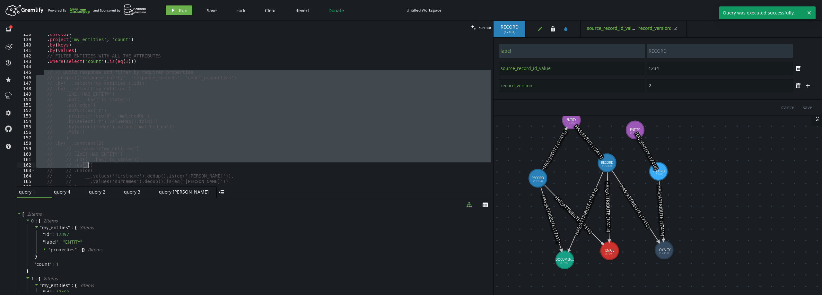
scroll to position [789, 0]
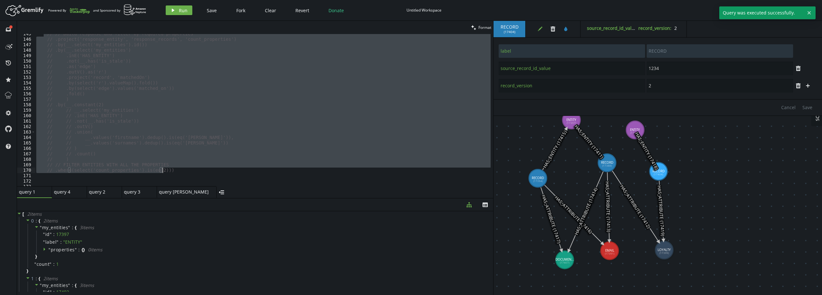
drag, startPoint x: 45, startPoint y: 149, endPoint x: 179, endPoint y: 164, distance: 135.1
click at [174, 169] on div "// // Build response and filter by required properties // .project('response_en…" at bounding box center [263, 112] width 456 height 163
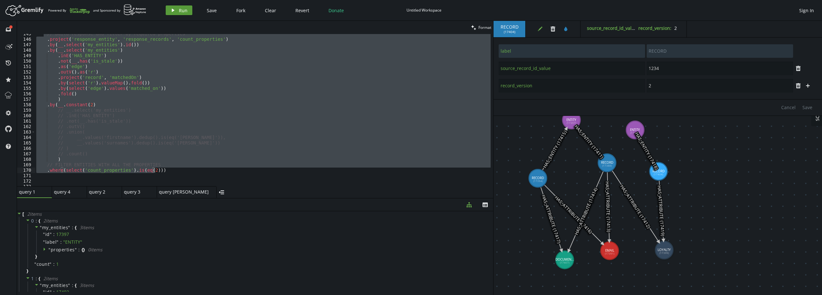
click at [178, 9] on button "play Run" at bounding box center [179, 10] width 27 height 10
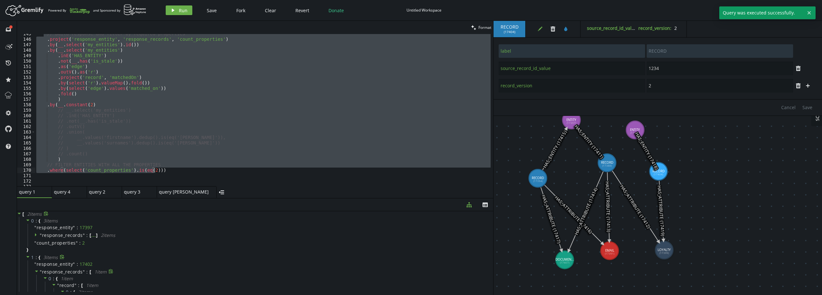
click at [48, 272] on span "response_records" at bounding box center [62, 272] width 41 height 6
click at [115, 134] on div "// Build response and filter by required properties . project ( 'response_entit…" at bounding box center [263, 110] width 456 height 152
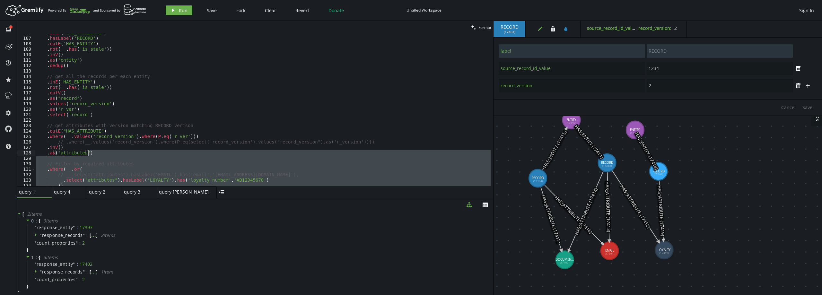
scroll to position [615, 0]
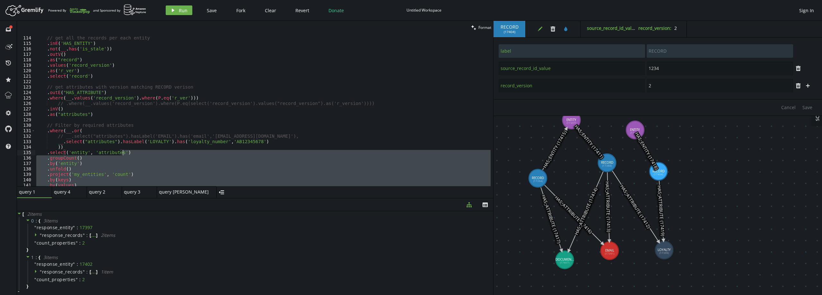
drag, startPoint x: 132, startPoint y: 169, endPoint x: 137, endPoint y: 153, distance: 16.5
click at [137, 153] on div "// get all the records per each entity . inE ( 'HAS_ENTITY' ) . not ( __ . has …" at bounding box center [263, 111] width 456 height 163
click at [359, 103] on div "// get all the records per each entity . inE ( 'HAS_ENTITY' ) . not ( __ . has …" at bounding box center [263, 111] width 456 height 163
type textarea "// .where(__.values('record_version').where(P.eq(select('record_version').value…"
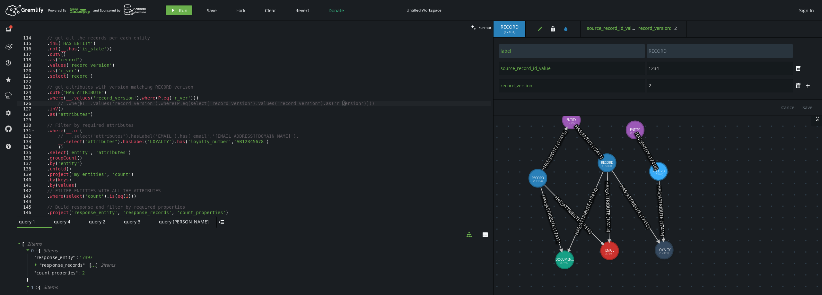
drag, startPoint x: 240, startPoint y: 198, endPoint x: 248, endPoint y: 228, distance: 30.8
click at [248, 228] on div at bounding box center [255, 228] width 476 height 0
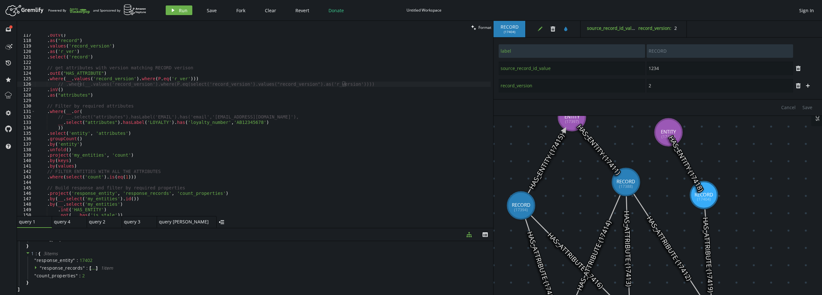
scroll to position [34, 0]
click at [73, 268] on span "response_records" at bounding box center [62, 268] width 41 height 6
click at [216, 226] on div "query 1 small-cross query 4 small-cross query 2 small-cross query 3 small-cross…" at bounding box center [255, 222] width 476 height 12
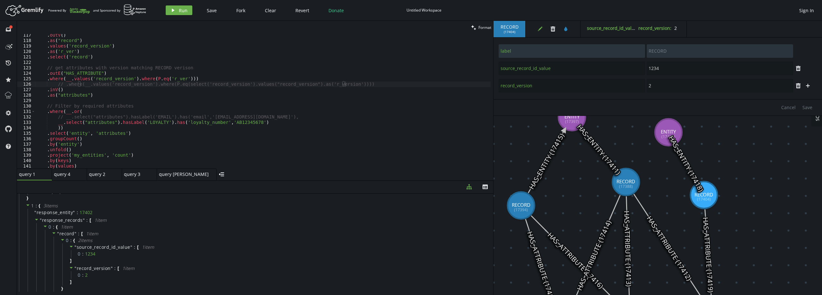
drag, startPoint x: 216, startPoint y: 228, endPoint x: 218, endPoint y: 180, distance: 47.9
click at [218, 180] on div at bounding box center [255, 180] width 476 height 0
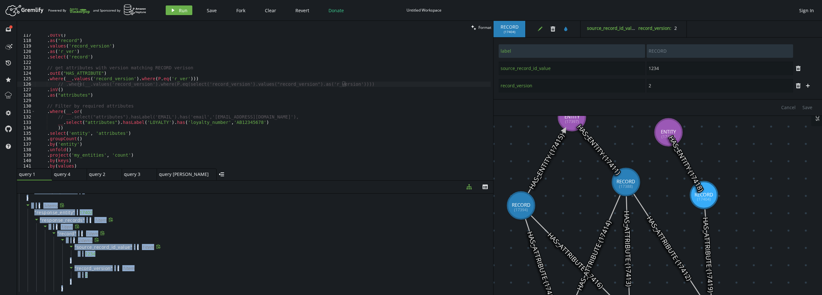
click at [176, 264] on div "" source_record_id_value " : [ 1 item 0 : 1234 ]" at bounding box center [273, 253] width 423 height 21
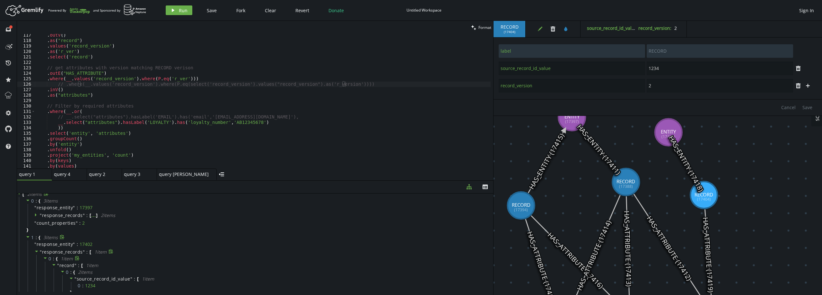
scroll to position [0, 0]
click at [78, 217] on span "response_records" at bounding box center [62, 217] width 41 height 6
click at [63, 243] on icon at bounding box center [62, 241] width 4 height 4
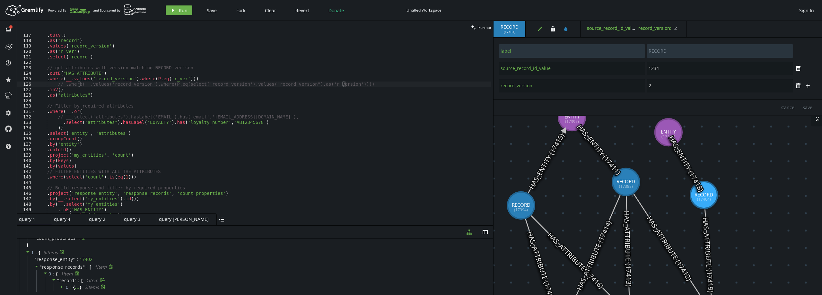
drag, startPoint x: 223, startPoint y: 180, endPoint x: 229, endPoint y: 226, distance: 45.6
click at [229, 226] on div at bounding box center [255, 225] width 476 height 0
click at [217, 181] on div ". outV ( ) . as ( "record" ) . values ( 'record_version' ) . as ( 'r_ver' ) . s…" at bounding box center [263, 127] width 456 height 190
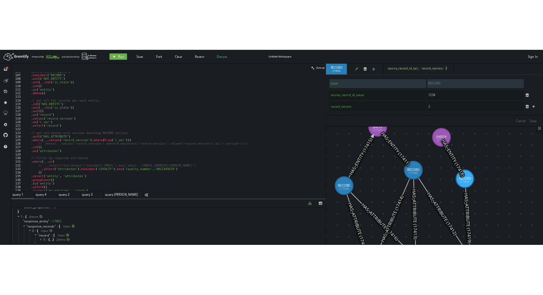
scroll to position [577, 0]
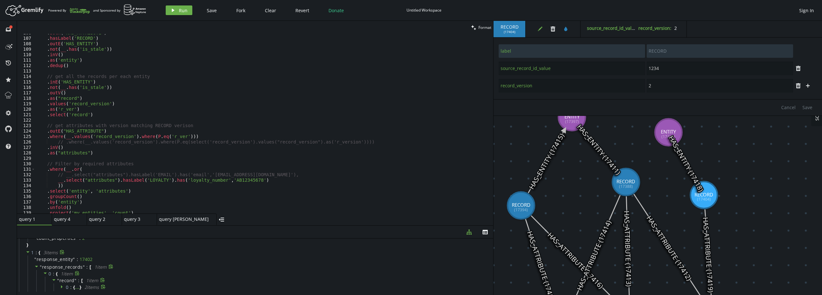
click at [131, 169] on div ". both ( 'HAS_ATTRIBUTE' ) . hasLabel ( 'RECORD' ) . outE ( 'HAS_ENTITY' ) . no…" at bounding box center [263, 125] width 456 height 190
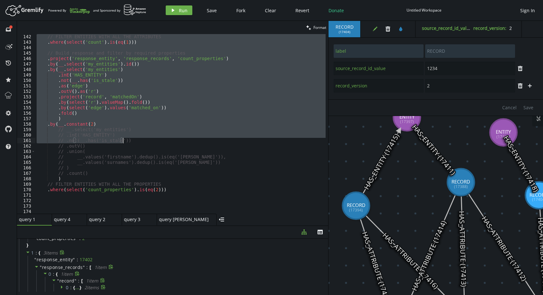
scroll to position [808, 0]
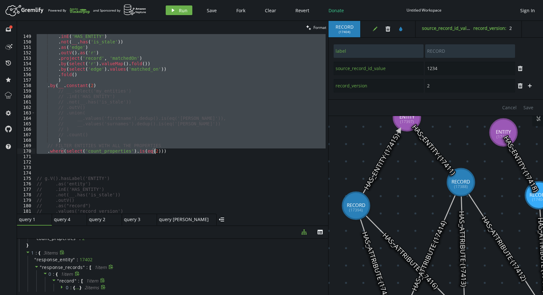
drag, startPoint x: 36, startPoint y: 57, endPoint x: 167, endPoint y: 151, distance: 161.0
click at [167, 151] on div ". inE ( 'HAS_ENTITY' ) . not ( __ . has ( 'is_stale' )) . as ( 'edge' ) . outV …" at bounding box center [200, 128] width 331 height 188
click at [100, 92] on div ". inE ( 'HAS_ENTITY' ) . not ( __ . has ( 'is_stale' )) . as ( 'edge' ) . outV …" at bounding box center [180, 123] width 290 height 179
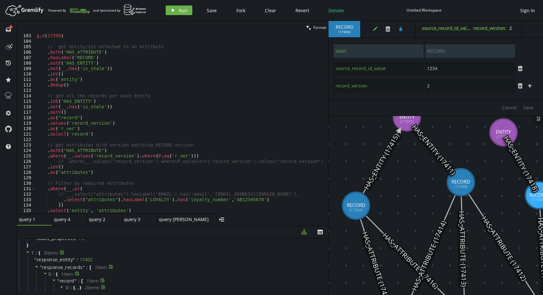
scroll to position [500, 0]
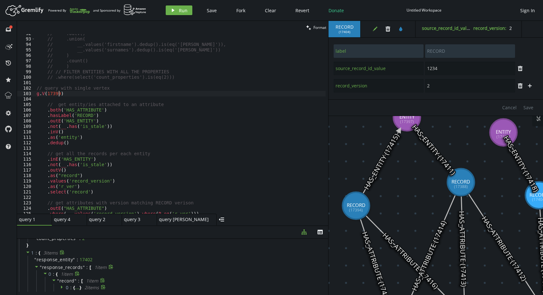
click at [60, 93] on div "// .outV() // .union( // __.values('firstname').dedup().is(eq('[PERSON_NAME]'))…" at bounding box center [200, 125] width 331 height 188
click at [54, 94] on div "// .outV() // .union( // __.values('firstname').dedup().is(eq('[PERSON_NAME]'))…" at bounding box center [180, 123] width 290 height 179
click at [54, 94] on div "// .outV() // .union( // __.values('firstname').dedup().is(eq('[PERSON_NAME]'))…" at bounding box center [200, 125] width 331 height 188
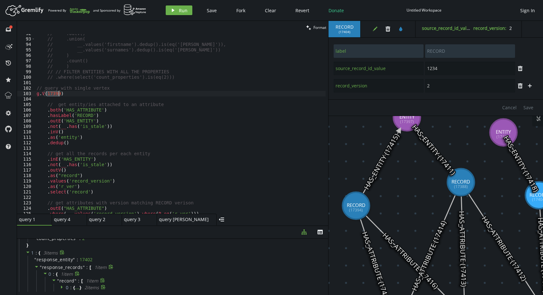
click at [54, 94] on div "// .outV() // .union( // __.values('firstname').dedup().is(eq('[PERSON_NAME]'))…" at bounding box center [180, 123] width 290 height 179
click at [54, 94] on div "// .outV() // .union( // __.values('firstname').dedup().is(eq('[PERSON_NAME]'))…" at bounding box center [200, 125] width 331 height 188
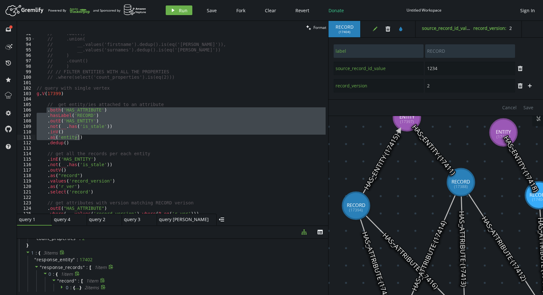
drag, startPoint x: 46, startPoint y: 109, endPoint x: 119, endPoint y: 139, distance: 78.3
click at [119, 139] on div "// .outV() // .union( // __.values('firstname').dedup().is(eq('[PERSON_NAME]'))…" at bounding box center [200, 125] width 331 height 188
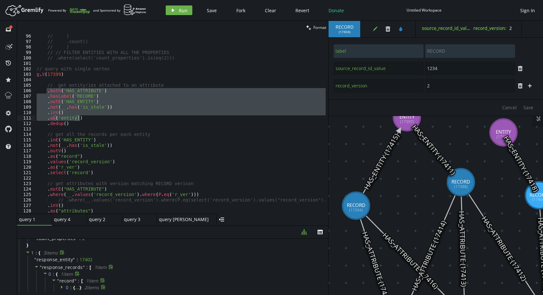
click at [76, 124] on div "// ) // .count() // ) // // FILTER ENTITIES WITH ALL THE PROPERTIES // .where(s…" at bounding box center [200, 127] width 331 height 188
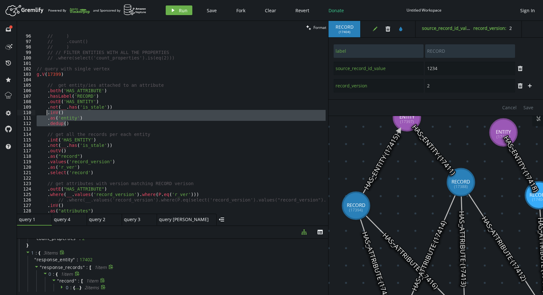
drag, startPoint x: 70, startPoint y: 124, endPoint x: 48, endPoint y: 114, distance: 25.0
click at [48, 114] on div "// ) // .count() // ) // // FILTER ENTITIES WITH ALL THE PROPERTIES // .where(s…" at bounding box center [200, 127] width 331 height 188
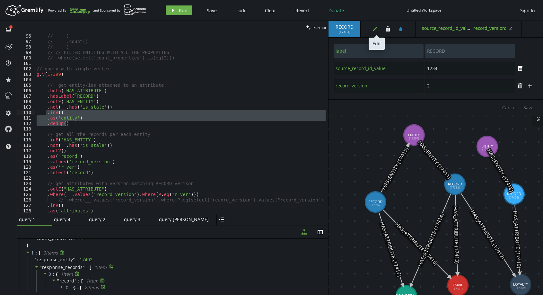
click at [374, 27] on icon "edit" at bounding box center [374, 28] width 5 height 5
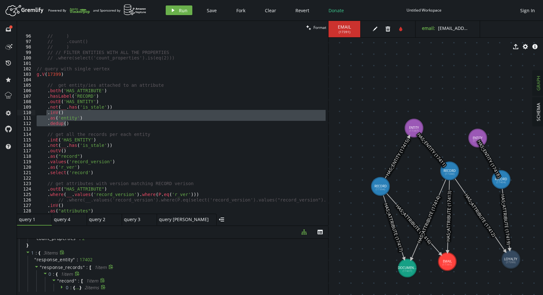
click at [345, 32] on span "( 17391 )" at bounding box center [345, 32] width 12 height 4
copy span "17391"
click at [53, 74] on div "// ) // .count() // ) // // FILTER ENTITIES WITH ALL THE PROPERTIES // .where(s…" at bounding box center [200, 127] width 331 height 188
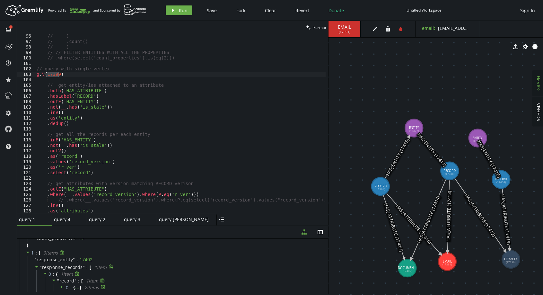
click at [53, 74] on div "// ) // .count() // ) // // FILTER ENTITIES WITH ALL THE PROPERTIES // .where(s…" at bounding box center [200, 127] width 331 height 188
paste textarea "1"
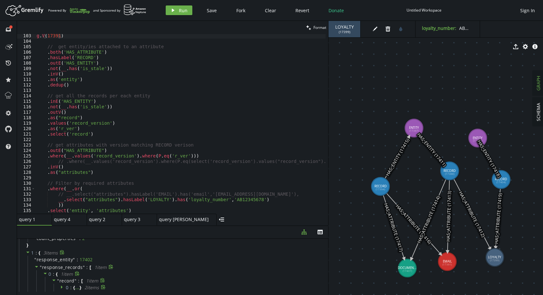
drag, startPoint x: 511, startPoint y: 259, endPoint x: 472, endPoint y: 260, distance: 39.2
drag, startPoint x: 455, startPoint y: 265, endPoint x: 452, endPoint y: 256, distance: 8.6
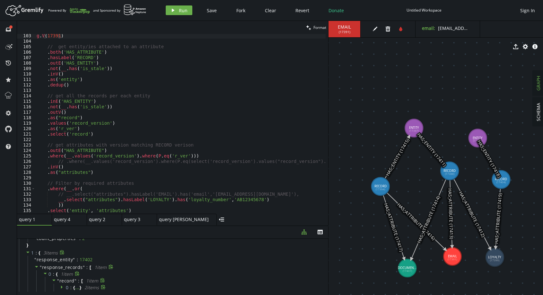
scroll to position [519, 0]
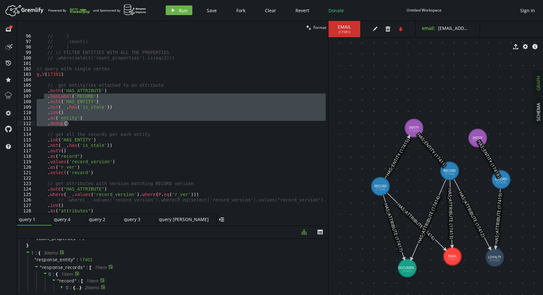
drag, startPoint x: 43, startPoint y: 94, endPoint x: 116, endPoint y: 125, distance: 79.0
click at [116, 125] on div "// ) // .count() // ) // // FILTER ENTITIES WITH ALL THE PROPERTIES // .where(s…" at bounding box center [200, 127] width 331 height 188
click at [72, 124] on div "// ) // .count() // ) // // FILTER ENTITIES WITH ALL THE PROPERTIES // .where(s…" at bounding box center [180, 123] width 290 height 179
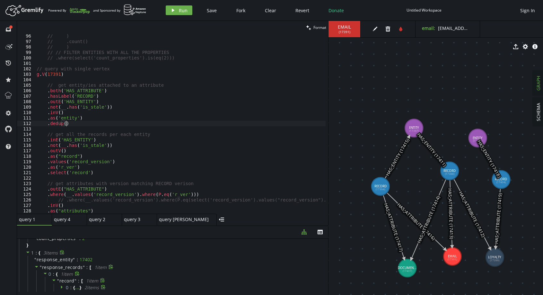
scroll to position [538, 0]
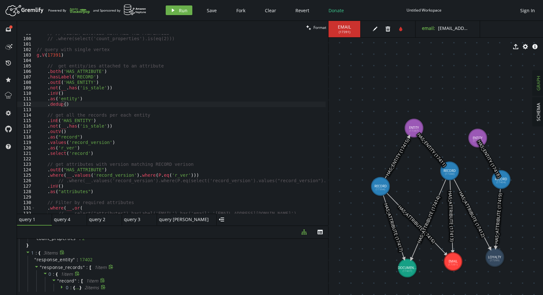
drag, startPoint x: 456, startPoint y: 265, endPoint x: 451, endPoint y: 260, distance: 6.6
drag, startPoint x: 414, startPoint y: 126, endPoint x: 480, endPoint y: 126, distance: 66.8
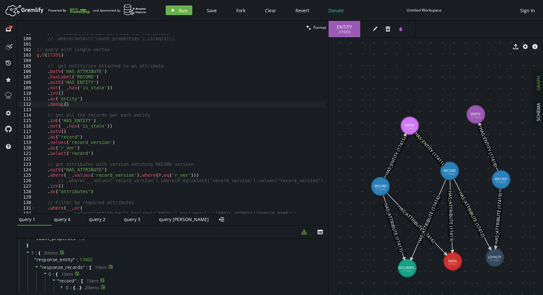
drag, startPoint x: 473, startPoint y: 132, endPoint x: 476, endPoint y: 114, distance: 17.9
click at [65, 78] on div "// // FILTER ENTITIES WITH ALL THE PROPERTIES // .where(select('count_propertie…" at bounding box center [200, 124] width 331 height 188
click at [85, 77] on div "// // FILTER ENTITIES WITH ALL THE PROPERTIES // .where(select('count_propertie…" at bounding box center [200, 124] width 331 height 188
click at [55, 55] on div "// // FILTER ENTITIES WITH ALL THE PROPERTIES // .where(select('count_propertie…" at bounding box center [200, 124] width 331 height 188
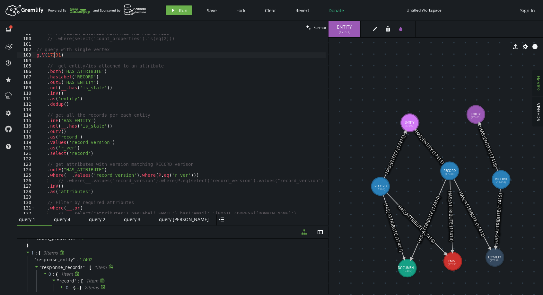
click at [55, 55] on div "// // FILTER ENTITIES WITH ALL THE PROPERTIES // .where(select('count_propertie…" at bounding box center [200, 124] width 331 height 188
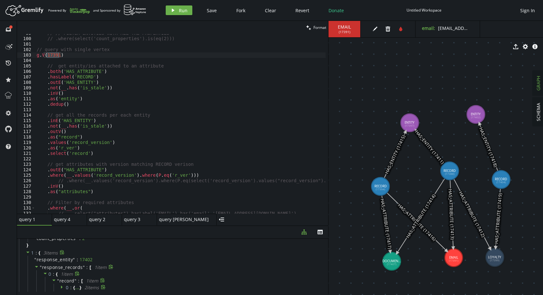
drag, startPoint x: 405, startPoint y: 265, endPoint x: 390, endPoint y: 259, distance: 16.8
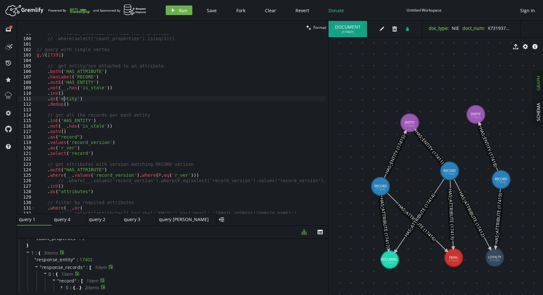
click at [65, 98] on div "// // FILTER ENTITIES WITH ALL THE PROPERTIES // .where(select('count_propertie…" at bounding box center [200, 124] width 331 height 188
click at [99, 82] on div "// // FILTER ENTITIES WITH ALL THE PROPERTIES // .where(select('count_propertie…" at bounding box center [200, 124] width 331 height 188
click at [207, 178] on div "// // FILTER ENTITIES WITH ALL THE PROPERTIES // .where(select('count_propertie…" at bounding box center [200, 124] width 331 height 188
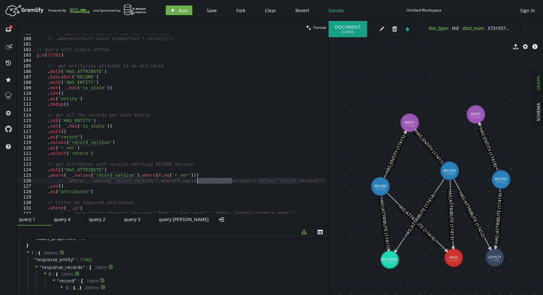
click at [207, 178] on div "// // FILTER ENTITIES WITH ALL THE PROPERTIES // .where(select('count_propertie…" at bounding box center [200, 124] width 331 height 188
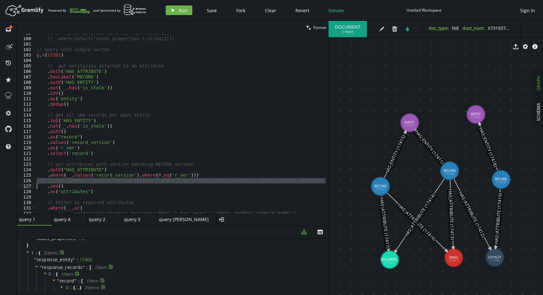
click at [87, 79] on div "// // FILTER ENTITIES WITH ALL THE PROPERTIES // .where(select('count_propertie…" at bounding box center [200, 124] width 331 height 188
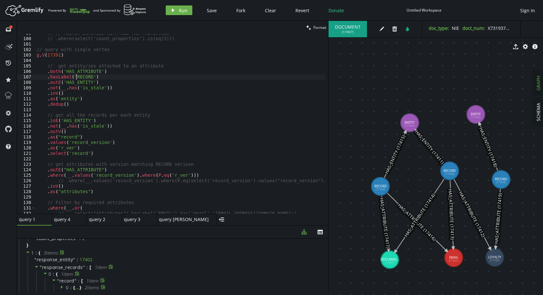
click at [77, 78] on div "// // FILTER ENTITIES WITH ALL THE PROPERTIES // .where(select('count_propertie…" at bounding box center [200, 124] width 331 height 188
click at [62, 98] on div "// // FILTER ENTITIES WITH ALL THE PROPERTIES // .where(select('count_propertie…" at bounding box center [200, 124] width 331 height 188
click at [82, 75] on div "// // FILTER ENTITIES WITH ALL THE PROPERTIES // .where(select('count_propertie…" at bounding box center [200, 124] width 331 height 188
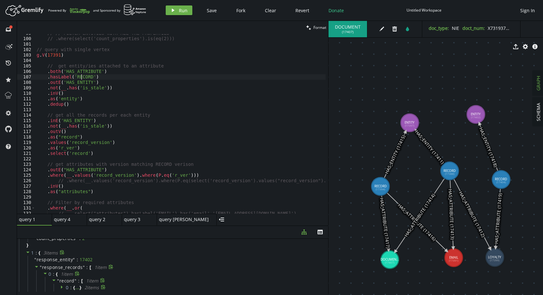
click at [82, 75] on div "// // FILTER ENTITIES WITH ALL THE PROPERTIES // .where(select('count_propertie…" at bounding box center [200, 124] width 331 height 188
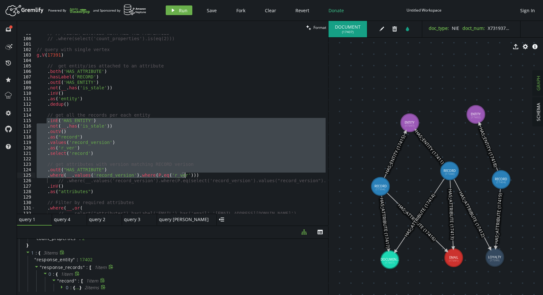
drag, startPoint x: 46, startPoint y: 119, endPoint x: 192, endPoint y: 174, distance: 156.0
click at [192, 174] on div "// // FILTER ENTITIES WITH ALL THE PROPERTIES // .where(select('count_propertie…" at bounding box center [200, 124] width 331 height 188
click at [77, 142] on div "// // FILTER ENTITIES WITH ALL THE PROPERTIES // .where(select('count_propertie…" at bounding box center [180, 123] width 290 height 179
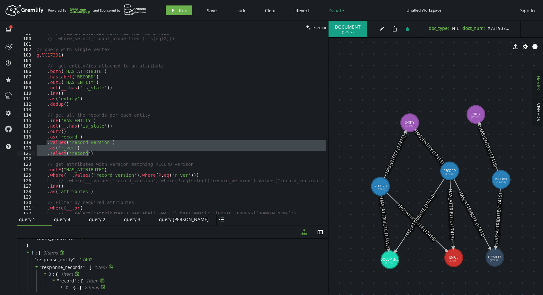
drag, startPoint x: 47, startPoint y: 142, endPoint x: 104, endPoint y: 152, distance: 58.3
click at [104, 152] on div "// // FILTER ENTITIES WITH ALL THE PROPERTIES // .where(select('count_propertie…" at bounding box center [200, 124] width 331 height 188
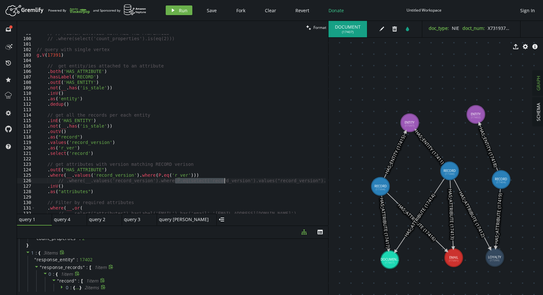
drag, startPoint x: 175, startPoint y: 181, endPoint x: 224, endPoint y: 181, distance: 48.8
click at [224, 181] on div "// // FILTER ENTITIES WITH ALL THE PROPERTIES // .where(select('count_propertie…" at bounding box center [200, 124] width 331 height 188
click at [185, 181] on div "// // FILTER ENTITIES WITH ALL THE PROPERTIES // .where(select('count_propertie…" at bounding box center [180, 123] width 290 height 179
drag, startPoint x: 176, startPoint y: 180, endPoint x: 259, endPoint y: 179, distance: 83.2
click at [259, 179] on div "// // FILTER ENTITIES WITH ALL THE PROPERTIES // .where(select('count_propertie…" at bounding box center [200, 124] width 331 height 188
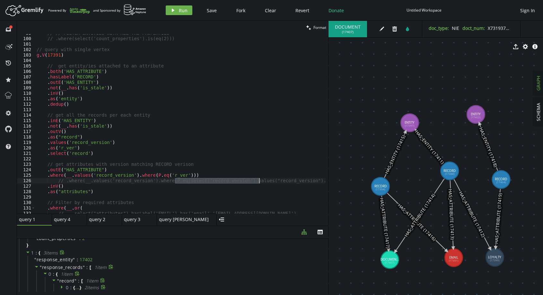
click at [192, 183] on div "// // FILTER ENTITIES WITH ALL THE PROPERTIES // .where(select('count_propertie…" at bounding box center [200, 124] width 331 height 188
drag, startPoint x: 178, startPoint y: 180, endPoint x: 305, endPoint y: 181, distance: 126.5
click at [305, 181] on div "// // FILTER ENTITIES WITH ALL THE PROPERTIES // .where(select('count_propertie…" at bounding box center [200, 124] width 331 height 188
click at [205, 165] on div "// // FILTER ENTITIES WITH ALL THE PROPERTIES // .where(select('count_propertie…" at bounding box center [200, 124] width 331 height 188
drag, startPoint x: 148, startPoint y: 175, endPoint x: 181, endPoint y: 174, distance: 32.8
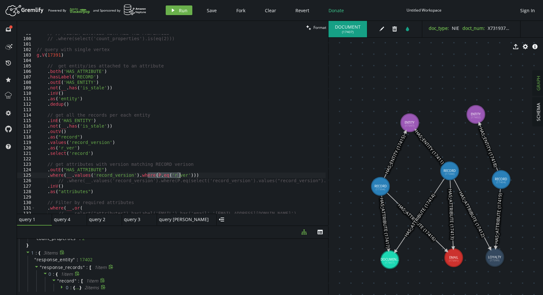
click at [181, 174] on div "// // FILTER ENTITIES WITH ALL THE PROPERTIES // .where(select('count_propertie…" at bounding box center [200, 124] width 331 height 188
click at [98, 101] on div "// // FILTER ENTITIES WITH ALL THE PROPERTIES // .where(select('count_propertie…" at bounding box center [200, 124] width 331 height 188
click at [113, 75] on div "// // FILTER ENTITIES WITH ALL THE PROPERTIES // .where(select('count_propertie…" at bounding box center [200, 124] width 331 height 188
type textarea ".hasLabel('RECORD')"
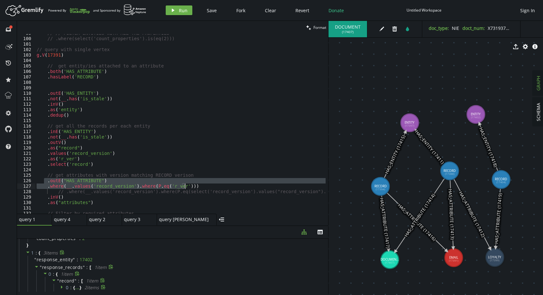
drag, startPoint x: 45, startPoint y: 178, endPoint x: 141, endPoint y: 171, distance: 96.6
click at [185, 187] on div "// // FILTER ENTITIES WITH ALL THE PROPERTIES // .where(select('count_propertie…" at bounding box center [200, 124] width 331 height 188
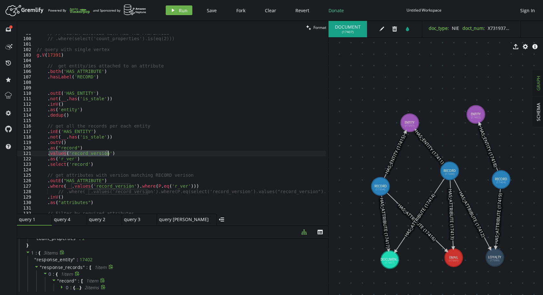
drag, startPoint x: 48, startPoint y: 152, endPoint x: 125, endPoint y: 155, distance: 76.5
click at [125, 155] on div "// // FILTER ENTITIES WITH ALL THE PROPERTIES // .where(select('count_propertie…" at bounding box center [200, 124] width 331 height 188
type textarea ".values('record_version')"
click at [102, 80] on div "// // FILTER ENTITIES WITH ALL THE PROPERTIES // .where(select('count_propertie…" at bounding box center [200, 124] width 331 height 188
click at [104, 75] on div "// // FILTER ENTITIES WITH ALL THE PROPERTIES // .where(select('count_propertie…" at bounding box center [200, 124] width 331 height 188
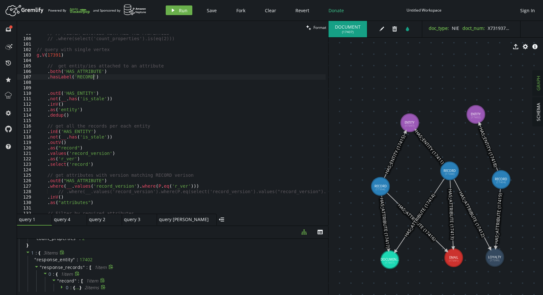
type textarea ".hasLabel('RECORD')"
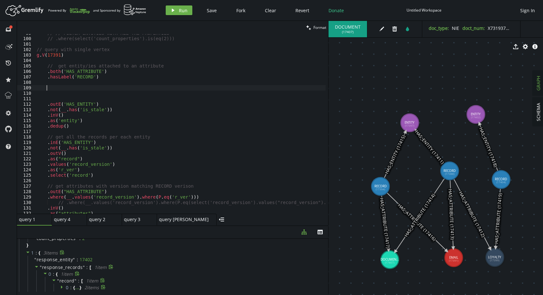
paste textarea "values('record_version')"
drag, startPoint x: 47, startPoint y: 88, endPoint x: 53, endPoint y: 86, distance: 6.2
click at [47, 88] on div "// // FILTER ENTITIES WITH ALL THE PROPERTIES // .where(select('count_propertie…" at bounding box center [200, 124] width 331 height 188
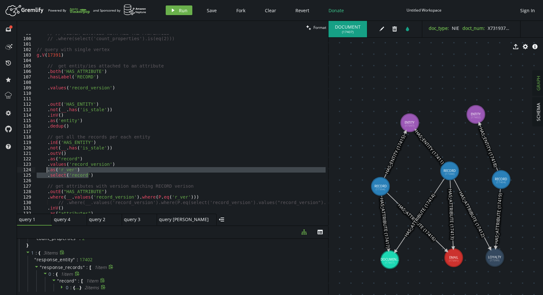
drag, startPoint x: 97, startPoint y: 176, endPoint x: 47, endPoint y: 170, distance: 50.2
click at [47, 170] on div "// // FILTER ENTITIES WITH ALL THE PROPERTIES // .where(select('count_propertie…" at bounding box center [200, 124] width 331 height 188
type textarea ".as('r_ver') .select('record')"
click at [76, 92] on div "// // FILTER ENTITIES WITH ALL THE PROPERTIES // .where(select('count_propertie…" at bounding box center [200, 124] width 331 height 188
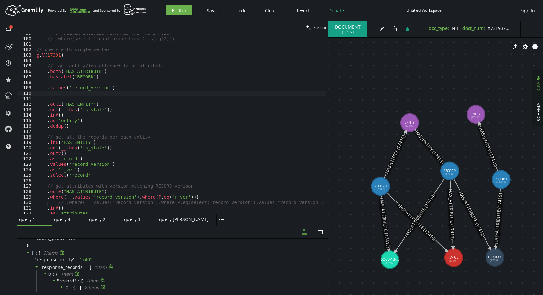
scroll to position [0, 10]
paste textarea ".select('record')"
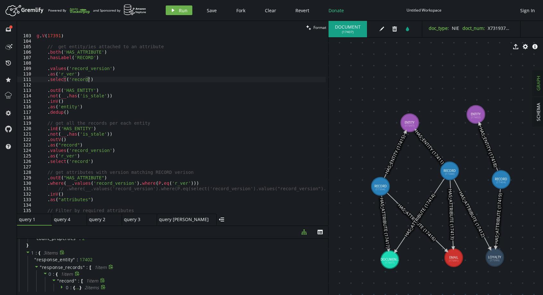
scroll to position [558, 0]
click at [116, 184] on div "g . V ( 17391 ) // get entity/ies attached to an attribute . both ( 'HAS_ATTRIB…" at bounding box center [200, 127] width 331 height 188
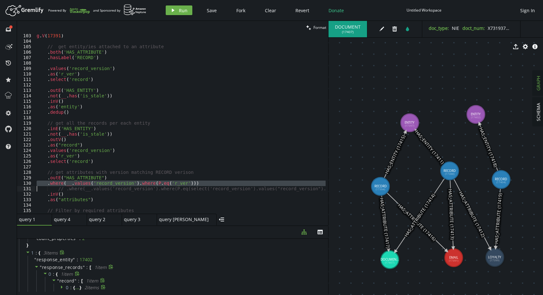
click at [116, 184] on div "g . V ( 17391 ) // get entity/ies attached to an attribute . both ( 'HAS_ATTRIB…" at bounding box center [200, 127] width 331 height 188
click at [91, 79] on div "g . V ( 17391 ) // get entity/ies attached to an attribute . both ( 'HAS_ATTRIB…" at bounding box center [200, 127] width 331 height 188
type textarea ".select('record')"
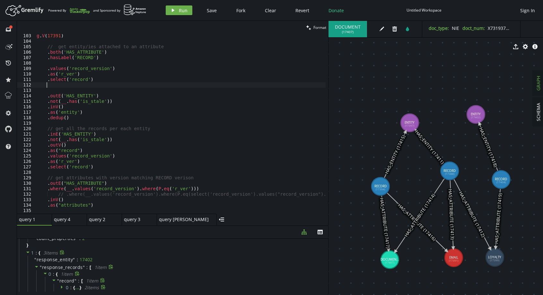
paste textarea
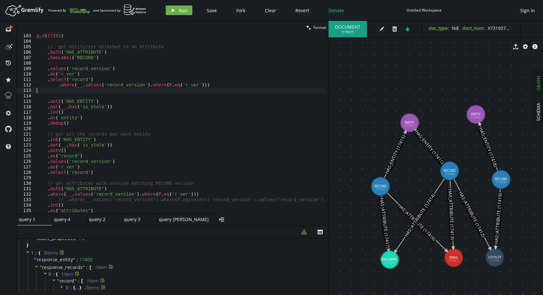
scroll to position [0, 0]
drag, startPoint x: 56, startPoint y: 86, endPoint x: 65, endPoint y: 82, distance: 10.2
click at [56, 86] on div "g . V ( 17391 ) // get entity/ies attached to an attribute . both ( 'HAS_ATTRIB…" at bounding box center [200, 127] width 331 height 188
drag, startPoint x: 183, startPoint y: 6, endPoint x: 183, endPoint y: 10, distance: 4.2
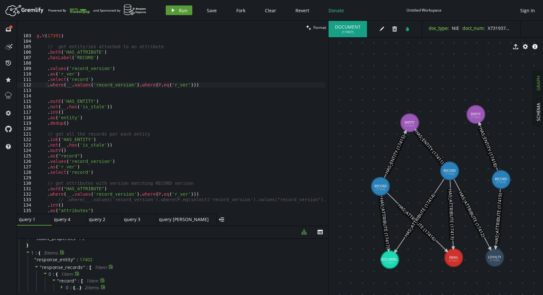
click at [183, 6] on button "play Run" at bounding box center [179, 10] width 27 height 10
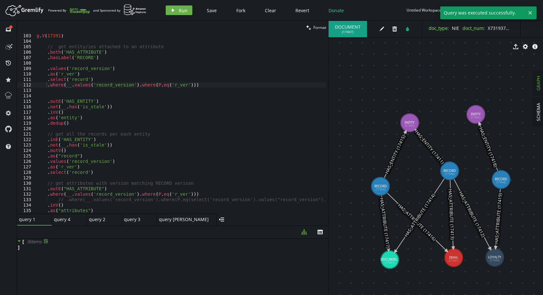
scroll to position [538, 0]
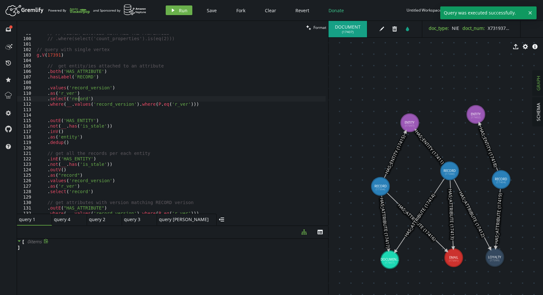
click at [78, 100] on div "// // FILTER ENTITIES WITH ALL THE PROPERTIES // .where(select('count_propertie…" at bounding box center [200, 124] width 331 height 188
click at [101, 76] on div "// // FILTER ENTITIES WITH ALL THE PROPERTIES // .where(select('count_propertie…" at bounding box center [200, 124] width 331 height 188
type textarea ".hasLabel('RECORD')"
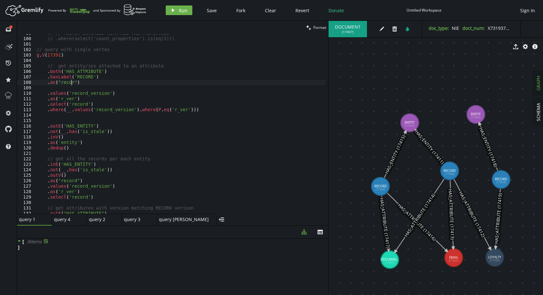
scroll to position [0, 37]
click at [187, 13] on span "Run" at bounding box center [183, 10] width 9 height 6
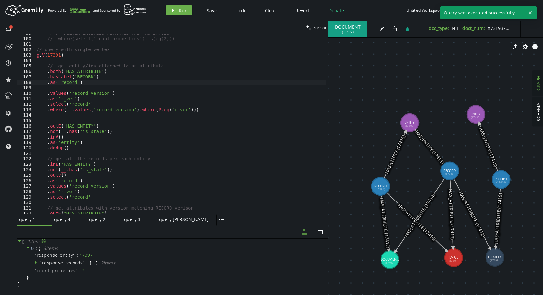
click at [63, 98] on div "// // FILTER ENTITIES WITH ALL THE PROPERTIES // .where(select('count_propertie…" at bounding box center [200, 124] width 331 height 188
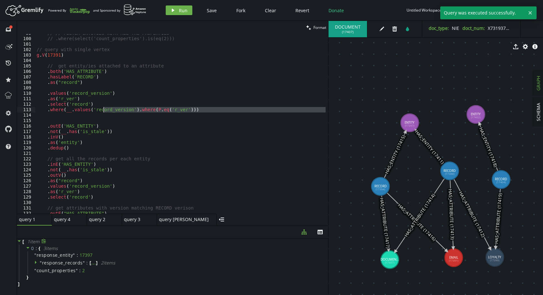
drag, startPoint x: 193, startPoint y: 114, endPoint x: 104, endPoint y: 111, distance: 89.6
click at [104, 111] on div "// // FILTER ENTITIES WITH ALL THE PROPERTIES // .where(select('count_propertie…" at bounding box center [200, 124] width 331 height 188
click at [206, 100] on div "// // FILTER ENTITIES WITH ALL THE PROPERTIES // .where(select('count_propertie…" at bounding box center [200, 124] width 331 height 188
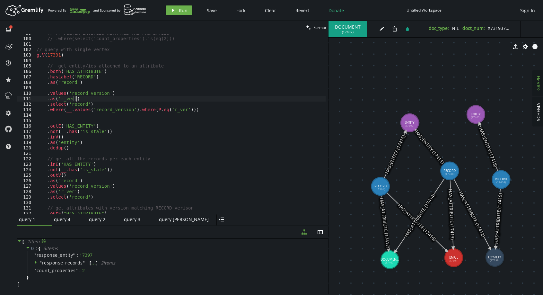
click at [452, 226] on icon at bounding box center [451, 214] width 3 height 68
drag, startPoint x: 46, startPoint y: 83, endPoint x: 53, endPoint y: 81, distance: 6.8
click at [46, 83] on div "// // FILTER ENTITIES WITH ALL THE PROPERTIES // .where(select('count_propertie…" at bounding box center [200, 124] width 331 height 188
type textarea ".as("record")"
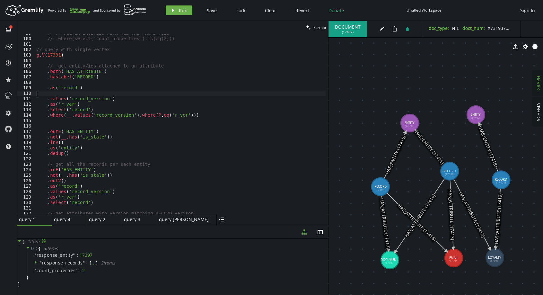
scroll to position [0, 0]
type textarea ".as("record")"
click at [134, 146] on div "// // FILTER ENTITIES WITH ALL THE PROPERTIES // .where(select('count_propertie…" at bounding box center [200, 124] width 331 height 188
type textarea ".as('entity')"
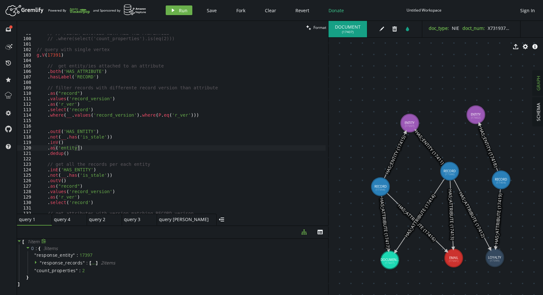
scroll to position [558, 0]
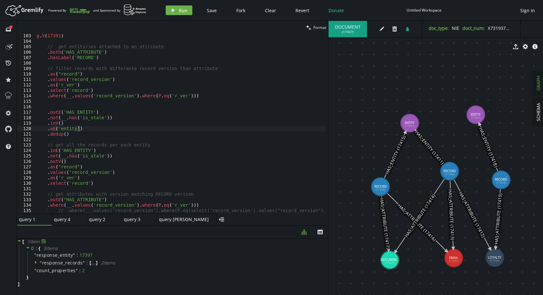
click at [58, 104] on div "g . V ( 17391 ) // get entity/ies attached to an attribute . both ( 'HAS_ATTRIB…" at bounding box center [200, 127] width 331 height 188
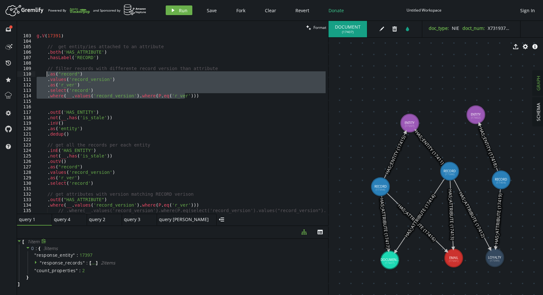
drag, startPoint x: 213, startPoint y: 95, endPoint x: 46, endPoint y: 76, distance: 168.3
click at [46, 76] on div "g . V ( 17391 ) // get entity/ies attached to an attribute . both ( 'HAS_ATTRIB…" at bounding box center [200, 127] width 331 height 188
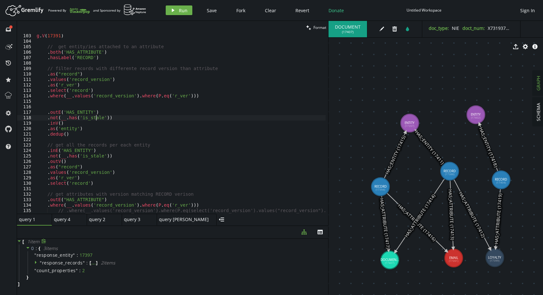
click at [96, 119] on div "g . V ( 17391 ) // get entity/ies attached to an attribute . both ( 'HAS_ATTRIB…" at bounding box center [200, 127] width 331 height 188
click at [101, 110] on div "g . V ( 17391 ) // get entity/ies attached to an attribute . both ( 'HAS_ATTRIB…" at bounding box center [200, 127] width 331 height 188
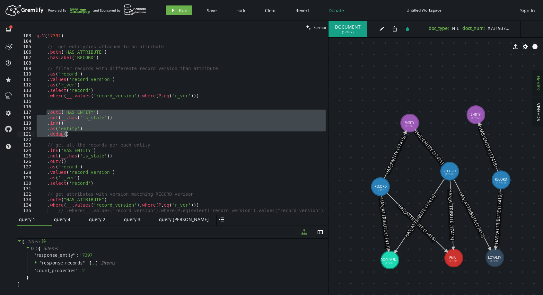
drag, startPoint x: 47, startPoint y: 111, endPoint x: 98, endPoint y: 135, distance: 56.4
click at [98, 135] on div "g . V ( 17391 ) // get entity/ies attached to an attribute . both ( 'HAS_ATTRIB…" at bounding box center [200, 127] width 331 height 188
click at [87, 110] on div "g . V ( 17391 ) // get entity/ies attached to an attribute . both ( 'HAS_ATTRIB…" at bounding box center [180, 123] width 290 height 179
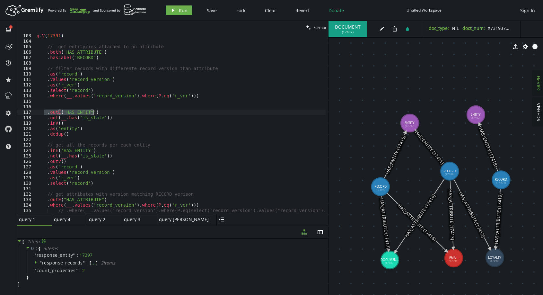
drag, startPoint x: 45, startPoint y: 114, endPoint x: 117, endPoint y: 114, distance: 71.6
click at [117, 114] on div "g . V ( 17391 ) // get entity/ies attached to an attribute . both ( 'HAS_ATTRIB…" at bounding box center [200, 127] width 331 height 188
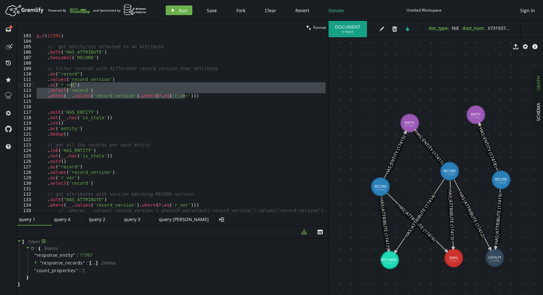
drag, startPoint x: 187, startPoint y: 93, endPoint x: 60, endPoint y: 80, distance: 128.1
click at [60, 80] on div "g . V ( 17391 ) // get entity/ies attached to an attribute . both ( 'HAS_ATTRIB…" at bounding box center [200, 127] width 331 height 188
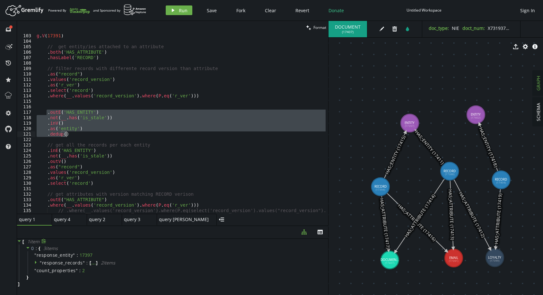
drag, startPoint x: 66, startPoint y: 118, endPoint x: 84, endPoint y: 135, distance: 24.3
click at [84, 135] on div "g . V ( 17391 ) // get entity/ies attached to an attribute . both ( 'HAS_ATTRIB…" at bounding box center [200, 127] width 331 height 188
click at [71, 129] on div "g . V ( 17391 ) // get entity/ies attached to an attribute . both ( 'HAS_ATTRIB…" at bounding box center [180, 123] width 290 height 179
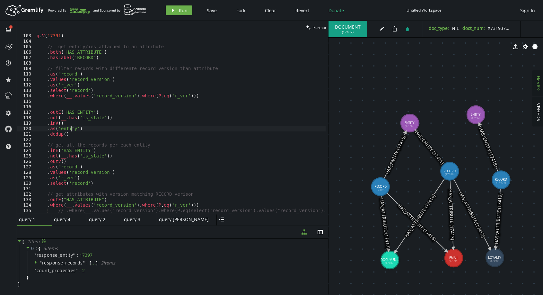
click at [62, 134] on div "g . V ( 17391 ) // get entity/ies attached to an attribute . both ( 'HAS_ATTRIB…" at bounding box center [200, 127] width 331 height 188
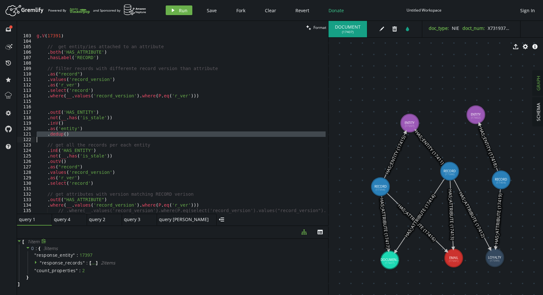
click at [62, 134] on div "g . V ( 17391 ) // get entity/ies attached to an attribute . both ( 'HAS_ATTRIB…" at bounding box center [200, 127] width 331 height 188
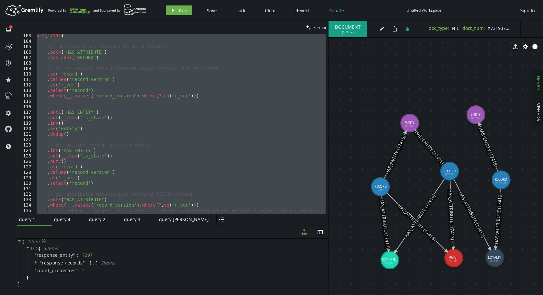
click at [65, 134] on div "g . V ( 17391 ) // get entity/ies attached to an attribute . both ( 'HAS_ATTRIB…" at bounding box center [180, 123] width 290 height 179
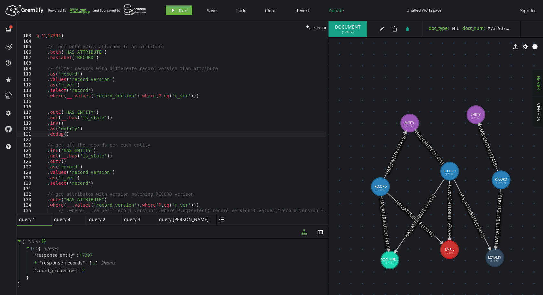
drag, startPoint x: 452, startPoint y: 258, endPoint x: 449, endPoint y: 249, distance: 9.1
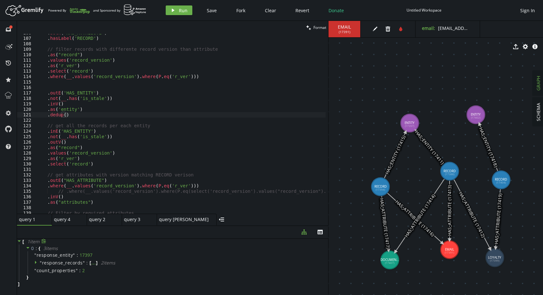
scroll to position [596, 0]
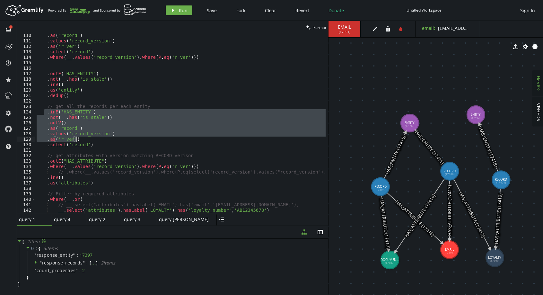
drag, startPoint x: 45, startPoint y: 113, endPoint x: 131, endPoint y: 140, distance: 90.1
click at [132, 140] on div ". as ( "record" ) . values ( 'record_version' ) . as ( 'r_ver' ) . select ( 're…" at bounding box center [200, 127] width 331 height 188
click at [92, 117] on div ". as ( "record" ) . values ( 'record_version' ) . as ( 'r_ver' ) . select ( 're…" at bounding box center [180, 123] width 290 height 179
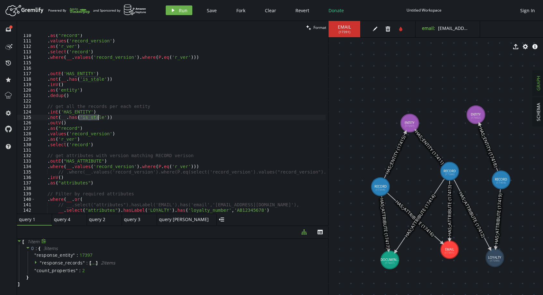
click at [92, 117] on div ". as ( "record" ) . values ( 'record_version' ) . as ( 'r_ver' ) . select ( 're…" at bounding box center [200, 127] width 331 height 188
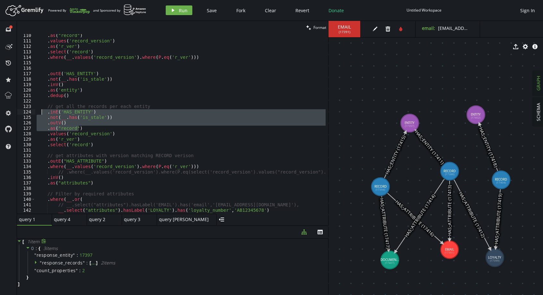
drag, startPoint x: 52, startPoint y: 127, endPoint x: 42, endPoint y: 114, distance: 17.0
click at [42, 114] on div ". as ( "record" ) . values ( 'record_version' ) . as ( 'r_ver' ) . select ( 're…" at bounding box center [200, 127] width 331 height 188
drag, startPoint x: 454, startPoint y: 170, endPoint x: 440, endPoint y: 177, distance: 15.7
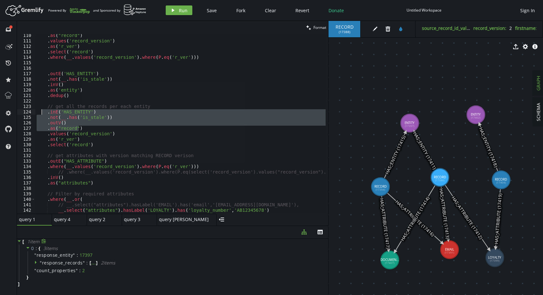
click at [85, 128] on div ". as ( "record" ) . values ( 'record_version' ) . as ( 'r_ver' ) . select ( 're…" at bounding box center [180, 123] width 290 height 179
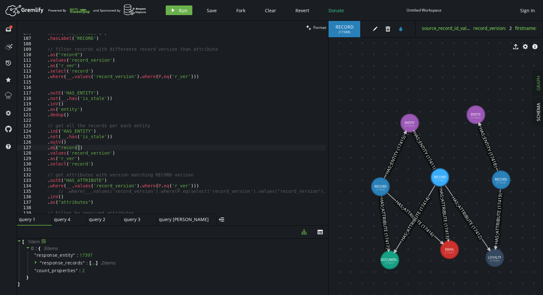
scroll to position [558, 0]
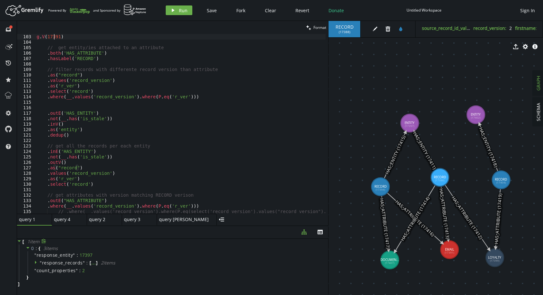
click at [54, 34] on div "g . V ( 17391 ) // get entity/ies attached to an attribute . both ( 'HAS_ATTRIB…" at bounding box center [200, 128] width 331 height 188
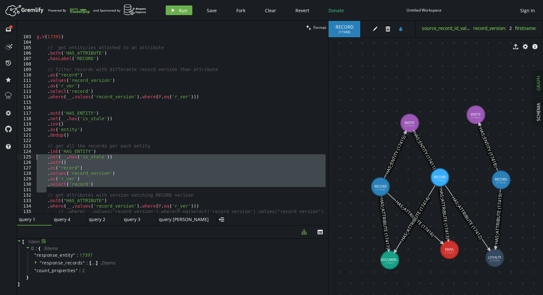
drag, startPoint x: 97, startPoint y: 187, endPoint x: 34, endPoint y: 153, distance: 71.5
click at [34, 153] on div "g.V(17391) 103 104 105 106 107 108 109 110 111 112 113 114 115 116 117 118 119 …" at bounding box center [172, 123] width 311 height 179
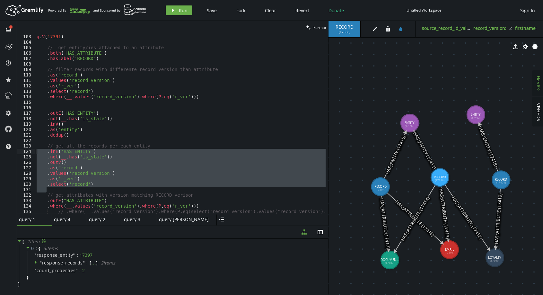
scroll to position [595, 0]
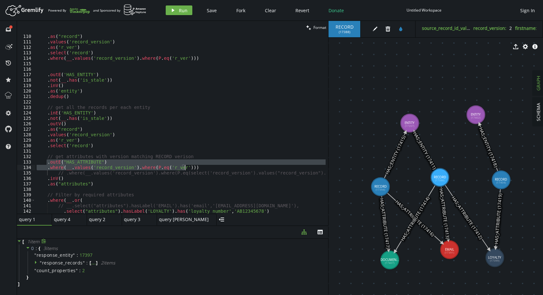
drag, startPoint x: 46, startPoint y: 164, endPoint x: 189, endPoint y: 167, distance: 143.9
click at [189, 167] on div ". as ( "record" ) . values ( 'record_version' ) . as ( 'r_ver' ) . select ( 're…" at bounding box center [200, 128] width 331 height 188
click at [174, 166] on div ". as ( "record" ) . values ( 'record_version' ) . as ( 'r_ver' ) . select ( 're…" at bounding box center [180, 123] width 290 height 179
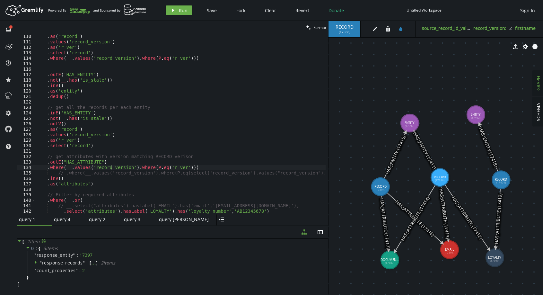
click at [112, 168] on div ". as ( "record" ) . values ( 'record_version' ) . as ( 'r_ver' ) . select ( 're…" at bounding box center [200, 128] width 331 height 188
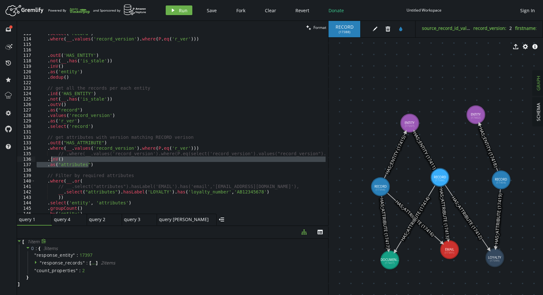
drag, startPoint x: 95, startPoint y: 164, endPoint x: 51, endPoint y: 157, distance: 44.9
click at [51, 157] on div ". select ( 'record' ) . where ( __ . values ( 'record_version' ) . where ( P . …" at bounding box center [200, 125] width 331 height 188
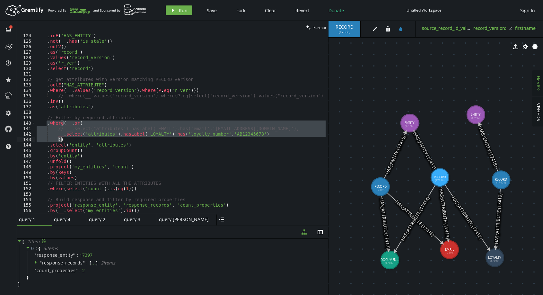
drag, startPoint x: 46, startPoint y: 122, endPoint x: 117, endPoint y: 141, distance: 73.4
click at [117, 141] on div ". inE ( 'HAS_ENTITY' ) . not ( __ . has ( 'is_stale' )) . outV ( ) . as ( "reco…" at bounding box center [200, 127] width 331 height 188
click at [214, 135] on div ". inE ( 'HAS_ENTITY' ) . not ( __ . has ( 'is_stale' )) . outV ( ) . as ( "reco…" at bounding box center [180, 123] width 290 height 179
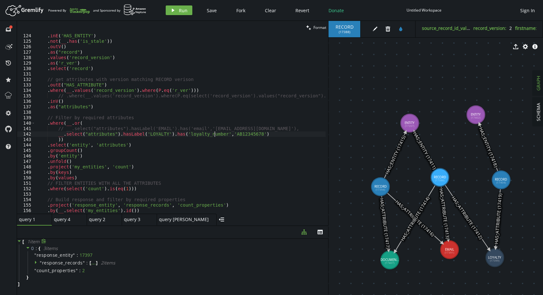
click at [211, 126] on div ". inE ( 'HAS_ENTITY' ) . not ( __ . has ( 'is_stale' )) . outV ( ) . as ( "reco…" at bounding box center [200, 127] width 331 height 188
click at [179, 129] on div ". inE ( 'HAS_ENTITY' ) . not ( __ . has ( 'is_stale' )) . outV ( ) . as ( "reco…" at bounding box center [200, 127] width 331 height 188
click at [198, 136] on div ". inE ( 'HAS_ENTITY' ) . not ( __ . has ( 'is_stale' )) . outV ( ) . as ( "reco…" at bounding box center [200, 127] width 331 height 188
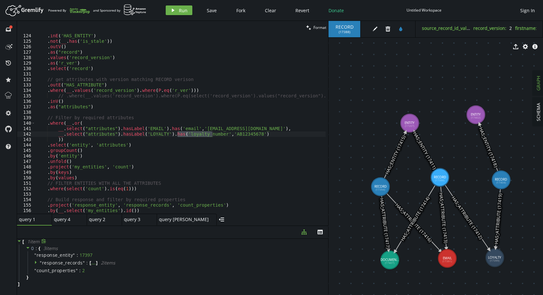
drag, startPoint x: 457, startPoint y: 252, endPoint x: 447, endPoint y: 258, distance: 12.1
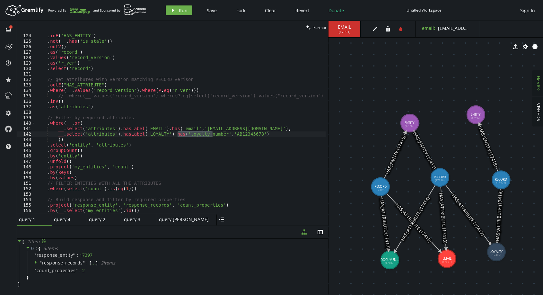
drag, startPoint x: 497, startPoint y: 258, endPoint x: 494, endPoint y: 253, distance: 5.9
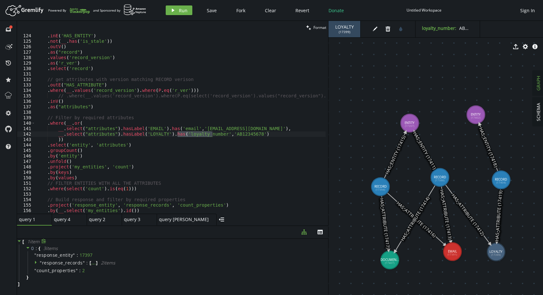
drag, startPoint x: 446, startPoint y: 258, endPoint x: 452, endPoint y: 251, distance: 9.5
drag, startPoint x: 496, startPoint y: 250, endPoint x: 501, endPoint y: 254, distance: 6.4
click at [91, 134] on div ". inE ( 'HAS_ENTITY' ) . not ( __ . has ( 'is_stale' )) . outV ( ) . as ( "reco…" at bounding box center [200, 127] width 331 height 188
drag, startPoint x: 57, startPoint y: 128, endPoint x: 244, endPoint y: 127, distance: 187.5
click at [244, 127] on div ". inE ( 'HAS_ENTITY' ) . not ( __ . has ( 'is_stale' )) . outV ( ) . as ( "reco…" at bounding box center [200, 127] width 331 height 188
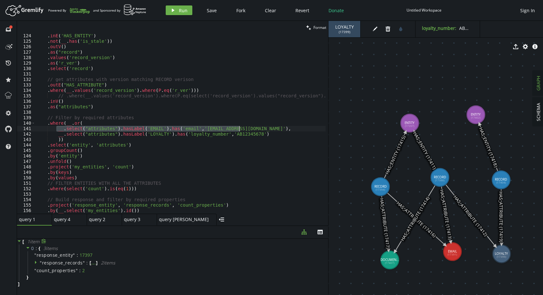
click at [258, 134] on div ". inE ( 'HAS_ENTITY' ) . not ( __ . has ( 'is_stale' )) . outV ( ) . as ( "reco…" at bounding box center [200, 127] width 331 height 188
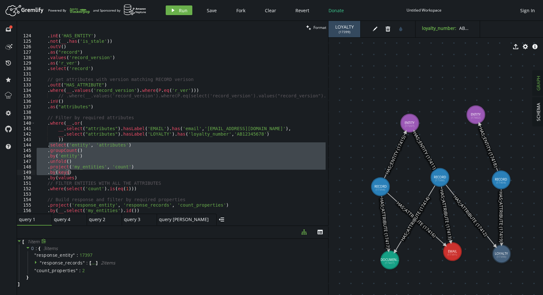
drag, startPoint x: 61, startPoint y: 148, endPoint x: 89, endPoint y: 155, distance: 28.7
click at [95, 175] on div ". inE ( 'HAS_ENTITY' ) . not ( __ . has ( 'is_stale' )) . outV ( ) . as ( "reco…" at bounding box center [200, 127] width 331 height 188
click at [83, 144] on div ". inE ( 'HAS_ENTITY' ) . not ( __ . has ( 'is_stale' )) . outV ( ) . as ( "reco…" at bounding box center [180, 123] width 290 height 179
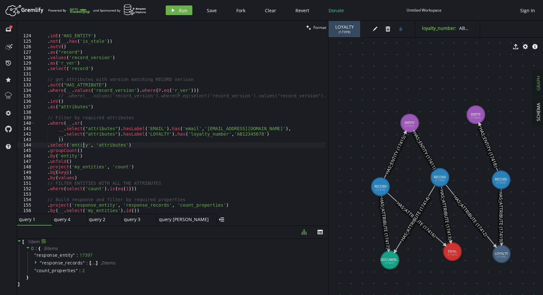
click at [83, 144] on div ". inE ( 'HAS_ENTITY' ) . not ( __ . has ( 'is_stale' )) . outV ( ) . as ( "reco…" at bounding box center [200, 127] width 331 height 188
click at [152, 129] on div ". inE ( 'HAS_ENTITY' ) . not ( __ . has ( 'is_stale' )) . outV ( ) . as ( "reco…" at bounding box center [200, 127] width 331 height 188
click at [121, 187] on div ". inE ( 'HAS_ENTITY' ) . not ( __ . has ( 'is_stale' )) . outV ( ) . as ( "reco…" at bounding box center [200, 127] width 331 height 188
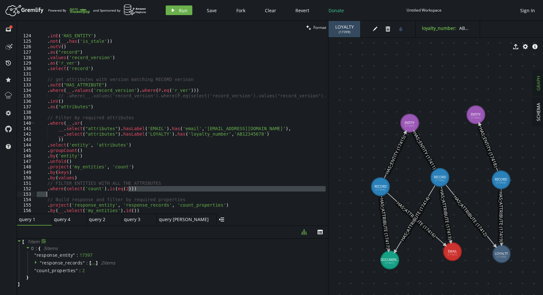
drag, startPoint x: 131, startPoint y: 190, endPoint x: 122, endPoint y: 190, distance: 9.0
click at [59, 192] on div ". inE ( 'HAS_ENTITY' ) . not ( __ . has ( 'is_stale' )) . outV ( ) . as ( "reco…" at bounding box center [200, 127] width 331 height 188
click at [118, 190] on div ". inE ( 'HAS_ENTITY' ) . not ( __ . has ( 'is_stale' )) . outV ( ) . as ( "reco…" at bounding box center [200, 127] width 331 height 188
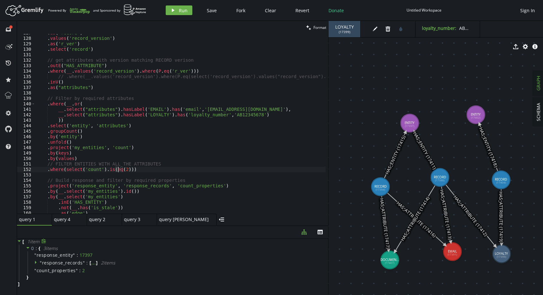
scroll to position [730, 0]
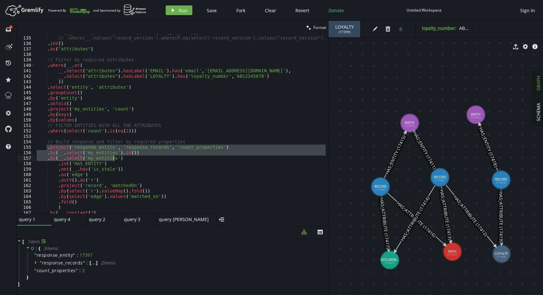
drag, startPoint x: 47, startPoint y: 148, endPoint x: 114, endPoint y: 155, distance: 67.5
click at [114, 155] on div ". where ( __ . values ( 'record_version' ) . where ( P . eq ( 'r_ver' ))) // .w…" at bounding box center [200, 124] width 331 height 188
click at [155, 127] on div ". where ( __ . values ( 'record_version' ) . where ( P . eq ( 'r_ver' ))) // .w…" at bounding box center [200, 124] width 331 height 188
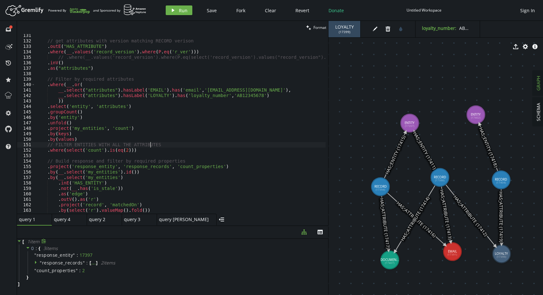
scroll to position [692, 0]
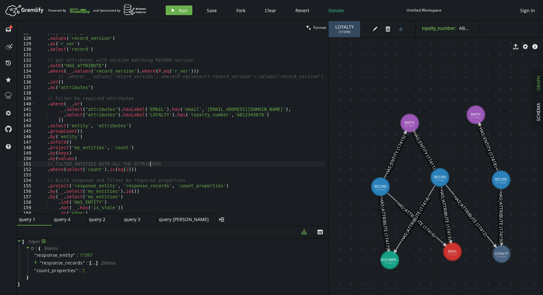
click at [75, 123] on div ". as ( "record" ) . values ( 'record_version' ) . as ( 'r_ver' ) . select ( 're…" at bounding box center [200, 124] width 331 height 188
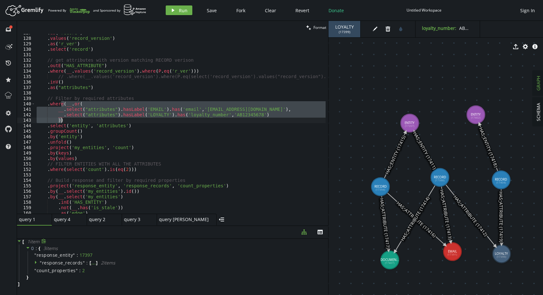
click at [75, 123] on div ". as ( "record" ) . values ( 'record_version' ) . as ( 'r_ver' ) . select ( 're…" at bounding box center [200, 124] width 331 height 188
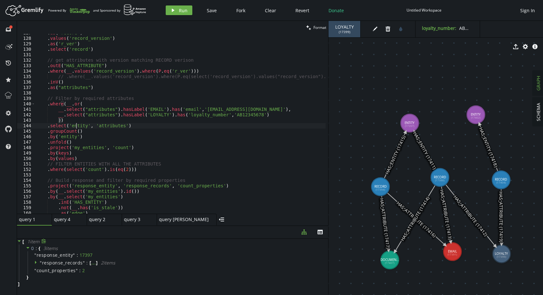
click at [75, 126] on div ". as ( "record" ) . values ( 'record_version' ) . as ( 'r_ver' ) . select ( 're…" at bounding box center [200, 124] width 331 height 188
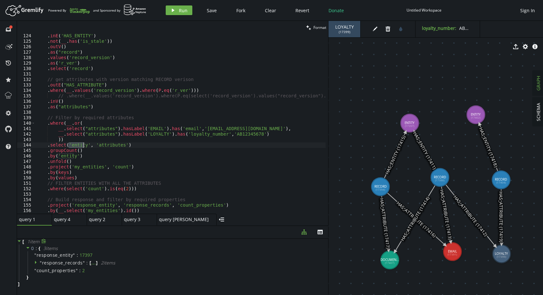
scroll to position [672, 0]
click at [128, 151] on div ". inE ( 'HAS_ENTITY' ) . not ( __ . has ( 'is_stale' )) . outV ( ) . as ( "reco…" at bounding box center [200, 127] width 331 height 188
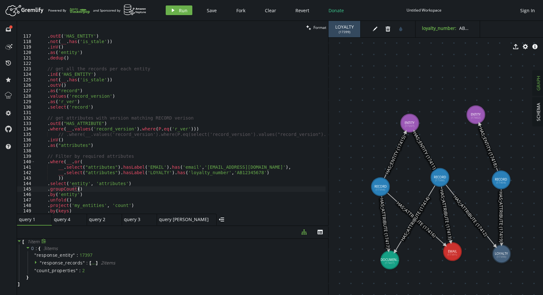
click at [125, 166] on div ". outE ( 'HAS_ENTITY' ) . not ( __ . has ( 'is_stale' )) . inV ( ) . as ( 'enti…" at bounding box center [200, 127] width 331 height 188
click at [147, 167] on div ". outE ( 'HAS_ENTITY' ) . not ( __ . has ( 'is_stale' )) . inV ( ) . as ( 'enti…" at bounding box center [180, 123] width 290 height 179
click at [147, 167] on div ". outE ( 'HAS_ENTITY' ) . not ( __ . has ( 'is_stale' )) . inV ( ) . as ( 'enti…" at bounding box center [200, 127] width 331 height 188
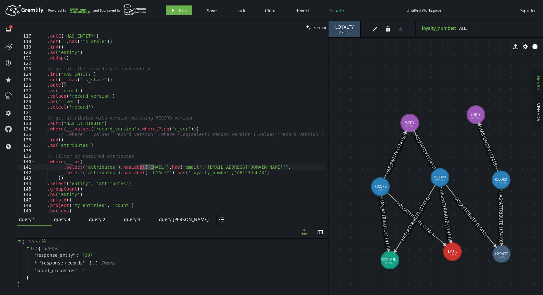
click at [147, 167] on div ". outE ( 'HAS_ENTITY' ) . not ( __ . has ( 'is_stale' )) . inV ( ) . as ( 'enti…" at bounding box center [200, 127] width 331 height 188
click at [107, 163] on div ". outE ( 'HAS_ENTITY' ) . not ( __ . has ( 'is_stale' )) . inV ( ) . as ( 'enti…" at bounding box center [200, 127] width 331 height 188
click at [101, 167] on div ". outE ( 'HAS_ENTITY' ) . not ( __ . has ( 'is_stale' )) . inV ( ) . as ( 'enti…" at bounding box center [200, 127] width 331 height 188
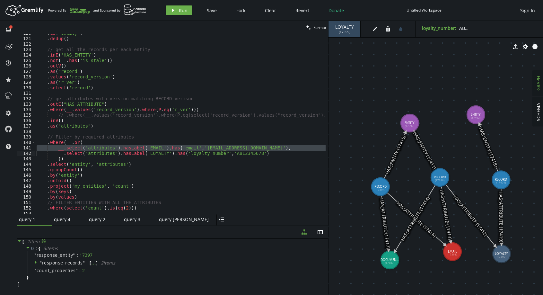
scroll to position [672, 0]
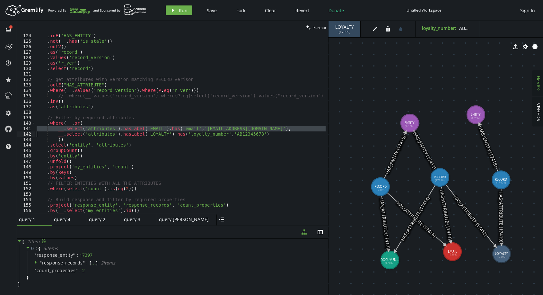
click at [133, 157] on div ". inE ( 'HAS_ENTITY' ) . not ( __ . has ( 'is_stale' )) . outV ( ) . as ( "reco…" at bounding box center [200, 127] width 331 height 188
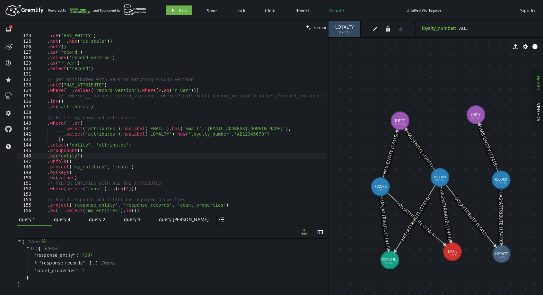
drag, startPoint x: 414, startPoint y: 119, endPoint x: 400, endPoint y: 121, distance: 14.3
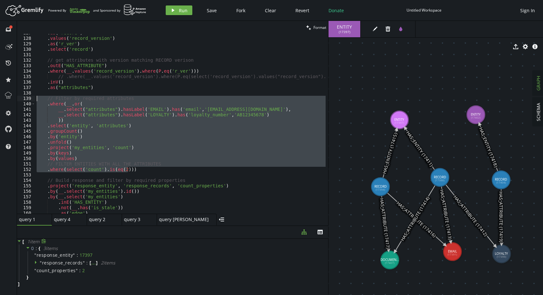
drag, startPoint x: 138, startPoint y: 169, endPoint x: 37, endPoint y: 100, distance: 121.5
click at [37, 100] on div ". as ( "record" ) . values ( 'record_version' ) . as ( 'r_ver' ) . select ( 're…" at bounding box center [200, 124] width 331 height 188
click at [91, 170] on div ". as ( "record" ) . values ( 'record_version' ) . as ( 'r_ver' ) . select ( 're…" at bounding box center [180, 123] width 290 height 179
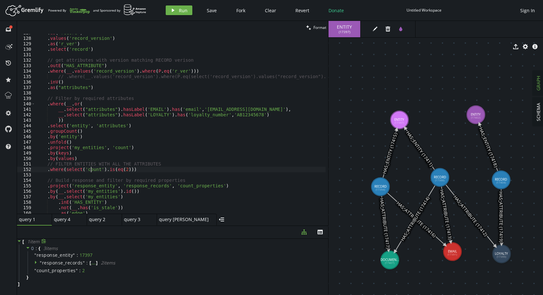
click at [91, 170] on div ". as ( "record" ) . values ( 'record_version' ) . as ( 'r_ver' ) . select ( 're…" at bounding box center [200, 124] width 331 height 188
click at [122, 170] on div ". as ( "record" ) . values ( 'record_version' ) . as ( 'r_ver' ) . select ( 're…" at bounding box center [200, 124] width 331 height 188
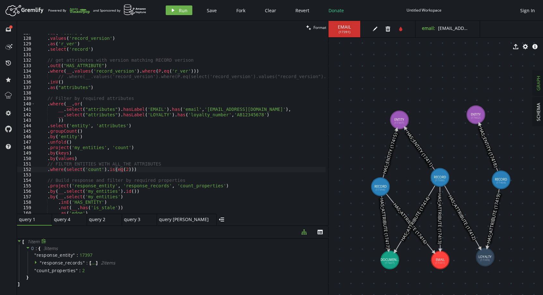
drag, startPoint x: 503, startPoint y: 257, endPoint x: 486, endPoint y: 257, distance: 17.0
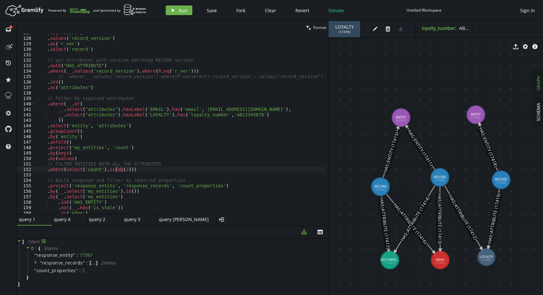
drag, startPoint x: 398, startPoint y: 116, endPoint x: 401, endPoint y: 118, distance: 3.7
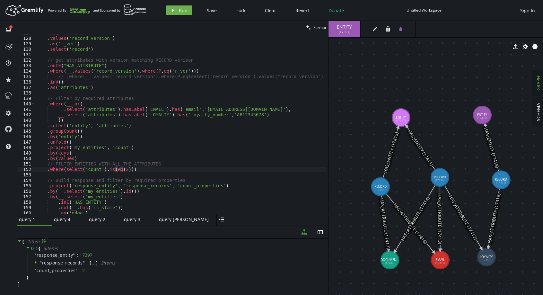
drag, startPoint x: 482, startPoint y: 115, endPoint x: 487, endPoint y: 114, distance: 4.9
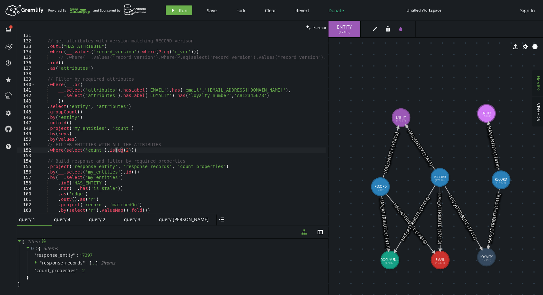
scroll to position [730, 0]
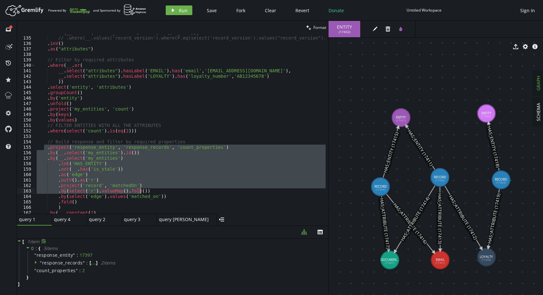
drag, startPoint x: 45, startPoint y: 146, endPoint x: 172, endPoint y: 188, distance: 134.2
click at [172, 188] on div ". where ( __ . values ( 'record_version' ) . where ( P . eq ( 'r_ver' ))) // .w…" at bounding box center [200, 124] width 331 height 188
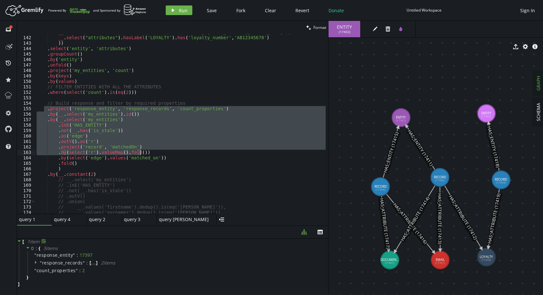
scroll to position [769, 0]
click at [82, 139] on div "__ . select ( "attributes" ) . hasLabel ( 'EMAIL' ) . has ( 'email' , '[EMAIL_A…" at bounding box center [180, 123] width 290 height 179
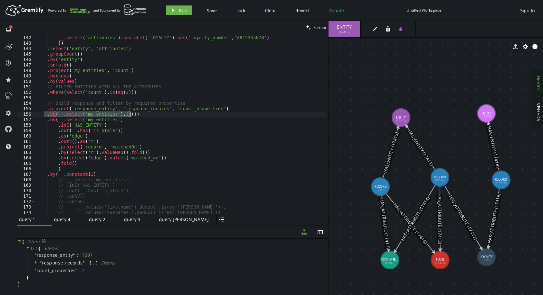
drag, startPoint x: 45, startPoint y: 115, endPoint x: 144, endPoint y: 115, distance: 99.8
click at [144, 115] on div "__ . select ( "attributes" ) . hasLabel ( 'EMAIL' ) . has ( 'email' , '[EMAIL_A…" at bounding box center [200, 124] width 331 height 188
click at [104, 112] on div "__ . select ( "attributes" ) . hasLabel ( 'EMAIL' ) . has ( 'email' , '[EMAIL_A…" at bounding box center [180, 123] width 290 height 179
click at [104, 112] on div "__ . select ( "attributes" ) . hasLabel ( 'EMAIL' ) . has ( 'email' , '[EMAIL_A…" at bounding box center [200, 124] width 331 height 188
click at [120, 115] on div "__ . select ( "attributes" ) . hasLabel ( 'EMAIL' ) . has ( 'email' , '[EMAIL_A…" at bounding box center [200, 124] width 331 height 188
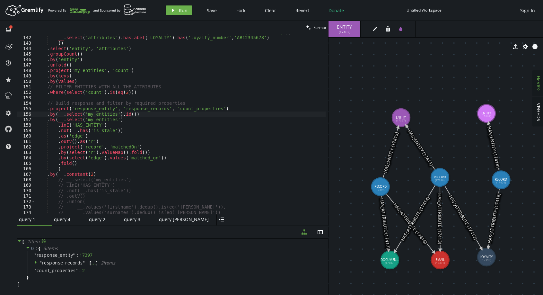
click at [120, 115] on div "__ . select ( "attributes" ) . hasLabel ( 'EMAIL' ) . has ( 'email' , '[EMAIL_A…" at bounding box center [200, 124] width 331 height 188
drag, startPoint x: 61, startPoint y: 117, endPoint x: 130, endPoint y: 115, distance: 69.7
click at [130, 115] on div "__ . select ( "attributes" ) . hasLabel ( 'EMAIL' ) . has ( 'email' , '[EMAIL_A…" at bounding box center [200, 124] width 331 height 188
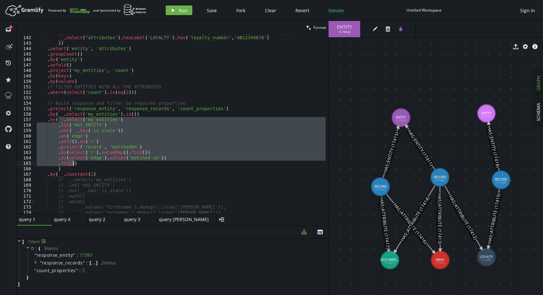
drag, startPoint x: 58, startPoint y: 121, endPoint x: 114, endPoint y: 164, distance: 70.5
click at [114, 164] on div "__ . select ( "attributes" ) . hasLabel ( 'EMAIL' ) . has ( 'email' , '[EMAIL_A…" at bounding box center [200, 124] width 331 height 188
click at [137, 158] on div "__ . select ( "attributes" ) . hasLabel ( 'EMAIL' ) . has ( 'email' , '[EMAIL_A…" at bounding box center [180, 123] width 290 height 179
click at [137, 158] on div "__ . select ( "attributes" ) . hasLabel ( 'EMAIL' ) . has ( 'email' , '[EMAIL_A…" at bounding box center [200, 124] width 331 height 188
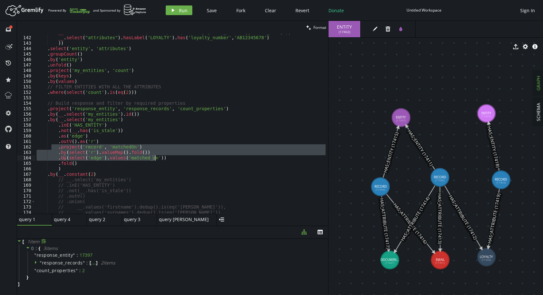
drag, startPoint x: 52, startPoint y: 148, endPoint x: 171, endPoint y: 158, distance: 119.2
click at [171, 158] on div "__ . select ( "attributes" ) . hasLabel ( 'EMAIL' ) . has ( 'email' , '[EMAIL_A…" at bounding box center [200, 124] width 331 height 188
click at [88, 148] on div "__ . select ( "attributes" ) . hasLabel ( 'EMAIL' ) . has ( 'email' , '[EMAIL_A…" at bounding box center [180, 123] width 290 height 179
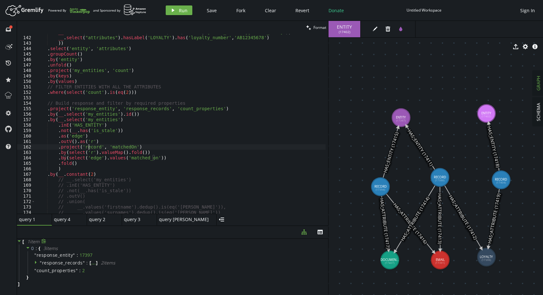
click at [88, 148] on div "__ . select ( "attributes" ) . hasLabel ( 'EMAIL' ) . has ( 'email' , '[EMAIL_A…" at bounding box center [200, 124] width 331 height 188
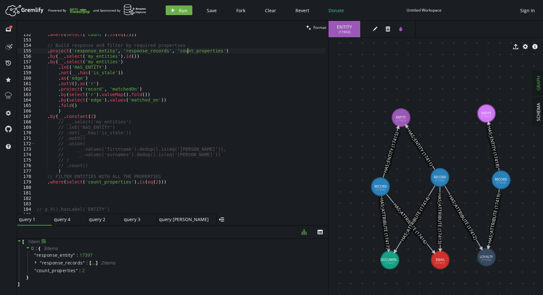
click at [187, 50] on div ". where ( select ( 'count' ) . is ( eq ( 2 ))) // Build response and filter by …" at bounding box center [200, 126] width 331 height 188
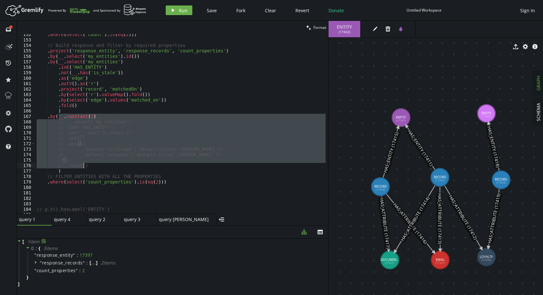
drag, startPoint x: 58, startPoint y: 118, endPoint x: 144, endPoint y: 168, distance: 99.1
click at [144, 168] on div ". where ( select ( 'count' ) . is ( eq ( 2 ))) // Build response and filter by …" at bounding box center [200, 126] width 331 height 188
click at [108, 117] on div ". where ( select ( 'count' ) . is ( eq ( 2 ))) // Build response and filter by …" at bounding box center [180, 123] width 290 height 179
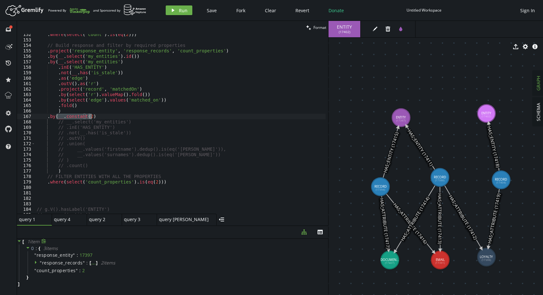
drag, startPoint x: 57, startPoint y: 116, endPoint x: 94, endPoint y: 118, distance: 36.9
click at [94, 118] on div ". where ( select ( 'count' ) . is ( eq ( 2 ))) // Build response and filter by …" at bounding box center [200, 126] width 331 height 188
click at [103, 118] on div ". where ( select ( 'count' ) . is ( eq ( 2 ))) // Build response and filter by …" at bounding box center [180, 123] width 290 height 179
drag, startPoint x: 56, startPoint y: 117, endPoint x: 71, endPoint y: 114, distance: 14.8
click at [56, 117] on div ". where ( select ( 'count' ) . is ( eq ( 2 ))) // Build response and filter by …" at bounding box center [200, 126] width 331 height 188
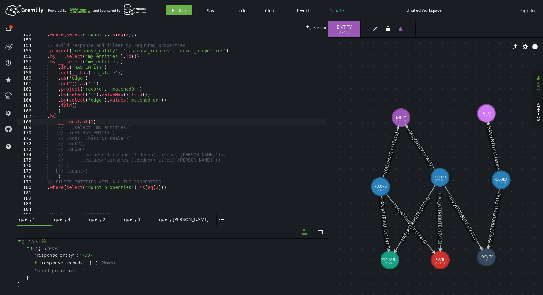
scroll to position [0, 20]
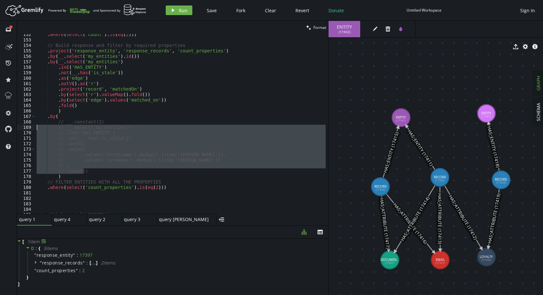
drag, startPoint x: 92, startPoint y: 169, endPoint x: 57, endPoint y: 126, distance: 56.1
click at [34, 128] on div "// __.constant(2) 152 153 154 155 156 157 158 159 160 161 162 163 164 165 166 1…" at bounding box center [172, 123] width 311 height 179
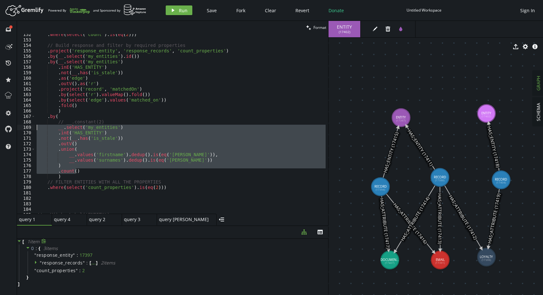
click at [146, 135] on div ". where ( select ( 'count' ) . is ( eq ( 2 ))) // Build response and filter by …" at bounding box center [180, 123] width 290 height 179
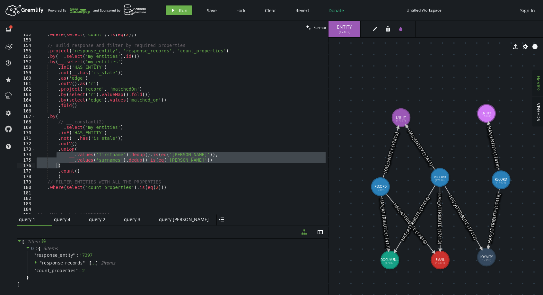
drag, startPoint x: 55, startPoint y: 152, endPoint x: 191, endPoint y: 164, distance: 136.0
click at [191, 164] on div ". where ( select ( 'count' ) . is ( eq ( 2 ))) // Build response and filter by …" at bounding box center [200, 126] width 331 height 188
click at [103, 168] on div ". where ( select ( 'count' ) . is ( eq ( 2 ))) // Build response and filter by …" at bounding box center [180, 123] width 290 height 179
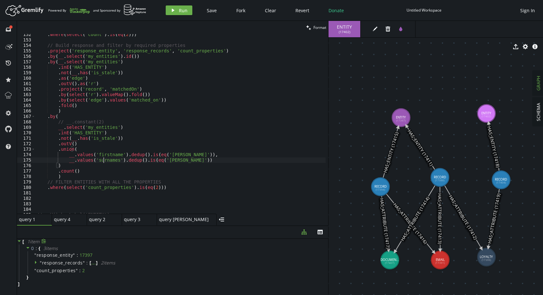
click at [103, 157] on div ". where ( select ( 'count' ) . is ( eq ( 2 ))) // Build response and filter by …" at bounding box center [200, 126] width 331 height 188
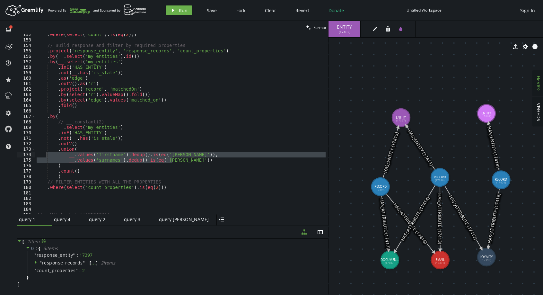
drag, startPoint x: 185, startPoint y: 160, endPoint x: 47, endPoint y: 155, distance: 137.8
click at [47, 155] on div ". where ( select ( 'count' ) . is ( eq ( 2 ))) // Build response and filter by …" at bounding box center [200, 126] width 331 height 188
click at [106, 156] on div ". where ( select ( 'count' ) . is ( eq ( 2 ))) // Build response and filter by …" at bounding box center [180, 123] width 290 height 179
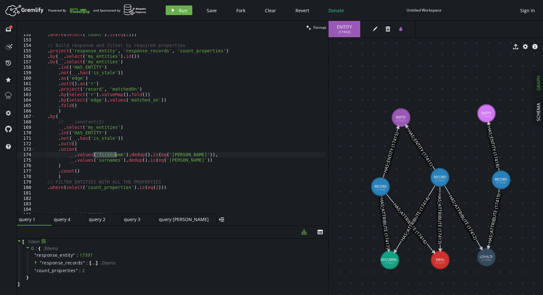
click at [106, 156] on div ". where ( select ( 'count' ) . is ( eq ( 2 ))) // Build response and filter by …" at bounding box center [200, 126] width 331 height 188
drag, startPoint x: 178, startPoint y: 160, endPoint x: 58, endPoint y: 158, distance: 119.5
click at [58, 158] on div ". where ( select ( 'count' ) . is ( eq ( 2 ))) // Build response and filter by …" at bounding box center [200, 126] width 331 height 188
click at [86, 155] on div ". where ( select ( 'count' ) . is ( eq ( 2 ))) // Build response and filter by …" at bounding box center [200, 126] width 331 height 188
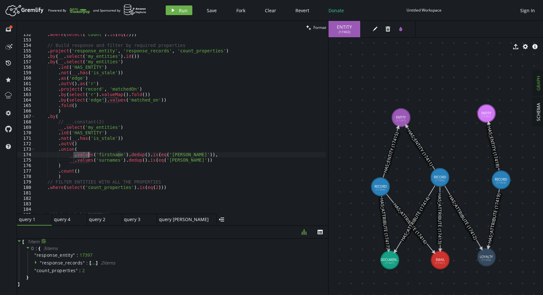
click at [86, 162] on div ". where ( select ( 'count' ) . is ( eq ( 2 ))) // Build response and filter by …" at bounding box center [200, 126] width 331 height 188
drag, startPoint x: 56, startPoint y: 130, endPoint x: 124, endPoint y: 136, distance: 68.7
click at [124, 136] on div ". where ( select ( 'count' ) . is ( eq ( 2 ))) // Build response and filter by …" at bounding box center [200, 126] width 331 height 188
click at [102, 140] on div ". where ( select ( 'count' ) . is ( eq ( 2 ))) // Build response and filter by …" at bounding box center [180, 123] width 290 height 179
drag, startPoint x: 383, startPoint y: 189, endPoint x: 383, endPoint y: 183, distance: 6.1
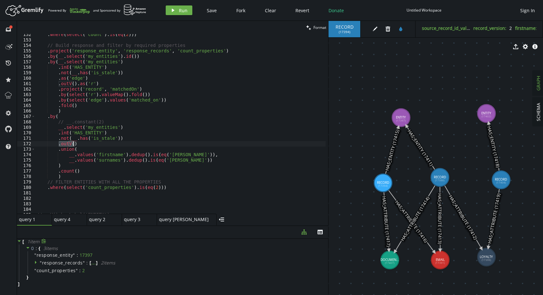
drag, startPoint x: 58, startPoint y: 143, endPoint x: 80, endPoint y: 144, distance: 21.2
click at [80, 144] on div ". where ( select ( 'count' ) . is ( eq ( 2 ))) // Build response and filter by …" at bounding box center [200, 126] width 331 height 188
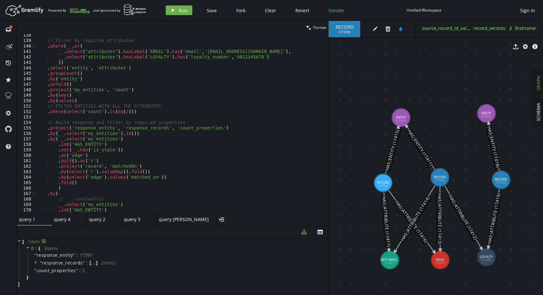
scroll to position [749, 0]
click at [144, 128] on div "// Filter by required attributes . where ( __ . or ( __ . select ( "attributes"…" at bounding box center [200, 126] width 331 height 188
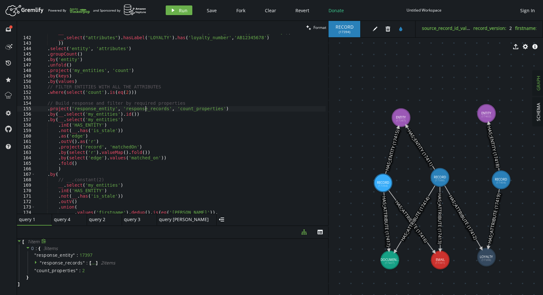
scroll to position [807, 0]
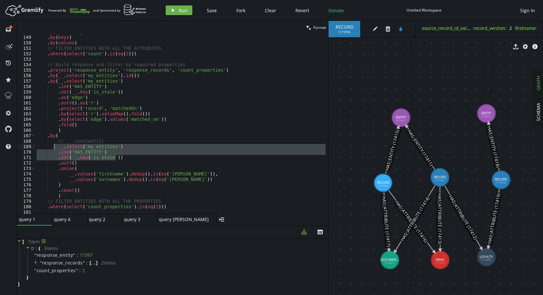
drag, startPoint x: 115, startPoint y: 159, endPoint x: 55, endPoint y: 148, distance: 61.0
click at [55, 148] on div ". project ( 'my_entities' , 'count' ) . by ( keys ) . by ( values ) // FILTER E…" at bounding box center [200, 123] width 331 height 188
click at [69, 158] on div ". project ( 'my_entities' , 'count' ) . by ( keys ) . by ( values ) // FILTER E…" at bounding box center [180, 123] width 290 height 179
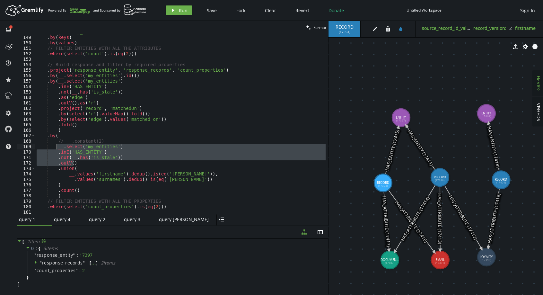
drag, startPoint x: 81, startPoint y: 161, endPoint x: 57, endPoint y: 148, distance: 27.6
click at [57, 148] on div ". project ( 'my_entities' , 'count' ) . by ( keys ) . by ( values ) // FILTER E…" at bounding box center [200, 123] width 331 height 188
click at [115, 157] on div ". project ( 'my_entities' , 'count' ) . by ( keys ) . by ( values ) // FILTER E…" at bounding box center [180, 123] width 290 height 179
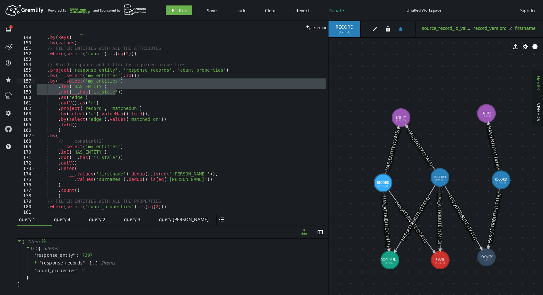
drag, startPoint x: 82, startPoint y: 88, endPoint x: 65, endPoint y: 79, distance: 18.8
click at [65, 79] on div ". project ( 'my_entities' , 'count' ) . by ( keys ) . by ( values ) // FILTER E…" at bounding box center [200, 123] width 331 height 188
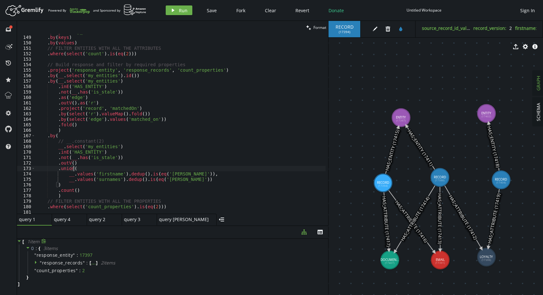
click at [93, 167] on div ". project ( 'my_entities' , 'count' ) . by ( keys ) . by ( values ) // FILTER E…" at bounding box center [200, 123] width 331 height 188
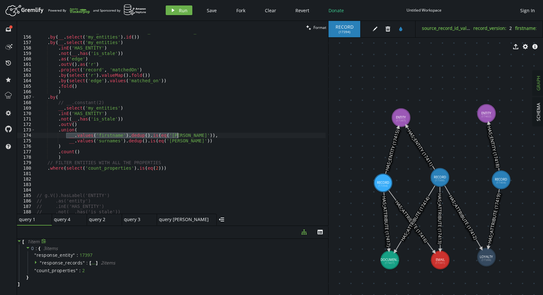
drag, startPoint x: 67, startPoint y: 133, endPoint x: 179, endPoint y: 136, distance: 111.8
click at [179, 136] on div ". project ( 'response_entity' , 'response_records' , 'count_properties' ) . by …" at bounding box center [200, 123] width 331 height 188
type textarea "__.values('firstname').dedup().is(eq('[PERSON_NAME]')),"
click at [104, 136] on div ". project ( 'response_entity' , 'response_records' , 'count_properties' ) . by …" at bounding box center [180, 123] width 290 height 179
click at [104, 136] on div ". project ( 'response_entity' , 'response_records' , 'count_properties' ) . by …" at bounding box center [200, 123] width 331 height 188
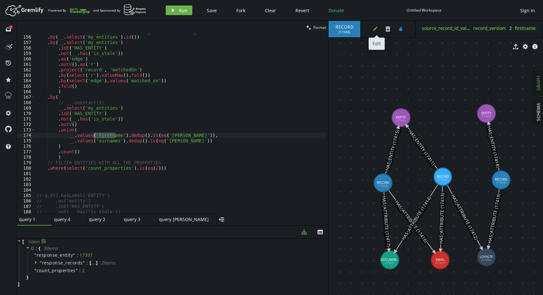
click at [373, 27] on icon "edit" at bounding box center [374, 28] width 5 height 5
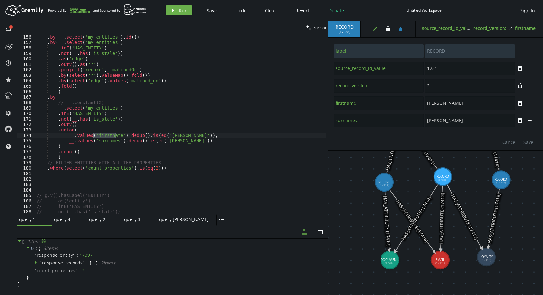
type input "45645"
type input "[PERSON_NAME]"
type input "1231"
type input "[PERSON_NAME]"
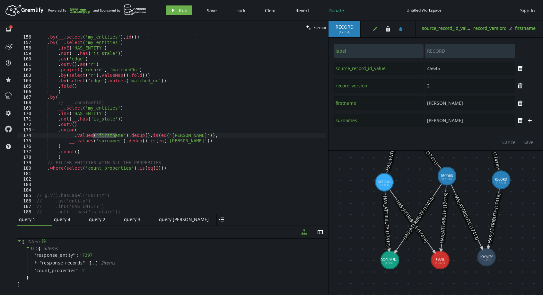
type input "[PERSON_NAME]"
type input "45645"
type input "[PERSON_NAME]"
click at [158, 163] on div ". project ( 'response_entity' , 'response_records' , 'count_properties' ) . by …" at bounding box center [200, 123] width 331 height 188
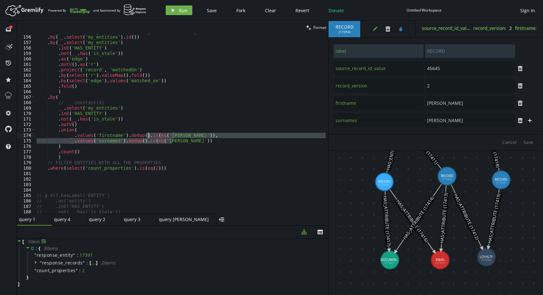
drag, startPoint x: 187, startPoint y: 142, endPoint x: 147, endPoint y: 134, distance: 40.5
click at [147, 134] on div ". project ( 'response_entity' , 'response_records' , 'count_properties' ) . by …" at bounding box center [200, 123] width 331 height 188
click at [146, 169] on div ". project ( 'response_entity' , 'response_records' , 'count_properties' ) . by …" at bounding box center [200, 123] width 331 height 188
type textarea ".where(select('count_properties').is(eq(2)))"
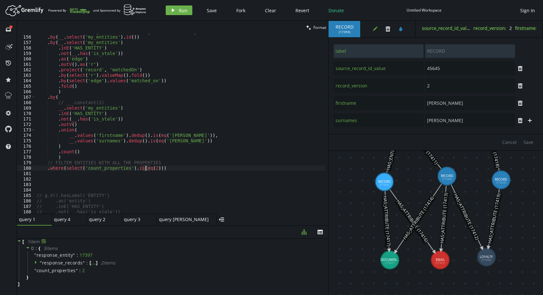
click at [146, 169] on div ". project ( 'response_entity' , 'response_records' , 'count_properties' ) . by …" at bounding box center [200, 123] width 331 height 188
click at [183, 7] on span "Run" at bounding box center [183, 10] width 9 height 6
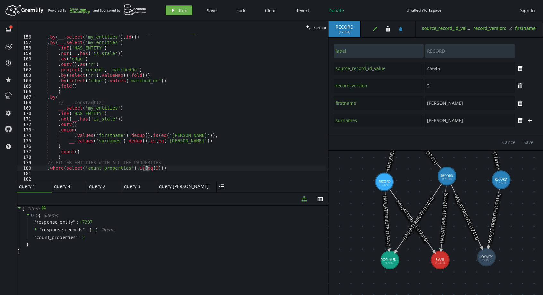
drag, startPoint x: 217, startPoint y: 225, endPoint x: 210, endPoint y: 183, distance: 42.9
click at [210, 192] on div at bounding box center [172, 192] width 311 height 0
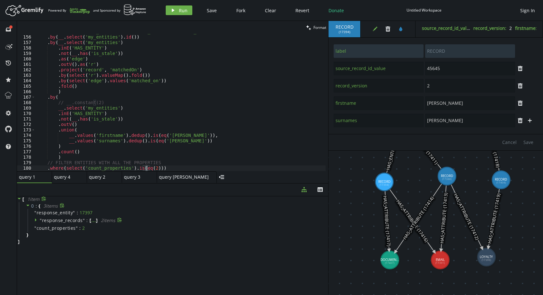
click at [70, 218] on span "response_records" at bounding box center [62, 220] width 41 height 6
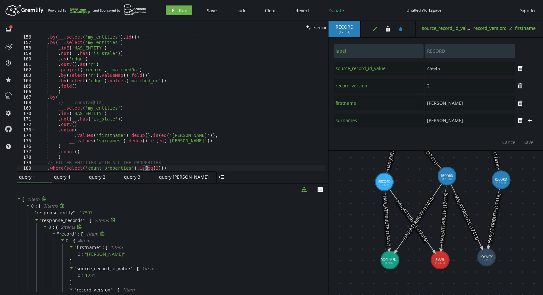
click at [68, 234] on span "record" at bounding box center [66, 234] width 15 height 6
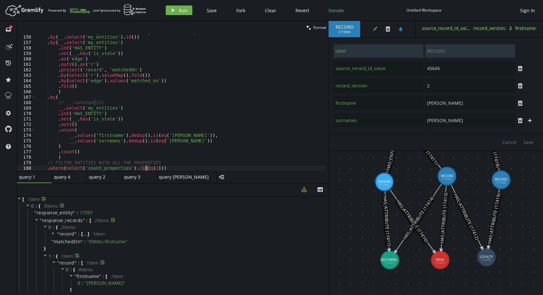
click at [70, 264] on span "record" at bounding box center [66, 262] width 15 height 6
drag, startPoint x: 376, startPoint y: 27, endPoint x: 349, endPoint y: 42, distance: 30.7
click at [376, 27] on icon "edit" at bounding box center [374, 28] width 5 height 5
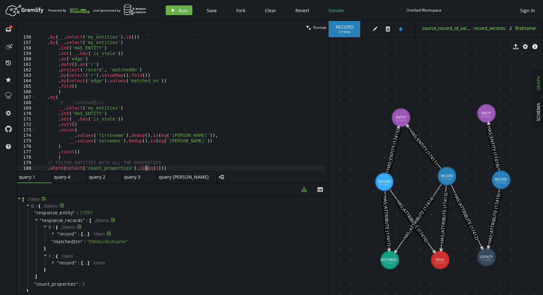
click at [76, 233] on span "" record " :" at bounding box center [69, 234] width 24 height 6
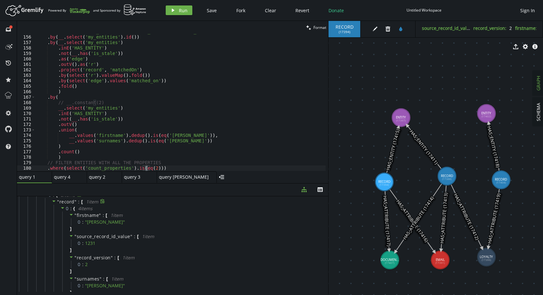
click at [70, 201] on span "record" at bounding box center [66, 201] width 15 height 6
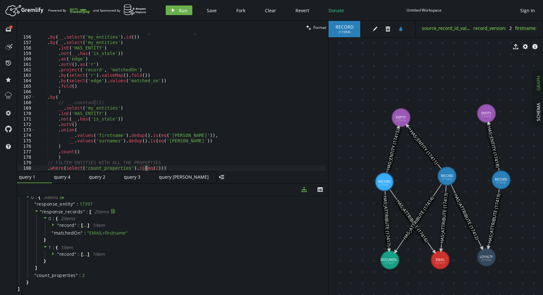
scroll to position [9, 0]
drag, startPoint x: 37, startPoint y: 275, endPoint x: 82, endPoint y: 275, distance: 44.9
click at [82, 275] on div "" count_properties " : 2" at bounding box center [177, 275] width 299 height 8
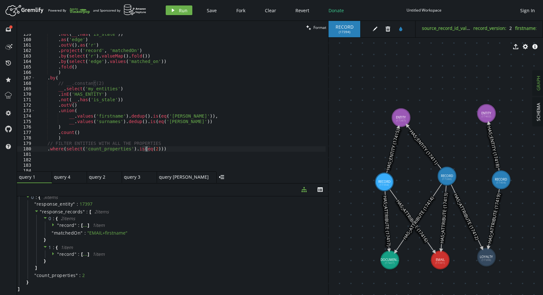
click at [165, 152] on div ". not ( __ . has ( 'is_stale' )) . as ( 'edge' ) . outV ( ) . as ( 'r' ) . proj…" at bounding box center [200, 103] width 331 height 145
click at [164, 149] on div ". not ( __ . has ( 'is_stale' )) . as ( 'edge' ) . outV ( ) . as ( 'r' ) . proj…" at bounding box center [200, 103] width 331 height 145
type textarea ".where(select('count_properties').is(eq(2)))"
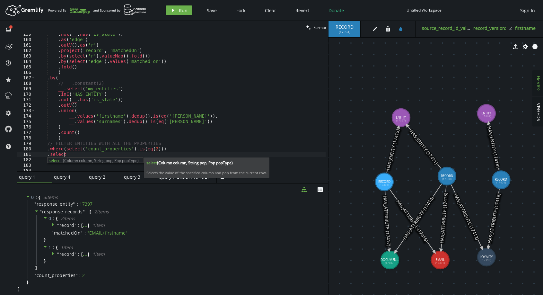
scroll to position [0, 32]
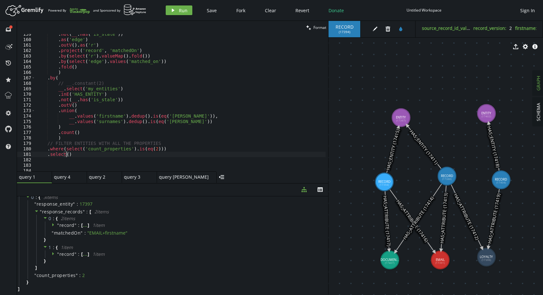
click at [73, 152] on div ". not ( __ . has ( 'is_stale' )) . as ( 'edge' ) . outV ( ) . as ( 'r' ) . proj…" at bounding box center [200, 103] width 331 height 145
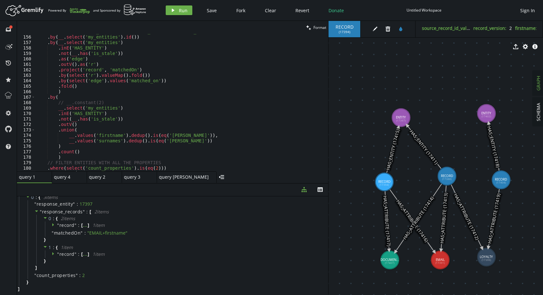
scroll to position [846, 0]
drag, startPoint x: 488, startPoint y: 260, endPoint x: 509, endPoint y: 242, distance: 27.5
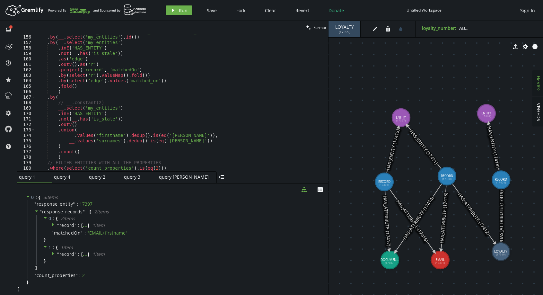
drag, startPoint x: 508, startPoint y: 242, endPoint x: 498, endPoint y: 251, distance: 13.7
click at [342, 32] on span "( 17399 )" at bounding box center [345, 32] width 12 height 4
copy span "17399"
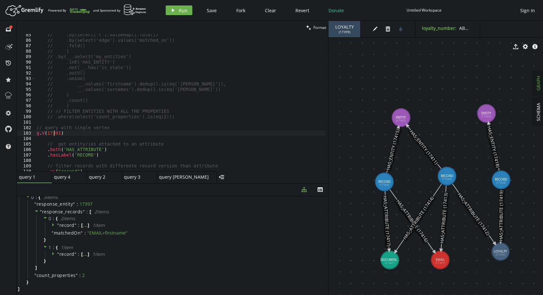
scroll to position [0, 24]
click at [53, 131] on div "// .by(select('r').valueMap().fold()) // .by(select('edge').values('matched_on'…" at bounding box center [200, 104] width 331 height 145
click at [55, 131] on div "// .by(select('r').valueMap().fold()) // .by(select('edge').values('matched_on'…" at bounding box center [200, 104] width 331 height 145
click at [55, 133] on div "// .by(select('r').valueMap().fold()) // .by(select('edge').values('matched_on'…" at bounding box center [200, 104] width 331 height 145
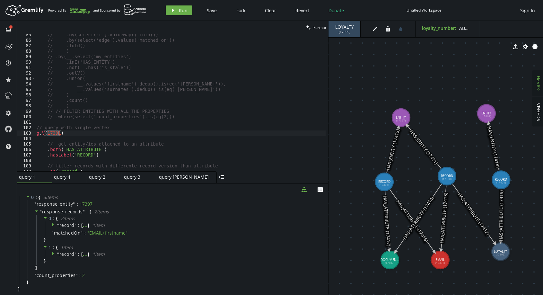
paste textarea "9"
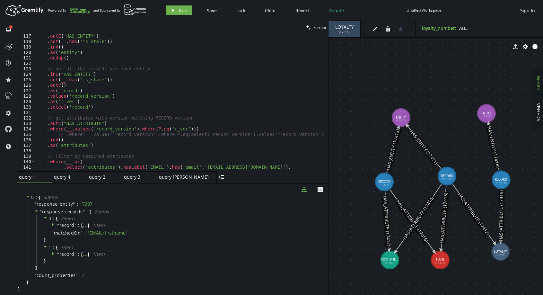
scroll to position [672, 0]
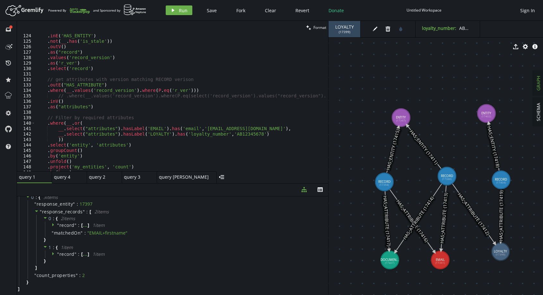
click at [188, 128] on div ". inE ( 'HAS_ENTITY' ) . not ( __ . has ( 'is_stale' )) . outV ( ) . as ( "reco…" at bounding box center [200, 105] width 331 height 145
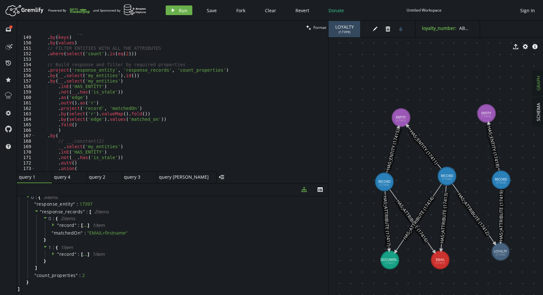
scroll to position [846, 0]
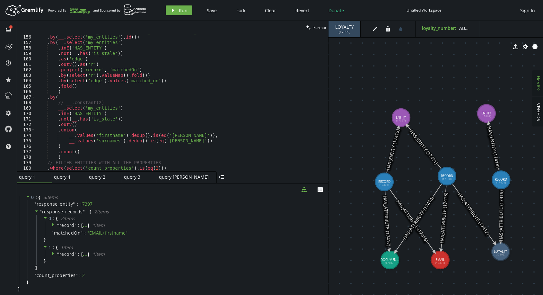
click at [85, 103] on div ". project ( 'response_entity' , 'response_records' , 'count_properties' ) . by …" at bounding box center [200, 101] width 331 height 145
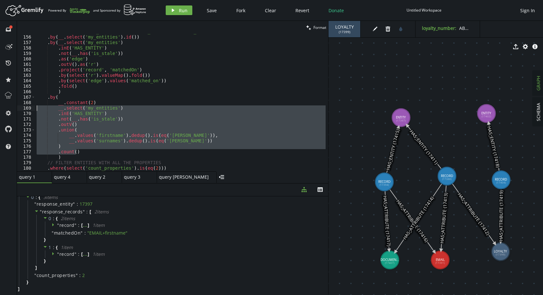
drag, startPoint x: 86, startPoint y: 151, endPoint x: 30, endPoint y: 109, distance: 70.3
click at [30, 109] on div "__.constant(2) 155 156 157 158 159 160 161 162 163 164 165 166 167 168 169 170 …" at bounding box center [172, 102] width 311 height 137
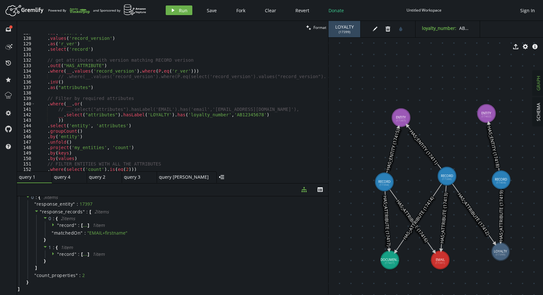
scroll to position [711, 0]
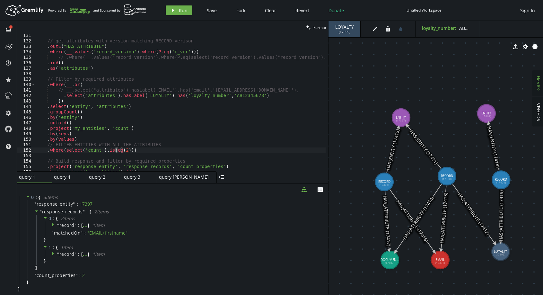
click at [120, 151] on div "// get attributes with version matching RECORD verison . outE ( "HAS_ATTRIBUTE"…" at bounding box center [200, 105] width 331 height 145
click at [179, 11] on span "Run" at bounding box center [183, 10] width 9 height 6
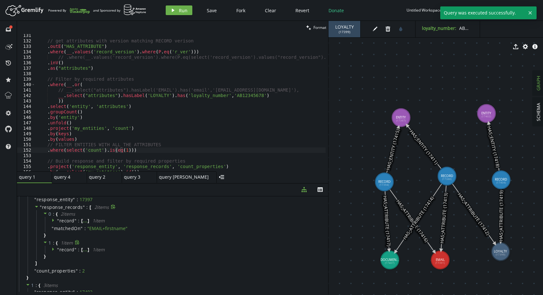
scroll to position [0, 0]
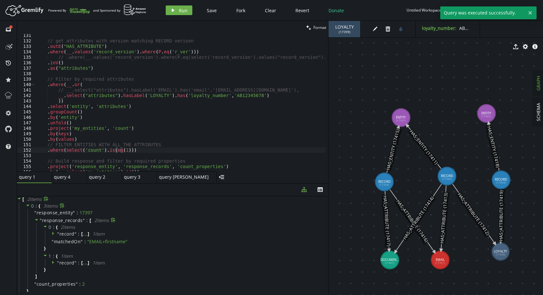
drag, startPoint x: 41, startPoint y: 220, endPoint x: 44, endPoint y: 222, distance: 3.5
click at [41, 220] on span """ at bounding box center [41, 220] width 2 height 6
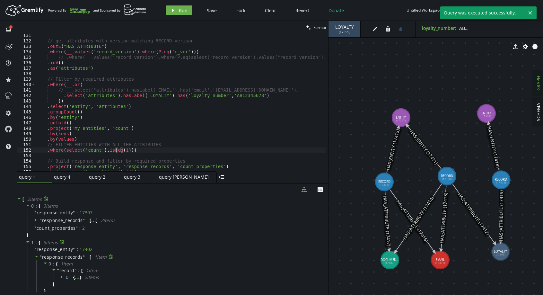
click at [53, 255] on span "response_records" at bounding box center [62, 257] width 41 height 6
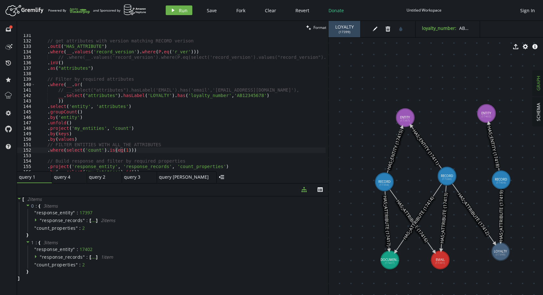
drag, startPoint x: 407, startPoint y: 119, endPoint x: 403, endPoint y: 110, distance: 10.0
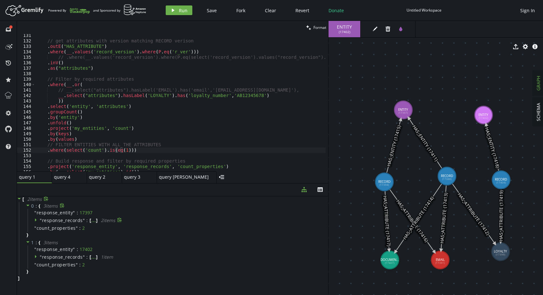
click at [49, 219] on span "response_records" at bounding box center [62, 220] width 41 height 6
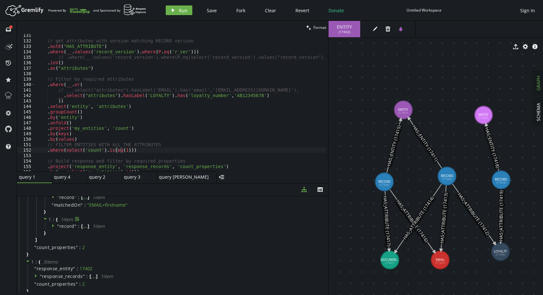
scroll to position [45, 0]
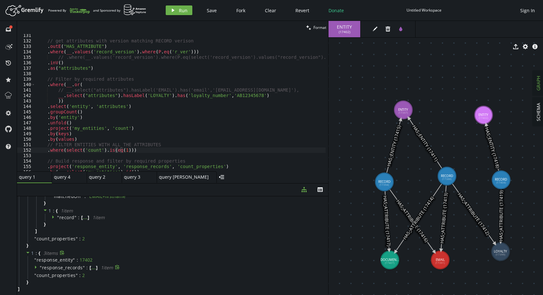
click at [73, 267] on span "response_records" at bounding box center [62, 267] width 41 height 6
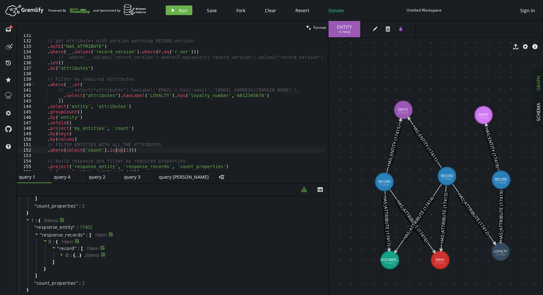
scroll to position [86, 0]
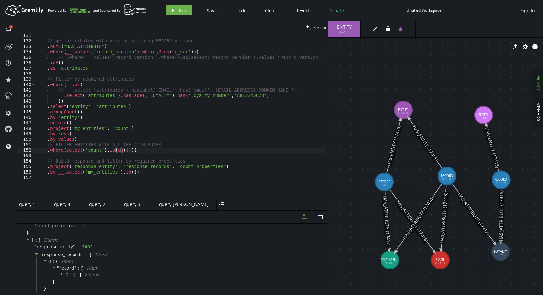
drag, startPoint x: 232, startPoint y: 183, endPoint x: 229, endPoint y: 212, distance: 28.7
click at [232, 211] on div at bounding box center [172, 210] width 311 height 0
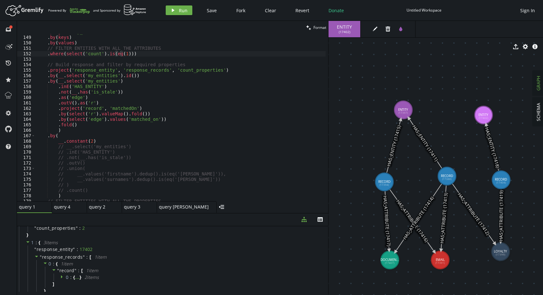
scroll to position [826, 0]
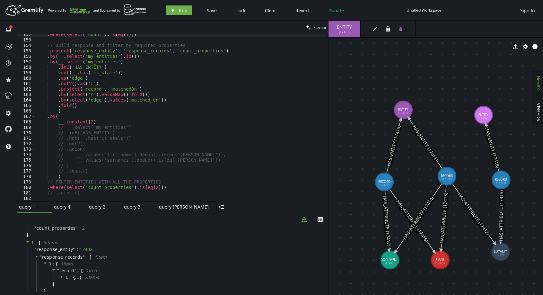
drag, startPoint x: 81, startPoint y: 192, endPoint x: 85, endPoint y: 192, distance: 4.5
click at [81, 192] on div ". where ( select ( 'count' ) . is ( eq ( 1 ))) // Build response and filter by …" at bounding box center [200, 119] width 331 height 175
click at [91, 53] on div ". where ( select ( 'count' ) . is ( eq ( 1 ))) // Build response and filter by …" at bounding box center [200, 119] width 331 height 175
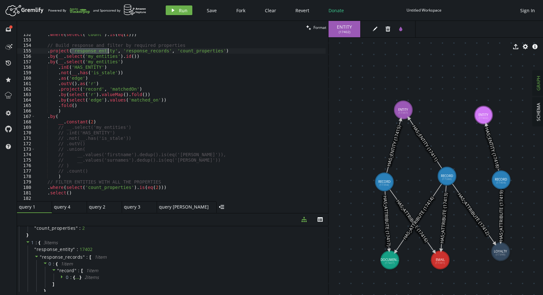
drag, startPoint x: 66, startPoint y: 194, endPoint x: 70, endPoint y: 192, distance: 3.9
click at [66, 194] on div ". where ( select ( 'count' ) . is ( eq ( 1 ))) // Build response and filter by …" at bounding box center [200, 119] width 331 height 175
paste textarea "response_entity""
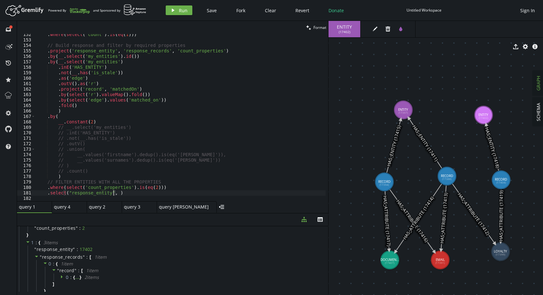
click at [145, 52] on div ". where ( select ( 'count' ) . is ( eq ( 1 ))) // Build response and filter by …" at bounding box center [200, 119] width 331 height 175
click at [113, 195] on div ". where ( select ( 'count' ) . is ( eq ( 1 ))) // Build response and filter by …" at bounding box center [200, 119] width 331 height 175
paste textarea "response_records""
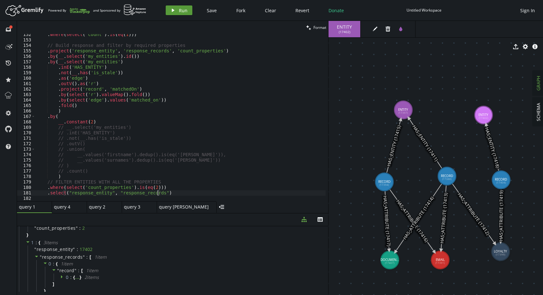
click at [181, 11] on span "Run" at bounding box center [183, 10] width 9 height 6
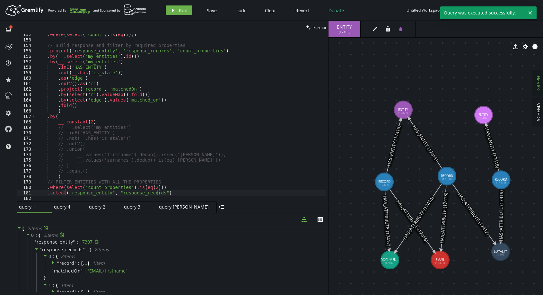
scroll to position [0, 0]
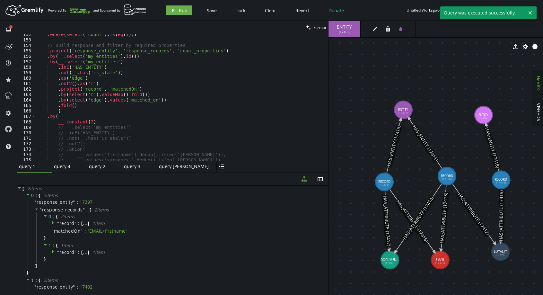
drag, startPoint x: 204, startPoint y: 213, endPoint x: 195, endPoint y: 178, distance: 35.4
click at [206, 172] on div at bounding box center [172, 172] width 311 height 0
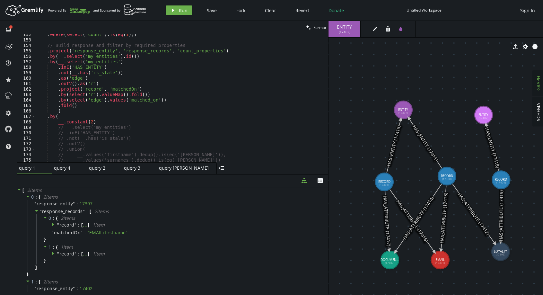
drag, startPoint x: 213, startPoint y: 168, endPoint x: 215, endPoint y: 174, distance: 6.4
click at [215, 174] on div at bounding box center [172, 174] width 311 height 0
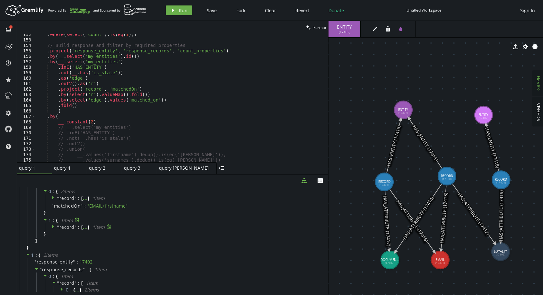
scroll to position [61, 0]
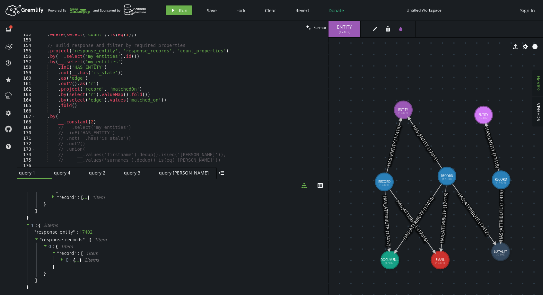
drag, startPoint x: 226, startPoint y: 174, endPoint x: 226, endPoint y: 179, distance: 4.8
click at [226, 179] on div at bounding box center [172, 179] width 311 height 0
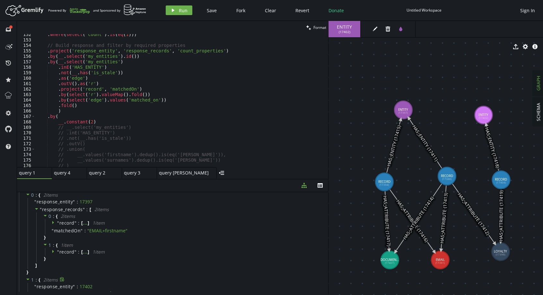
scroll to position [0, 0]
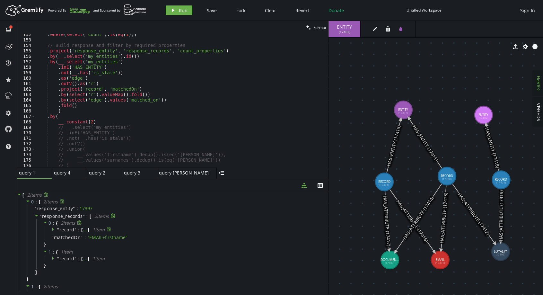
click at [74, 226] on span """ at bounding box center [75, 229] width 2 height 6
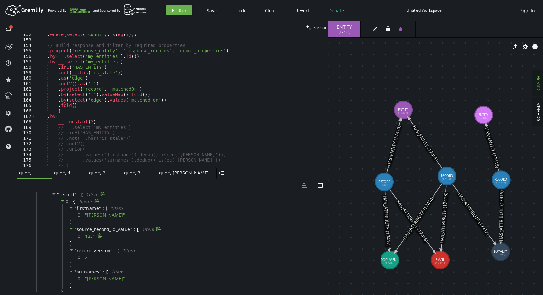
scroll to position [32, 0]
click at [67, 196] on span "record" at bounding box center [66, 197] width 15 height 6
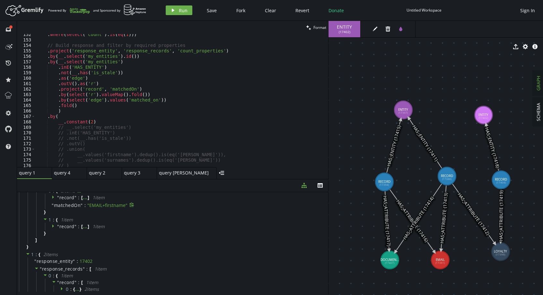
click at [71, 205] on span "matchedOn" at bounding box center [67, 205] width 27 height 6
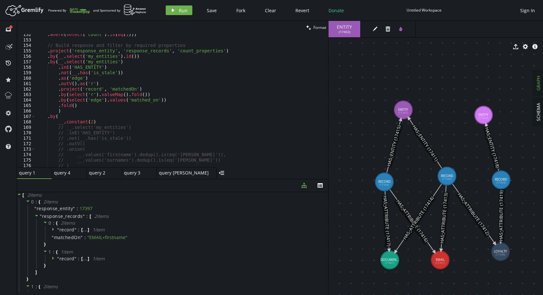
click at [212, 178] on div "query 1 small-cross query 4 small-cross query 2 small-cross query 3 small-cross…" at bounding box center [172, 173] width 311 height 12
drag, startPoint x: 224, startPoint y: 187, endPoint x: 221, endPoint y: 188, distance: 3.5
click at [223, 204] on div "diagram-tree th [ 2 item s 0 : { 2 item s " response_entity " : 17397 " respons…" at bounding box center [172, 237] width 311 height 116
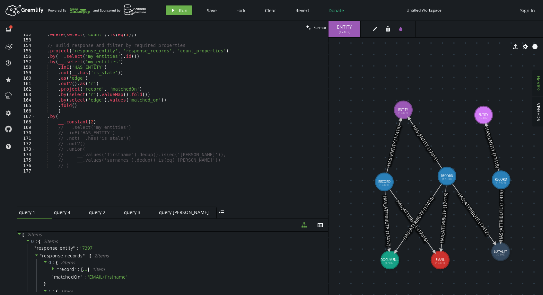
drag, startPoint x: 220, startPoint y: 179, endPoint x: 219, endPoint y: 229, distance: 50.1
click at [219, 219] on div at bounding box center [172, 218] width 311 height 0
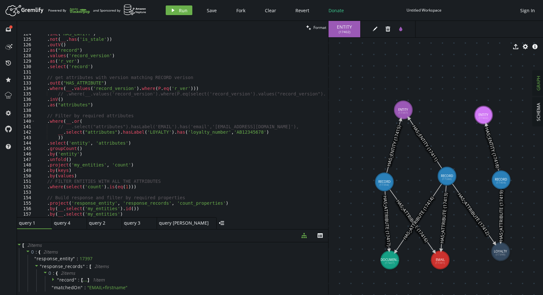
scroll to position [732, 0]
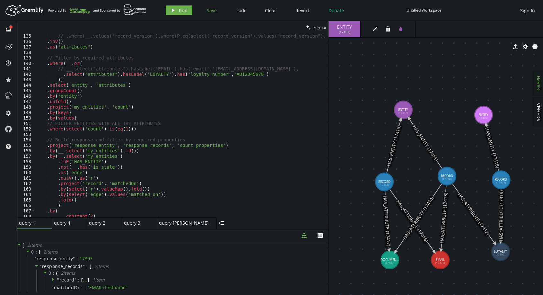
click at [210, 11] on span "Save" at bounding box center [212, 10] width 10 height 6
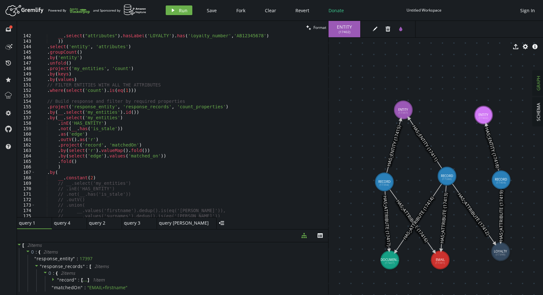
scroll to position [771, 0]
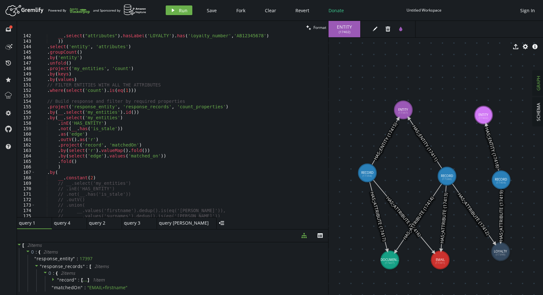
drag, startPoint x: 384, startPoint y: 182, endPoint x: 367, endPoint y: 173, distance: 19.1
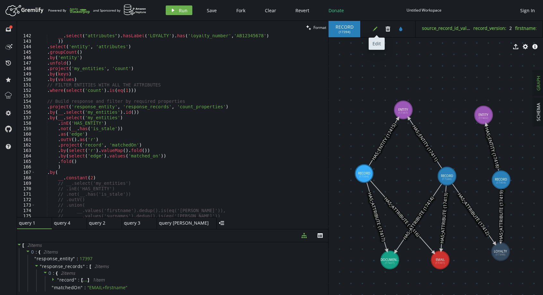
click at [377, 31] on icon "edit" at bounding box center [374, 28] width 5 height 5
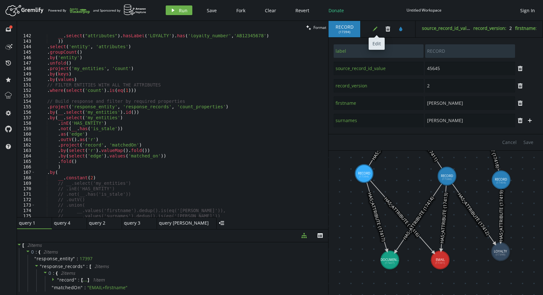
click at [377, 30] on icon "edit" at bounding box center [374, 28] width 5 height 5
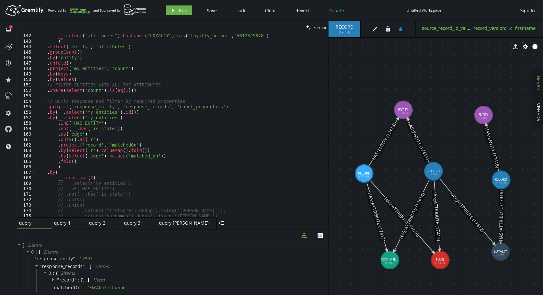
drag, startPoint x: 448, startPoint y: 178, endPoint x: 430, endPoint y: 171, distance: 19.4
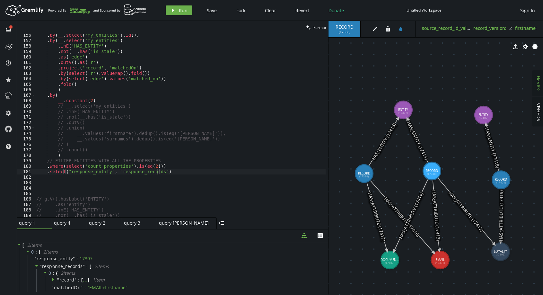
click at [171, 170] on div ". by ( __ . select ( 'my_entities' ) . id ( )) . by ( __ . select ( 'my_entitie…" at bounding box center [200, 127] width 331 height 191
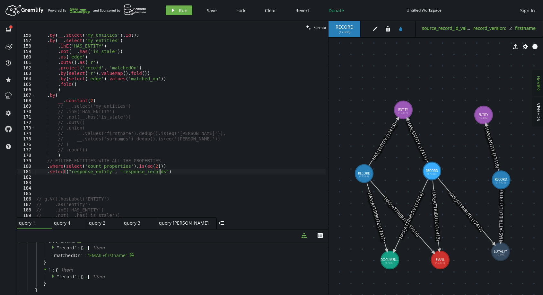
scroll to position [0, 0]
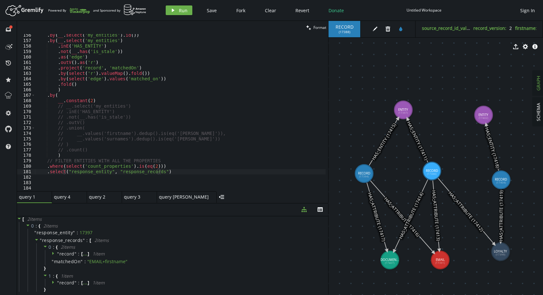
drag, startPoint x: 221, startPoint y: 229, endPoint x: 221, endPoint y: 203, distance: 26.0
click at [221, 203] on div at bounding box center [172, 203] width 311 height 0
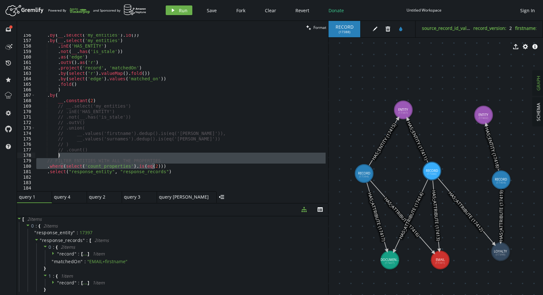
drag, startPoint x: 173, startPoint y: 169, endPoint x: 190, endPoint y: 153, distance: 23.2
click at [190, 153] on div ". by ( __ . select ( 'my_entities' ) . id ( )) . by ( __ . select ( 'my_entitie…" at bounding box center [200, 114] width 331 height 165
click at [170, 169] on div ". by ( __ . select ( 'my_entities' ) . id ( )) . by ( __ . select ( 'my_entitie…" at bounding box center [180, 112] width 291 height 157
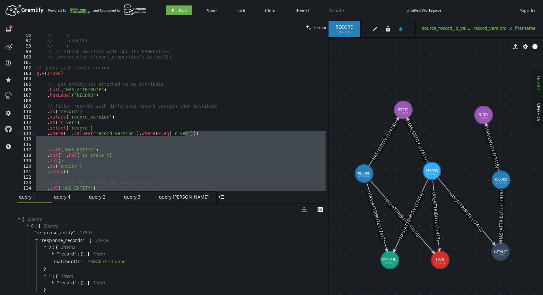
scroll to position [501, 0]
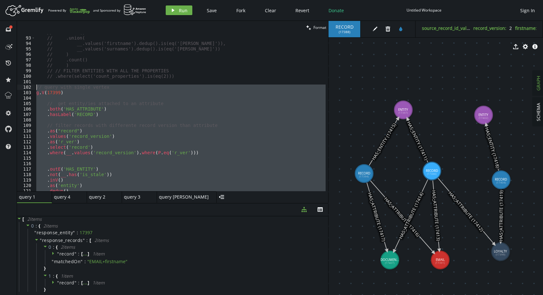
drag, startPoint x: 169, startPoint y: 170, endPoint x: 32, endPoint y: 88, distance: 159.5
click at [32, 88] on div ".where(select('count_properties').is(eq(2))) 92 93 94 95 96 97 98 99 100 101 10…" at bounding box center [172, 112] width 311 height 157
click at [119, 180] on div "// .outV() // .union( // __.values('firstname').dedup().is(eq('[PERSON_NAME]'))…" at bounding box center [180, 112] width 291 height 157
type textarea ".inV()"
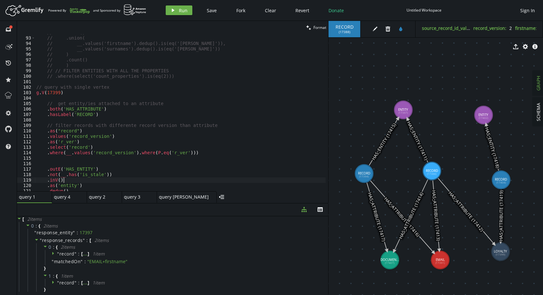
scroll to position [0, 27]
click at [62, 255] on span "record" at bounding box center [66, 253] width 15 height 6
click at [61, 253] on span "record" at bounding box center [66, 253] width 15 height 6
click at [66, 253] on span "record" at bounding box center [66, 253] width 15 height 6
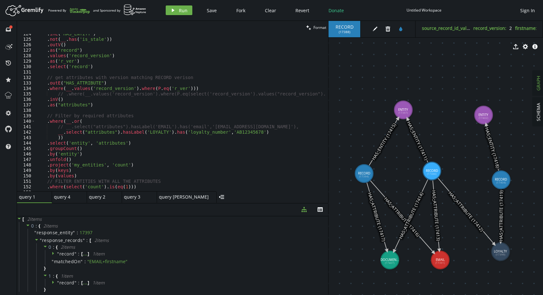
scroll to position [693, 0]
